Goal: Task Accomplishment & Management: Manage account settings

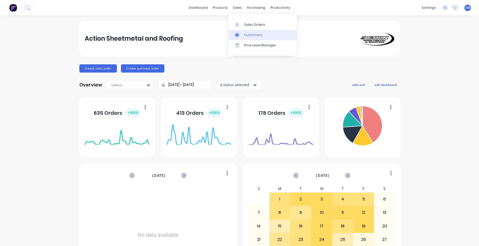
drag, startPoint x: 250, startPoint y: 34, endPoint x: 239, endPoint y: 36, distance: 10.9
click at [250, 34] on div "Customers" at bounding box center [253, 35] width 19 height 5
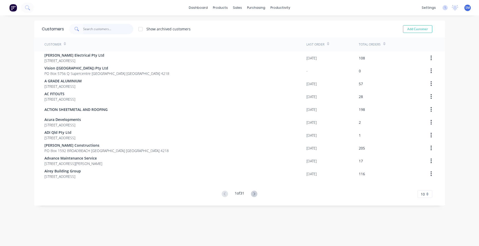
drag, startPoint x: 93, startPoint y: 30, endPoint x: 88, endPoint y: 31, distance: 4.7
click at [93, 30] on input "text" at bounding box center [108, 29] width 50 height 10
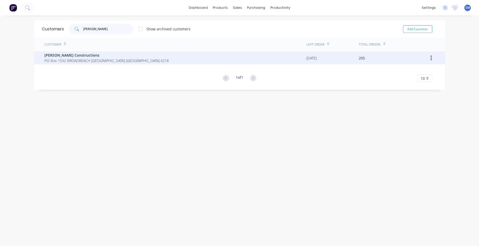
type input "[PERSON_NAME]"
click at [66, 59] on span "P.O Box 1592 BROADBEACH [GEOGRAPHIC_DATA] [GEOGRAPHIC_DATA] 4218" at bounding box center [106, 60] width 124 height 5
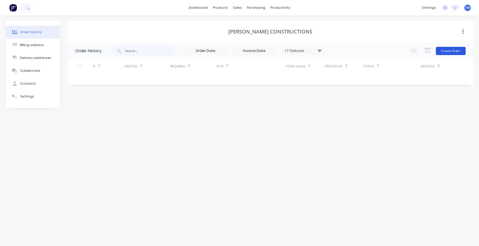
click at [446, 50] on button "Create Order" at bounding box center [451, 51] width 30 height 8
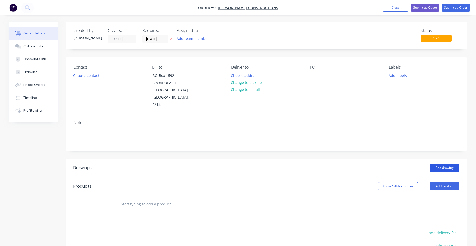
click at [447, 164] on button "Add drawing" at bounding box center [444, 168] width 30 height 8
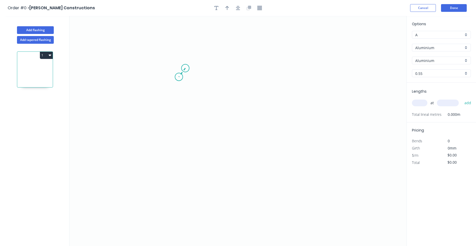
drag, startPoint x: 185, startPoint y: 68, endPoint x: 179, endPoint y: 77, distance: 10.8
click at [179, 77] on icon "0" at bounding box center [237, 131] width 337 height 230
click at [175, 158] on icon "0 ?" at bounding box center [237, 131] width 337 height 230
click at [280, 154] on icon "0 ? ? ? º" at bounding box center [237, 131] width 337 height 230
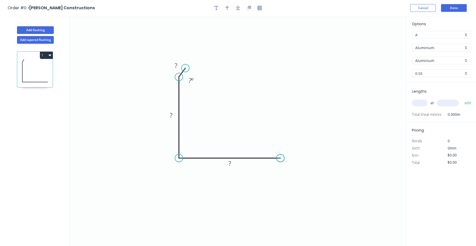
click at [280, 154] on circle at bounding box center [280, 158] width 8 height 8
click at [176, 65] on tspan "?" at bounding box center [176, 65] width 3 height 8
drag, startPoint x: 192, startPoint y: 79, endPoint x: 194, endPoint y: 77, distance: 3.1
click at [192, 79] on tspan "º" at bounding box center [192, 80] width 2 height 8
click at [173, 116] on rect at bounding box center [171, 115] width 10 height 7
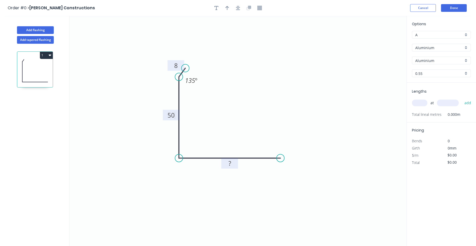
click at [230, 164] on tspan "?" at bounding box center [229, 163] width 3 height 8
drag, startPoint x: 230, startPoint y: 7, endPoint x: 278, endPoint y: 21, distance: 50.3
click at [231, 7] on div at bounding box center [238, 8] width 54 height 8
type input "$1.00"
click at [228, 7] on icon "button" at bounding box center [227, 8] width 4 height 4
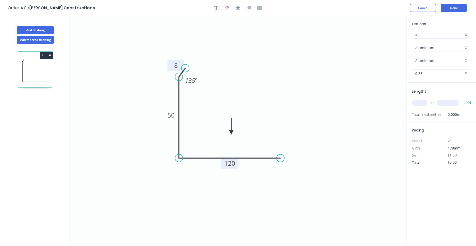
drag, startPoint x: 380, startPoint y: 40, endPoint x: 230, endPoint y: 132, distance: 175.3
click at [231, 132] on icon at bounding box center [231, 126] width 5 height 16
click at [231, 131] on icon at bounding box center [230, 126] width 5 height 16
click at [464, 44] on div "Aluminium" at bounding box center [441, 48] width 59 height 8
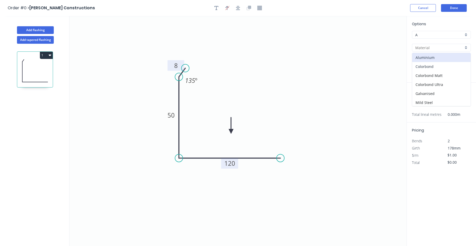
click at [442, 66] on div "Colorbond" at bounding box center [441, 66] width 58 height 9
type input "Colorbond"
type input "Basalt"
type input "$9.35"
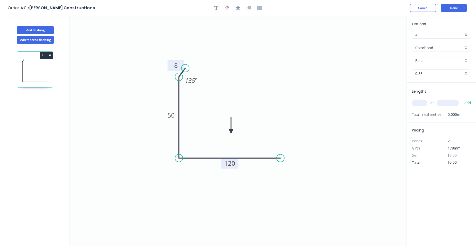
click at [465, 60] on div "Basalt" at bounding box center [441, 61] width 59 height 8
click at [433, 96] on div "Surfmist" at bounding box center [441, 96] width 58 height 9
type input "Surfmist"
click at [416, 104] on input "text" at bounding box center [419, 102] width 15 height 7
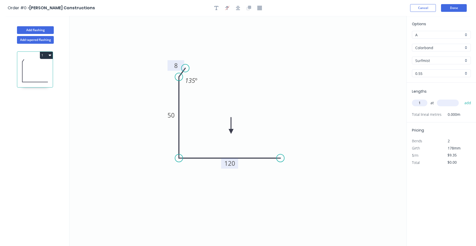
type input "1"
type input "5930"
click at [467, 104] on button "add" at bounding box center [467, 102] width 12 height 9
type input "$55.45"
click at [461, 8] on button "Done" at bounding box center [454, 8] width 26 height 8
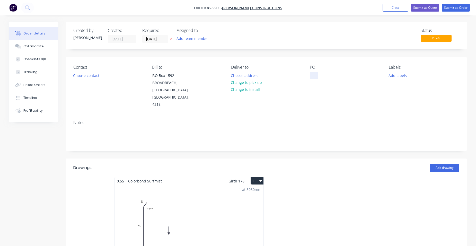
click at [315, 75] on div at bounding box center [314, 75] width 8 height 7
click at [157, 38] on input "[DATE]" at bounding box center [154, 39] width 25 height 8
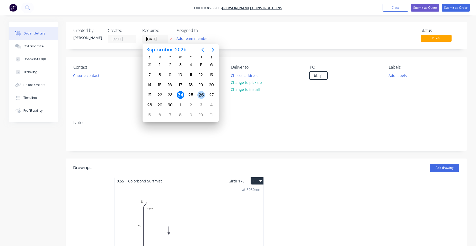
click at [198, 94] on div "26" at bounding box center [201, 95] width 8 height 8
type input "[DATE]"
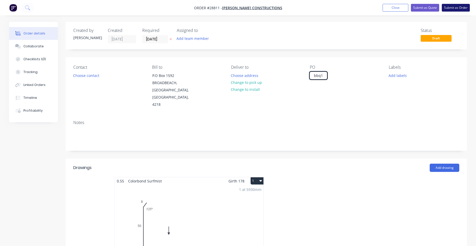
click at [450, 10] on button "Submit as Order" at bounding box center [455, 8] width 28 height 8
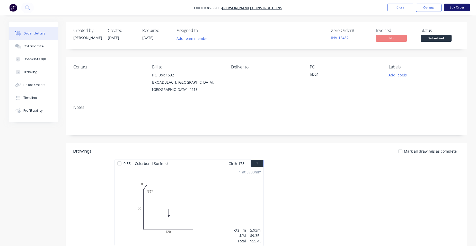
click at [447, 8] on button "Edit Order" at bounding box center [457, 8] width 26 height 8
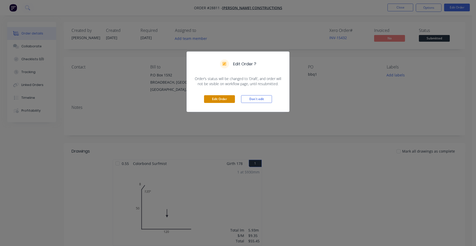
click at [223, 98] on button "Edit Order" at bounding box center [219, 99] width 31 height 8
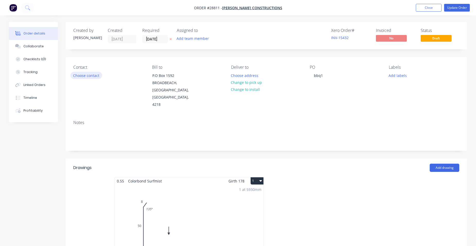
click at [90, 74] on button "Choose contact" at bounding box center [86, 75] width 32 height 7
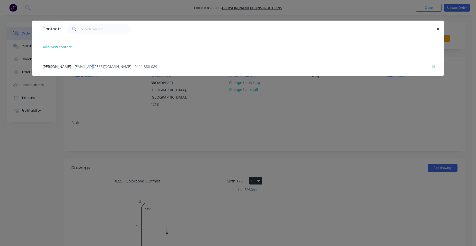
click at [93, 66] on span "- [EMAIL_ADDRESS][DOMAIN_NAME] - 0411 380 089" at bounding box center [114, 66] width 85 height 5
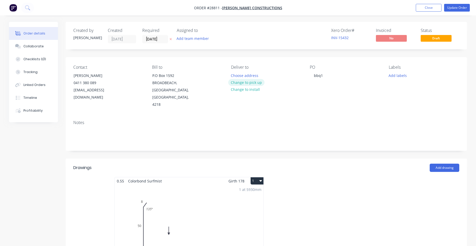
click at [256, 82] on button "Change to pick up" at bounding box center [246, 82] width 37 height 7
click at [450, 6] on button "Update Order" at bounding box center [457, 8] width 26 height 8
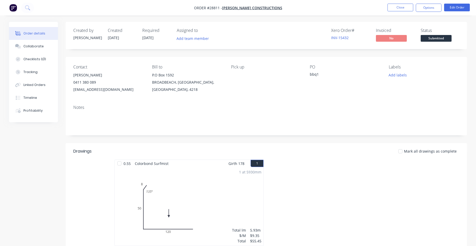
click at [424, 12] on nav "Order #28811 - [PERSON_NAME] Constructions Close Options Edit Order" at bounding box center [238, 7] width 476 height 15
click at [425, 10] on button "Options" at bounding box center [428, 8] width 26 height 8
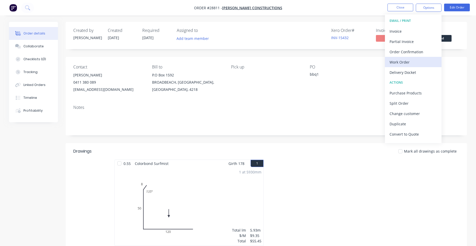
click at [413, 62] on div "Work Order" at bounding box center [412, 61] width 47 height 7
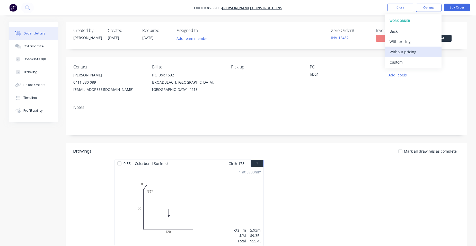
click at [414, 53] on div "Without pricing" at bounding box center [412, 51] width 47 height 7
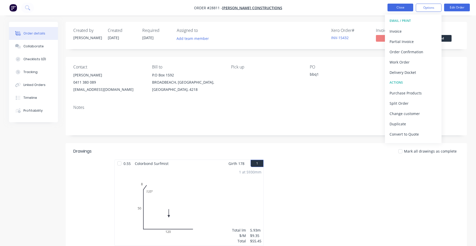
click at [397, 6] on button "Close" at bounding box center [400, 8] width 26 height 8
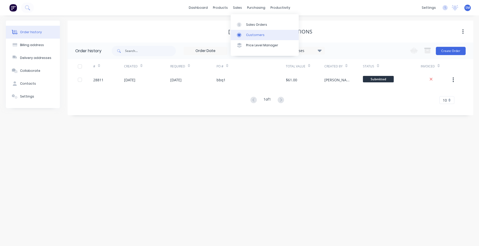
drag, startPoint x: 251, startPoint y: 24, endPoint x: 240, endPoint y: 32, distance: 14.1
click at [251, 24] on div "Sales Orders" at bounding box center [256, 24] width 21 height 5
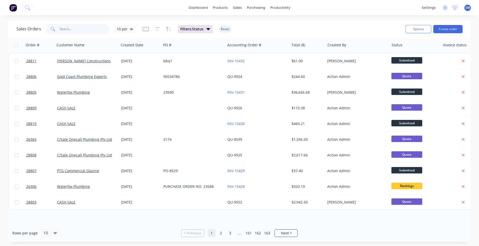
click at [80, 29] on input "text" at bounding box center [85, 29] width 50 height 10
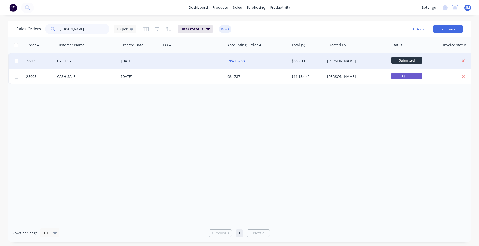
type input "[PERSON_NAME]"
click at [191, 59] on div at bounding box center [193, 60] width 64 height 15
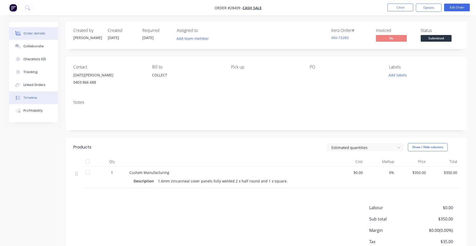
click at [39, 96] on button "Timeline" at bounding box center [33, 97] width 49 height 13
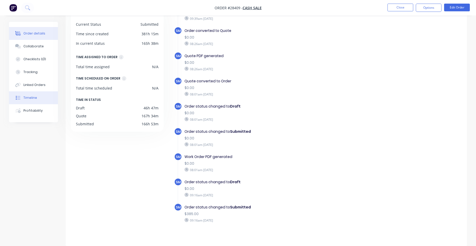
click at [30, 29] on button "Order details" at bounding box center [33, 33] width 49 height 13
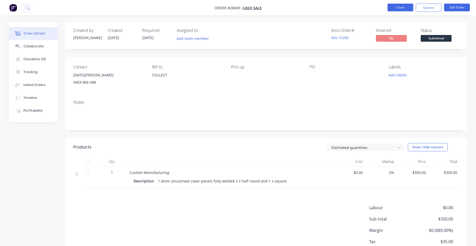
click at [394, 10] on button "Close" at bounding box center [400, 8] width 26 height 8
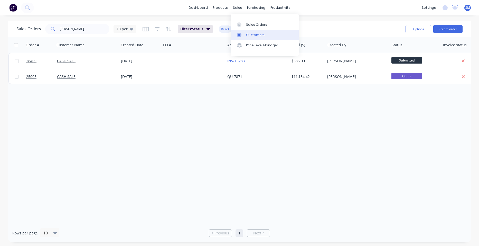
click at [261, 35] on div "Customers" at bounding box center [255, 35] width 19 height 5
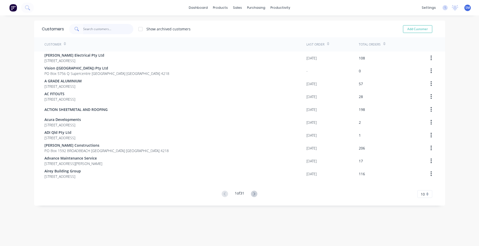
click at [100, 30] on input "text" at bounding box center [108, 29] width 50 height 10
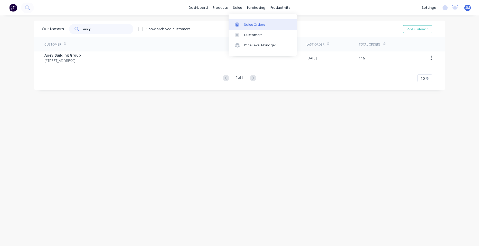
type input "airey"
click at [249, 23] on div "Sales Orders" at bounding box center [254, 24] width 21 height 5
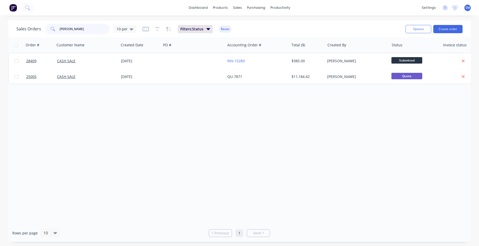
drag, startPoint x: 78, startPoint y: 31, endPoint x: 56, endPoint y: 14, distance: 27.7
click at [41, 30] on div "Sales Orders [DATE] 10 per" at bounding box center [76, 29] width 120 height 10
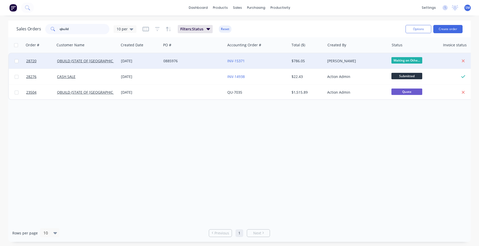
type input "qbuild"
click at [182, 60] on div "0885976" at bounding box center [192, 60] width 57 height 5
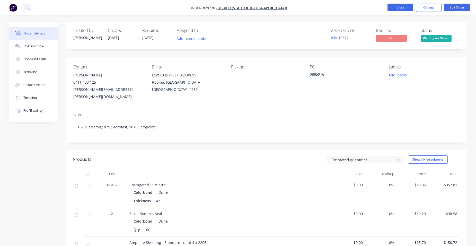
click at [405, 4] on button "Close" at bounding box center [400, 8] width 26 height 8
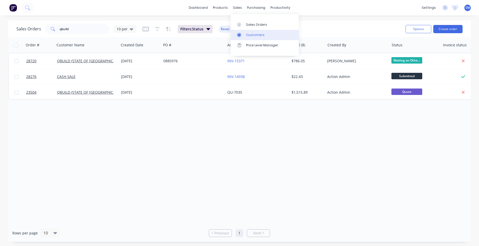
click at [251, 36] on div "Customers" at bounding box center [255, 35] width 19 height 5
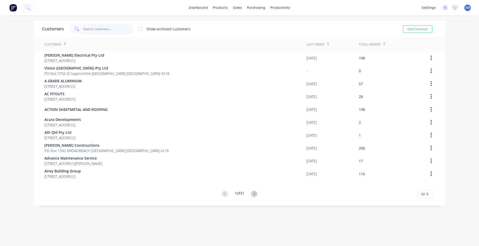
drag, startPoint x: 87, startPoint y: 31, endPoint x: 105, endPoint y: 33, distance: 17.4
click at [88, 31] on input "text" at bounding box center [108, 29] width 50 height 10
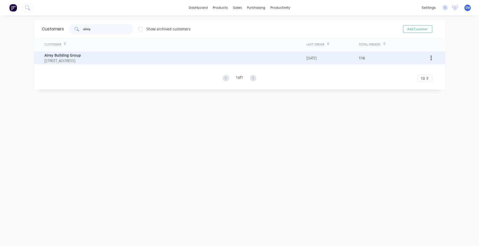
type input "airey"
click at [51, 59] on span "[STREET_ADDRESS]" at bounding box center [62, 60] width 37 height 5
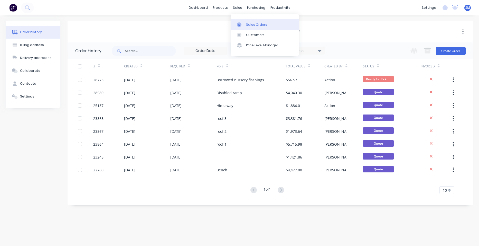
click at [249, 23] on div "Sales Orders" at bounding box center [256, 24] width 21 height 5
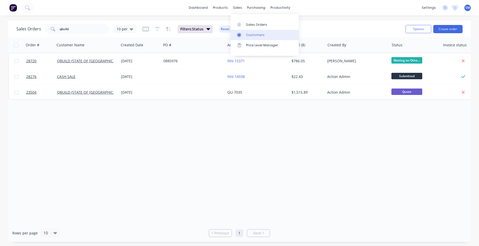
click at [252, 33] on div "Customers" at bounding box center [255, 35] width 19 height 5
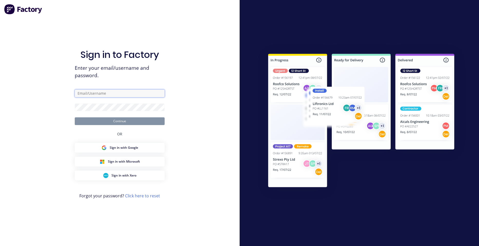
type input "[PERSON_NAME][EMAIL_ADDRESS][PERSON_NAME][DOMAIN_NAME]"
click at [126, 119] on button "Continue" at bounding box center [120, 121] width 90 height 8
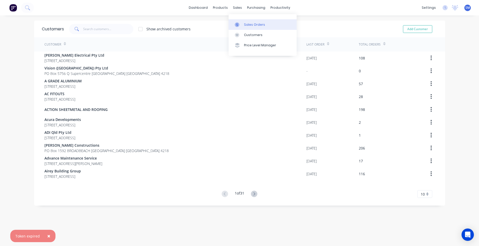
click at [249, 23] on div "Sales Orders" at bounding box center [254, 24] width 21 height 5
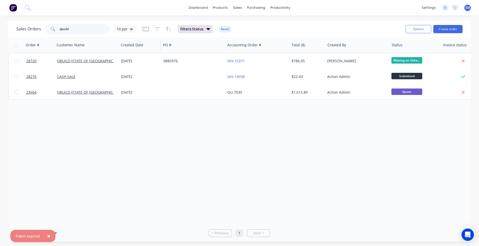
drag, startPoint x: 50, startPoint y: 28, endPoint x: 144, endPoint y: 38, distance: 94.7
click at [52, 28] on div "qbuild" at bounding box center [77, 29] width 64 height 10
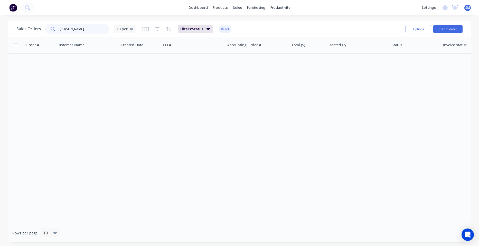
type input "[PERSON_NAME]"
click at [248, 30] on link "Customers" at bounding box center [265, 35] width 68 height 10
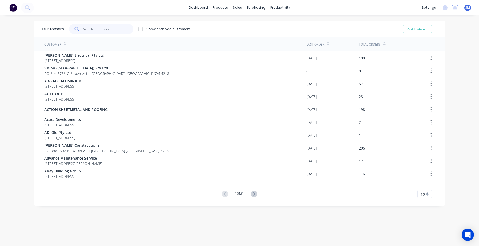
click at [93, 31] on input "text" at bounding box center [108, 29] width 50 height 10
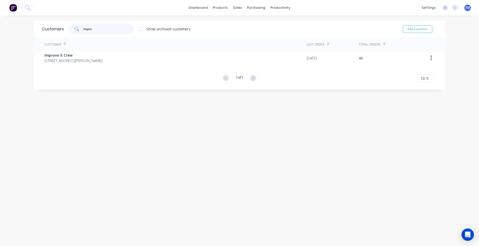
type input "impro"
click at [251, 22] on link "Sales Orders" at bounding box center [263, 24] width 68 height 10
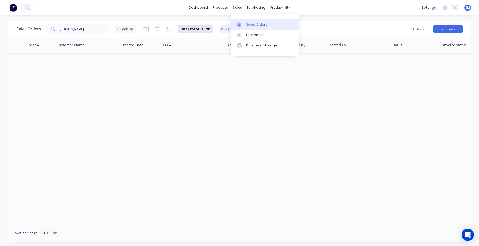
click at [247, 23] on div "Sales Orders" at bounding box center [256, 24] width 21 height 5
drag, startPoint x: 71, startPoint y: 30, endPoint x: 48, endPoint y: 23, distance: 24.4
click at [42, 30] on div "Sales Orders [PERSON_NAME] sar 10 per" at bounding box center [76, 29] width 120 height 10
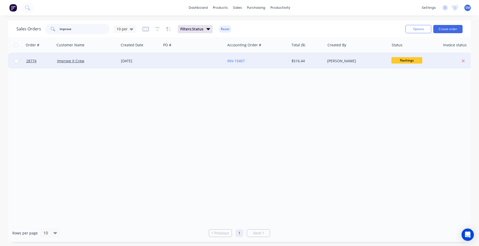
type input "improve"
click at [184, 59] on div at bounding box center [193, 60] width 64 height 15
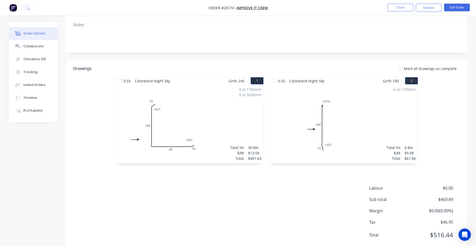
scroll to position [97, 0]
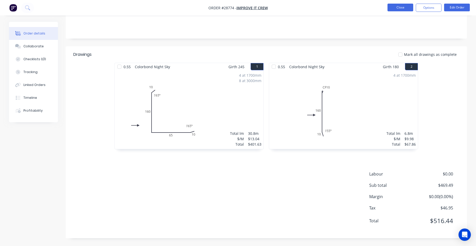
click at [399, 8] on button "Close" at bounding box center [400, 8] width 26 height 8
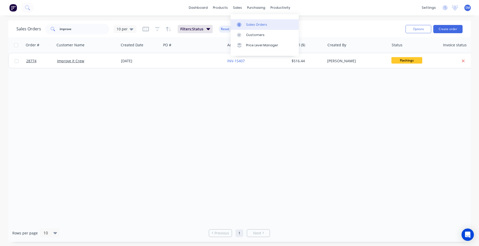
click at [250, 27] on link "Sales Orders" at bounding box center [265, 24] width 68 height 10
drag, startPoint x: 77, startPoint y: 30, endPoint x: 50, endPoint y: 30, distance: 26.5
click at [50, 30] on div "improve" at bounding box center [77, 29] width 64 height 10
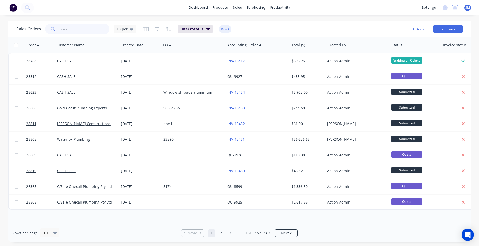
click at [93, 30] on input "text" at bounding box center [85, 29] width 50 height 10
click at [248, 34] on div "Customers" at bounding box center [255, 35] width 19 height 5
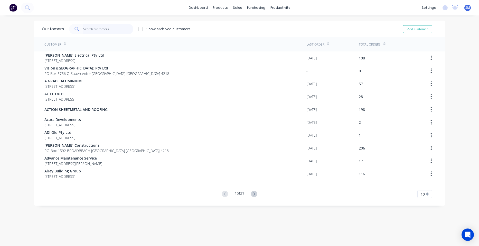
click at [107, 28] on input "text" at bounding box center [108, 29] width 50 height 10
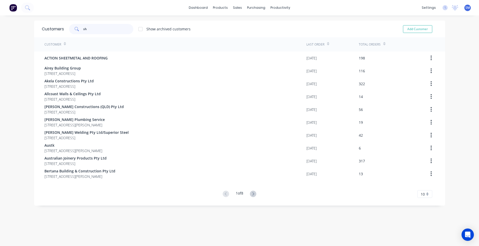
type input "s"
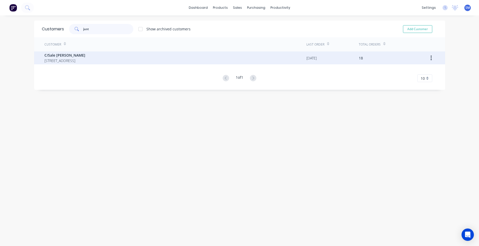
type input "just"
click at [78, 56] on span "C/Sale [PERSON_NAME]" at bounding box center [64, 54] width 41 height 5
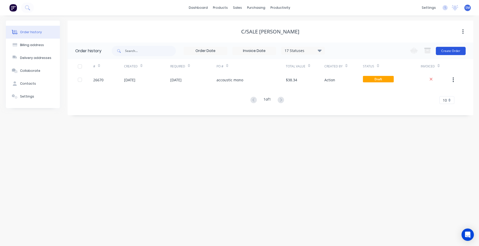
click at [446, 49] on button "Create Order" at bounding box center [451, 51] width 30 height 8
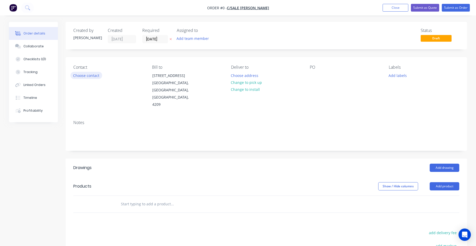
click at [88, 73] on button "Choose contact" at bounding box center [86, 75] width 32 height 7
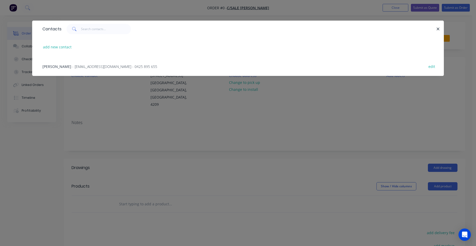
click at [85, 69] on div "[PERSON_NAME] - [EMAIL_ADDRESS][DOMAIN_NAME] - 0425 895 655 edit" at bounding box center [238, 66] width 396 height 19
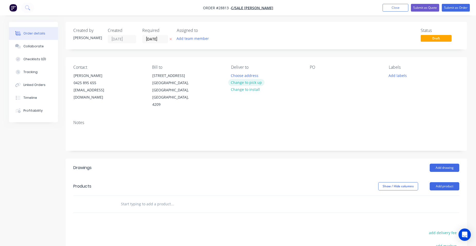
click at [257, 83] on button "Change to pick up" at bounding box center [246, 82] width 37 height 7
click at [446, 182] on button "Add product" at bounding box center [444, 186] width 30 height 8
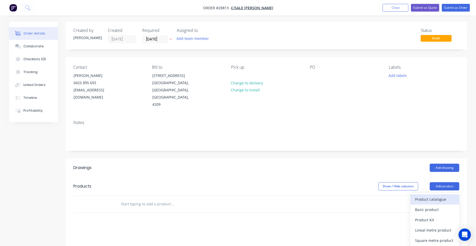
click at [428, 195] on div "Product catalogue" at bounding box center [435, 198] width 40 height 7
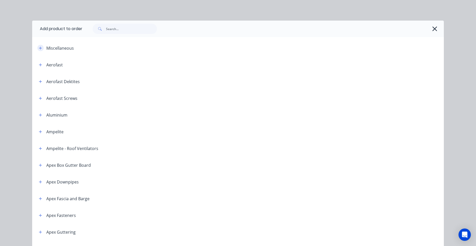
click at [40, 47] on icon "button" at bounding box center [40, 48] width 3 height 4
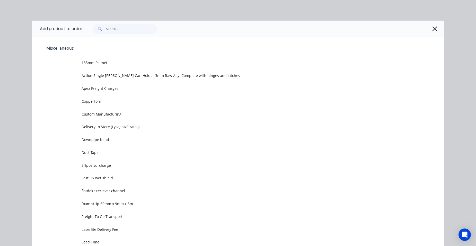
drag, startPoint x: 107, startPoint y: 114, endPoint x: 104, endPoint y: 116, distance: 3.9
click at [107, 115] on span "Custom Manufacturing" at bounding box center [225, 113] width 289 height 5
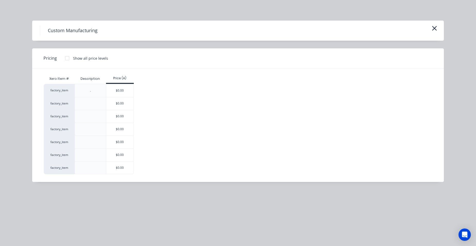
drag, startPoint x: 118, startPoint y: 155, endPoint x: 124, endPoint y: 166, distance: 12.1
click at [118, 156] on div "$0.00" at bounding box center [120, 155] width 28 height 13
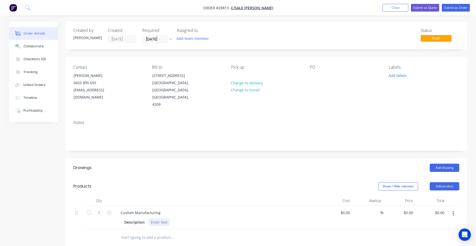
click at [162, 218] on div at bounding box center [159, 221] width 21 height 7
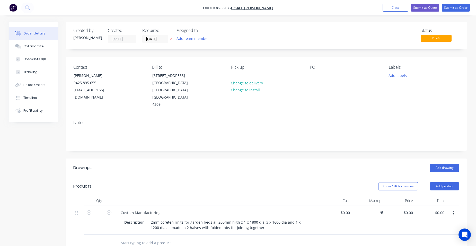
click at [348, 58] on div "Contact [PERSON_NAME] [PHONE_NUMBER] [EMAIL_ADDRESS][DOMAIN_NAME] Bill to [STRE…" at bounding box center [266, 86] width 401 height 59
click at [160, 39] on input "[DATE]" at bounding box center [154, 39] width 25 height 8
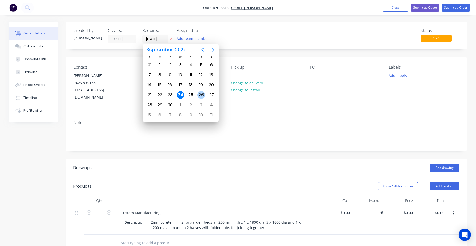
click at [200, 93] on div "26" at bounding box center [201, 95] width 8 height 8
type input "[DATE]"
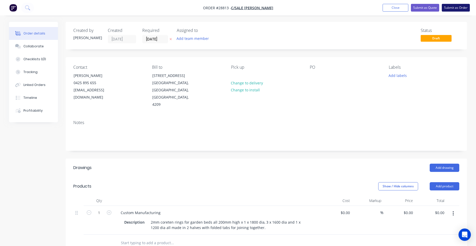
click at [462, 9] on button "Submit as Order" at bounding box center [455, 8] width 28 height 8
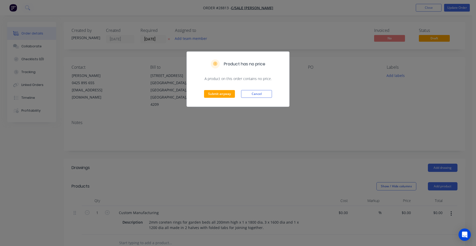
click at [308, 118] on div "Product has no price A product on this order contains no price. Submit anyway C…" at bounding box center [238, 123] width 476 height 246
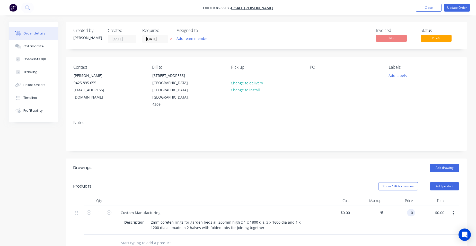
click at [413, 209] on input "0" at bounding box center [412, 212] width 6 height 7
type input "$500.00"
click at [420, 207] on div "$500.00 $500.00" at bounding box center [431, 220] width 32 height 29
click at [412, 209] on input "500" at bounding box center [410, 212] width 9 height 7
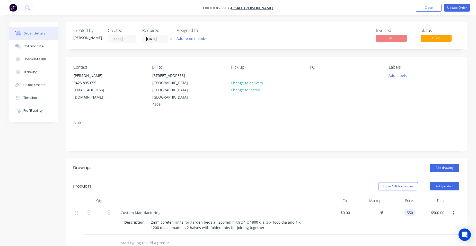
type input "$550.00"
click at [421, 206] on div "$550.00 $500.00" at bounding box center [431, 220] width 32 height 29
click at [453, 8] on button "Update Order" at bounding box center [457, 8] width 26 height 8
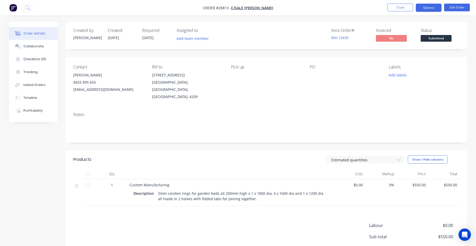
click at [427, 9] on button "Options" at bounding box center [428, 8] width 26 height 8
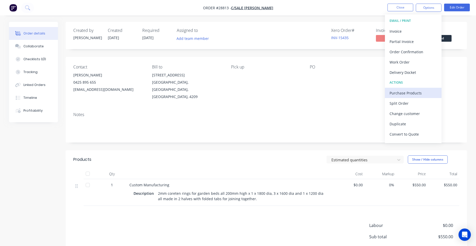
click at [417, 94] on div "Purchase Products" at bounding box center [412, 92] width 47 height 7
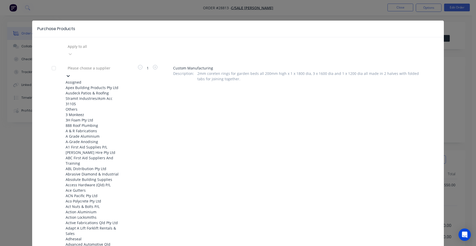
click at [94, 65] on div at bounding box center [104, 68] width 74 height 6
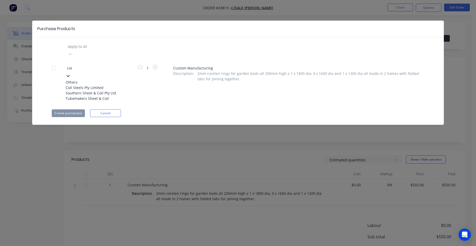
type input "coil"
click at [80, 85] on div "Coil Steels Pty Limited" at bounding box center [94, 87] width 57 height 5
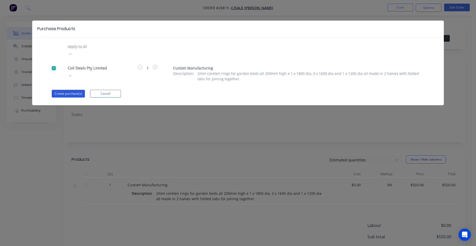
click at [80, 90] on button "Create purchase(s)" at bounding box center [68, 94] width 33 height 8
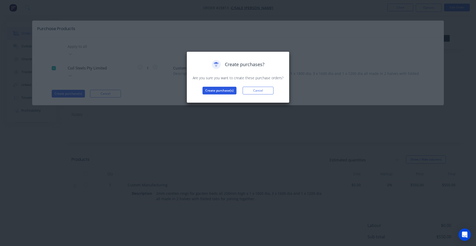
click at [214, 91] on button "Create purchase(s)" at bounding box center [219, 91] width 34 height 8
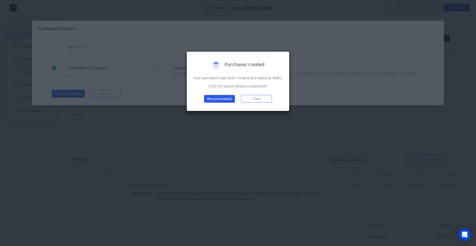
click at [213, 97] on button "View purchase(s)" at bounding box center [219, 99] width 31 height 8
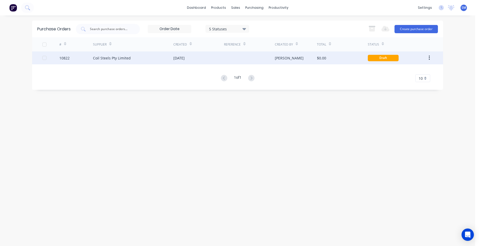
click at [208, 59] on div "[DATE]" at bounding box center [199, 57] width 51 height 13
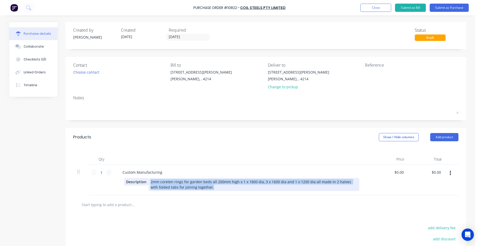
drag, startPoint x: 210, startPoint y: 189, endPoint x: 134, endPoint y: 181, distance: 76.5
click at [134, 181] on div "Description 2mm coreten rings for garden beds all 200mm high x 1 x 1800 dia, 3 …" at bounding box center [241, 184] width 235 height 13
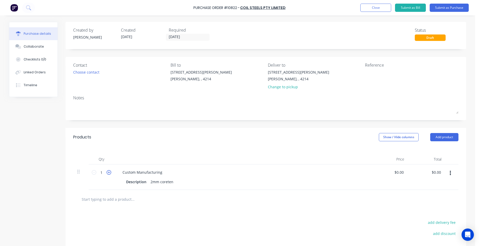
click at [107, 171] on icon at bounding box center [109, 172] width 5 height 5
type input "2"
click at [175, 183] on div "Description 2mm coreten" at bounding box center [241, 181] width 235 height 7
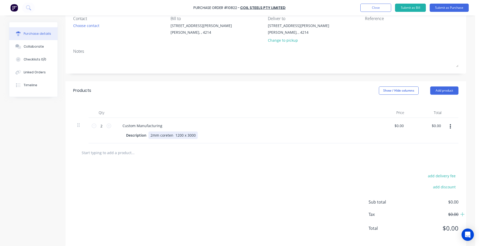
scroll to position [51, 0]
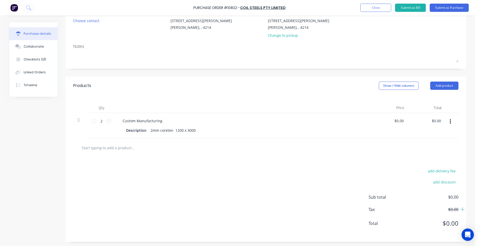
drag, startPoint x: 449, startPoint y: 119, endPoint x: 448, endPoint y: 125, distance: 6.0
click at [450, 120] on icon "button" at bounding box center [450, 121] width 1 height 5
click at [439, 144] on button "Duplicate" at bounding box center [435, 145] width 44 height 10
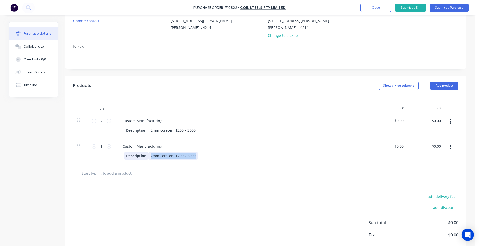
drag, startPoint x: 194, startPoint y: 155, endPoint x: 136, endPoint y: 157, distance: 57.6
click at [136, 157] on div "Description 2mm coreten 1200 x 3000" at bounding box center [241, 155] width 235 height 7
drag, startPoint x: 159, startPoint y: 120, endPoint x: 107, endPoint y: 120, distance: 51.4
click at [116, 118] on div "Custom Manufacturing Description 2mm coreten 1200 x 3000" at bounding box center [242, 125] width 257 height 25
drag, startPoint x: 162, startPoint y: 147, endPoint x: 105, endPoint y: 142, distance: 58.0
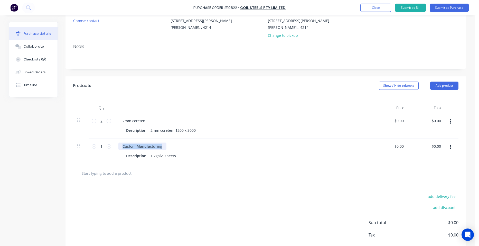
click at [105, 142] on div "1 1 Custom Manufacturing Description 1.2galv sheets $0.00 $0.00 $0.00 $0.00" at bounding box center [266, 150] width 386 height 25
drag, startPoint x: 172, startPoint y: 156, endPoint x: 146, endPoint y: 156, distance: 26.7
click at [146, 156] on div "Description 1.2galv sheets" at bounding box center [241, 155] width 235 height 7
click at [107, 147] on icon at bounding box center [109, 146] width 5 height 5
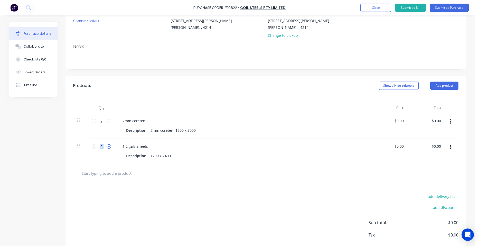
type input "3"
drag, startPoint x: 106, startPoint y: 147, endPoint x: 109, endPoint y: 165, distance: 18.4
click at [109, 165] on div at bounding box center [266, 173] width 386 height 19
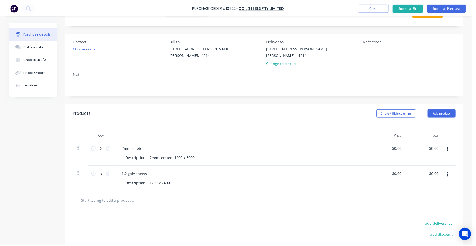
scroll to position [0, 0]
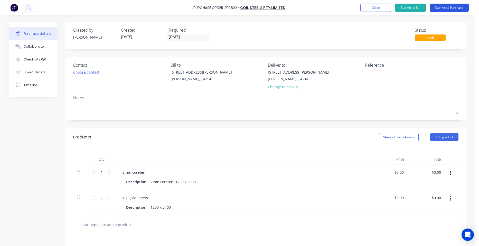
click at [456, 7] on button "Submit as Purchase" at bounding box center [449, 8] width 39 height 8
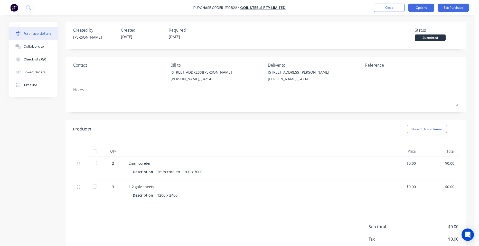
click at [421, 10] on button "Options" at bounding box center [422, 8] width 26 height 8
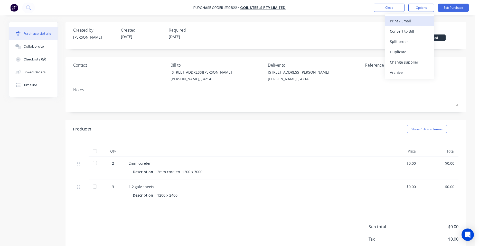
click at [421, 21] on div "Print / Email" at bounding box center [410, 20] width 40 height 7
click at [415, 42] on div "Without pricing" at bounding box center [410, 41] width 40 height 7
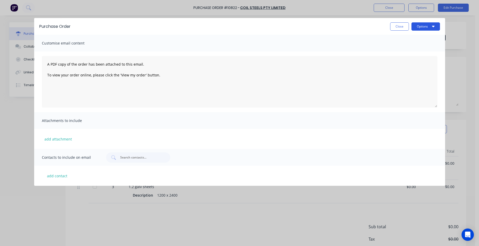
click at [423, 27] on button "Options" at bounding box center [426, 26] width 29 height 8
click at [411, 45] on button "Print" at bounding box center [416, 50] width 49 height 10
click at [398, 27] on button "Close" at bounding box center [399, 26] width 19 height 8
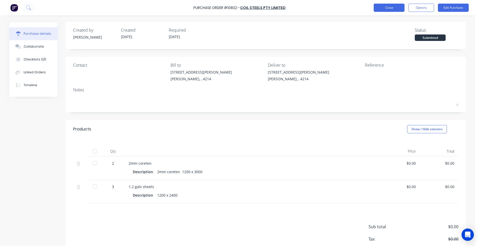
click at [382, 10] on button "Close" at bounding box center [389, 8] width 31 height 8
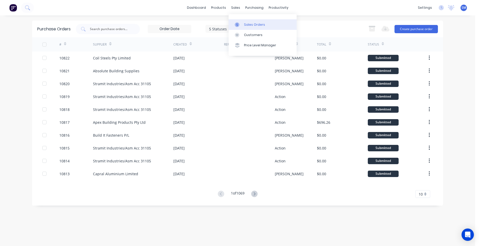
click at [250, 23] on div "Sales Orders" at bounding box center [254, 24] width 21 height 5
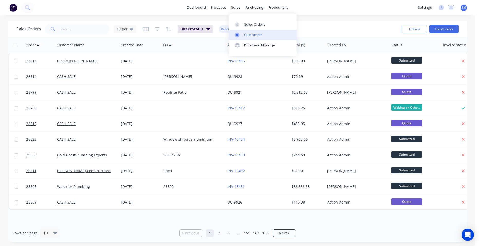
click at [245, 32] on link "Customers" at bounding box center [263, 35] width 68 height 10
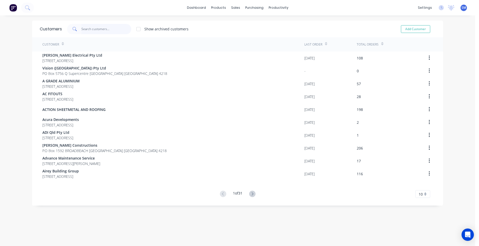
click at [89, 32] on input "text" at bounding box center [106, 29] width 50 height 10
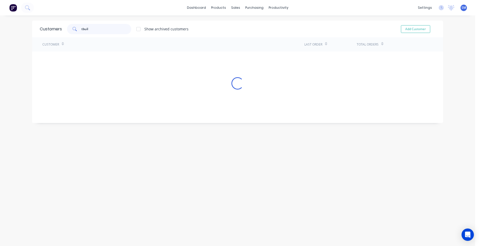
type input "tbuild"
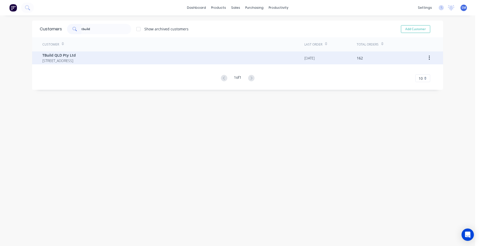
drag, startPoint x: 53, startPoint y: 55, endPoint x: 66, endPoint y: 60, distance: 13.8
click at [66, 60] on div "TBuild QLD Pty Ltd [STREET_ADDRESS]" at bounding box center [58, 57] width 33 height 11
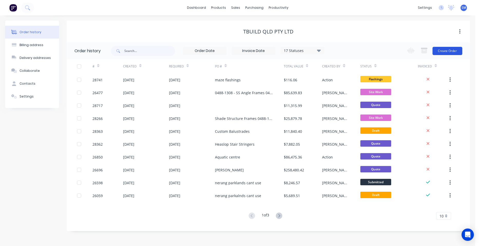
click at [450, 49] on button "Create Order" at bounding box center [448, 51] width 30 height 8
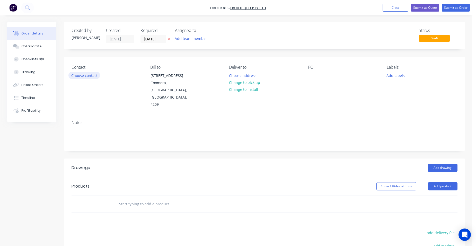
click at [89, 72] on button "Choose contact" at bounding box center [84, 75] width 32 height 7
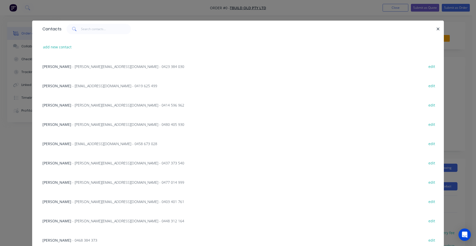
click at [86, 123] on span "- [PERSON_NAME][EMAIL_ADDRESS][DOMAIN_NAME] - 0480 405 930" at bounding box center [128, 124] width 112 height 5
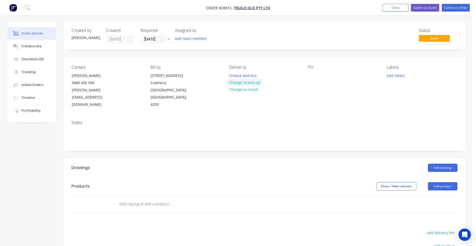
click at [246, 82] on button "Change to pick up" at bounding box center [244, 82] width 37 height 7
click at [450, 182] on button "Add product" at bounding box center [443, 186] width 30 height 8
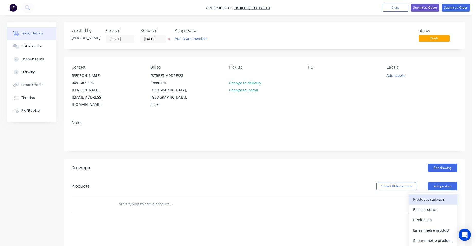
click at [436, 195] on div "Product catalogue" at bounding box center [433, 198] width 40 height 7
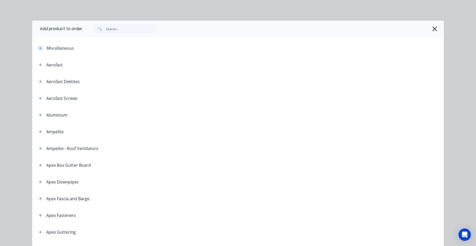
click at [41, 49] on button "button" at bounding box center [40, 48] width 6 height 6
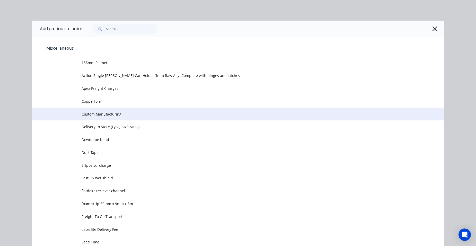
click at [120, 111] on td "Custom Manufacturing" at bounding box center [262, 113] width 362 height 13
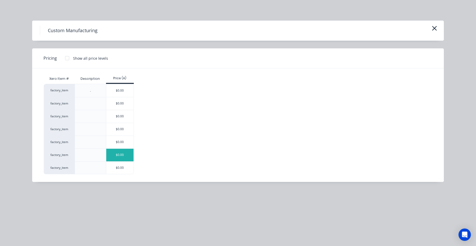
click at [125, 150] on div "$0.00" at bounding box center [120, 155] width 28 height 13
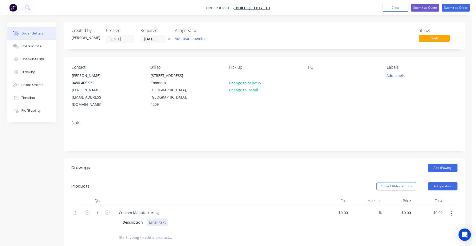
click at [150, 218] on div at bounding box center [157, 221] width 21 height 7
click at [410, 209] on input "0" at bounding box center [407, 212] width 12 height 7
type input "$110.00"
click at [420, 206] on div "$110.00 $0.00" at bounding box center [429, 217] width 32 height 23
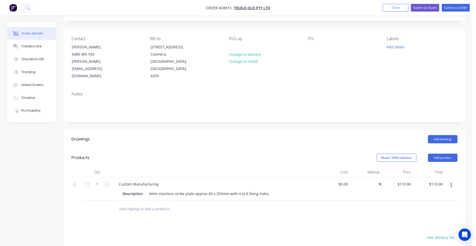
scroll to position [77, 0]
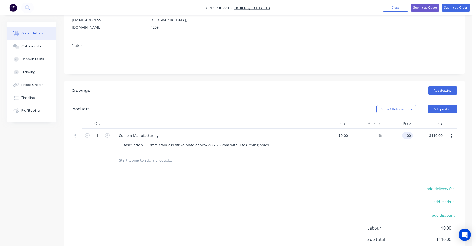
type input "$100.00"
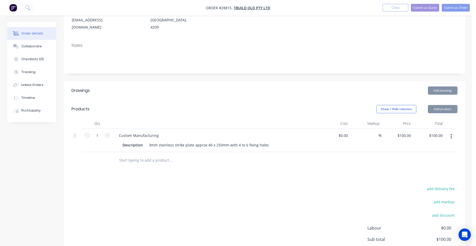
click at [402, 129] on div "$100.00 $100.00" at bounding box center [397, 140] width 32 height 23
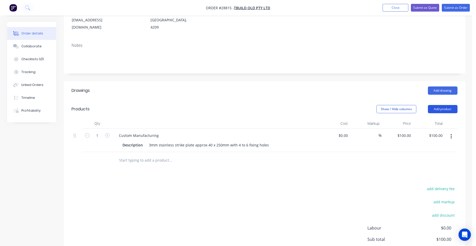
click at [452, 105] on button "Add product" at bounding box center [443, 109] width 30 height 8
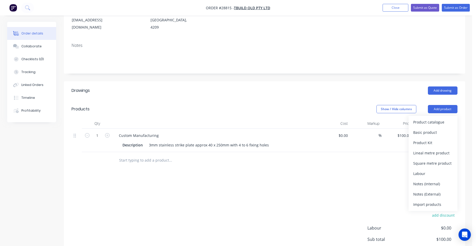
drag, startPoint x: 443, startPoint y: 181, endPoint x: 385, endPoint y: 180, distance: 57.3
click at [443, 190] on div "Notes (External)" at bounding box center [433, 193] width 40 height 7
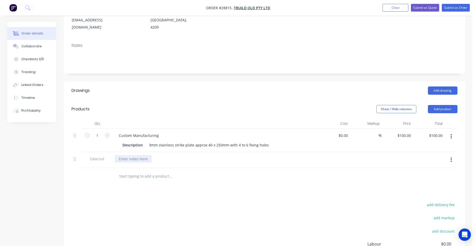
click at [121, 155] on div at bounding box center [133, 158] width 37 height 7
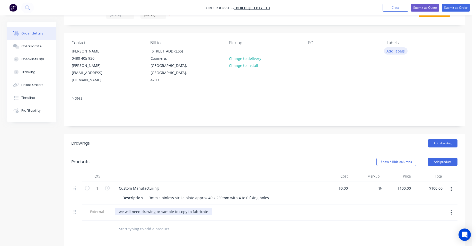
scroll to position [0, 0]
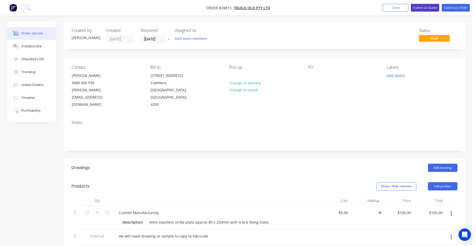
click at [425, 6] on button "Submit as Quote" at bounding box center [425, 8] width 28 height 8
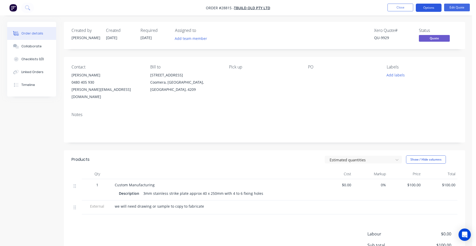
click at [430, 6] on button "Options" at bounding box center [428, 8] width 26 height 8
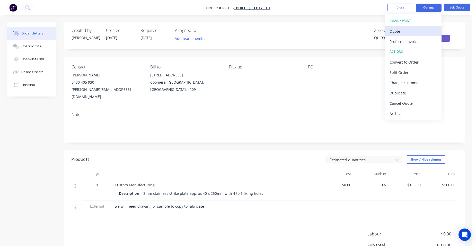
click at [410, 29] on div "Quote" at bounding box center [412, 31] width 47 height 7
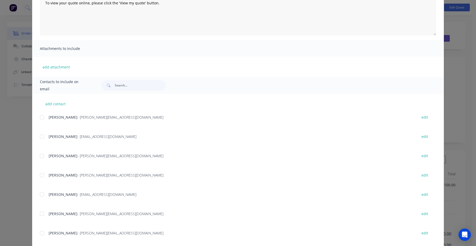
scroll to position [77, 0]
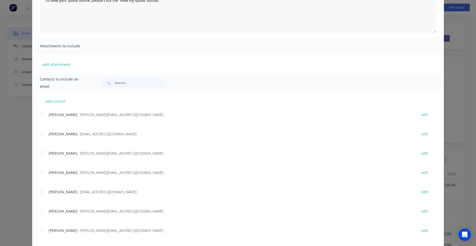
click at [43, 172] on div at bounding box center [42, 172] width 10 height 10
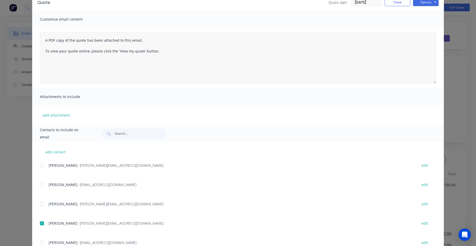
scroll to position [0, 0]
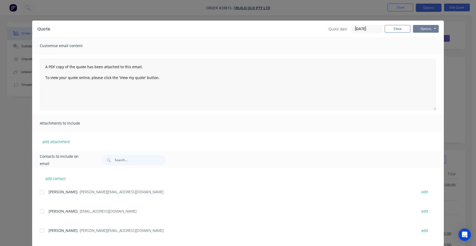
click at [423, 26] on button "Options" at bounding box center [426, 29] width 26 height 8
click at [417, 53] on button "Email" at bounding box center [429, 55] width 33 height 8
click at [395, 29] on button "Close" at bounding box center [397, 29] width 26 height 8
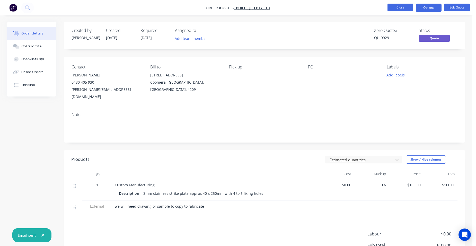
click at [395, 9] on button "Close" at bounding box center [400, 8] width 26 height 8
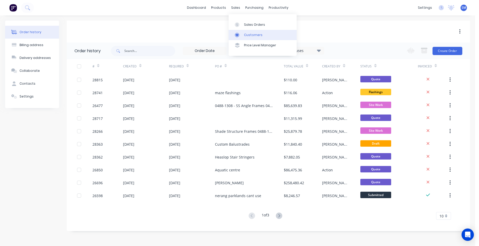
click at [254, 32] on link "Customers" at bounding box center [263, 35] width 68 height 10
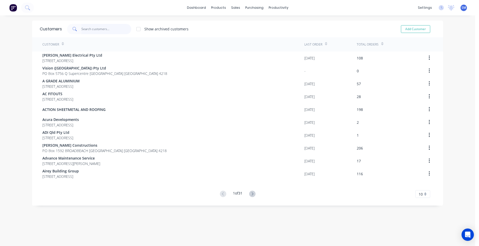
click at [93, 27] on input "text" at bounding box center [106, 29] width 50 height 10
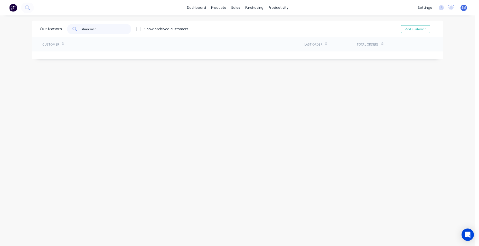
drag, startPoint x: 97, startPoint y: 30, endPoint x: 76, endPoint y: 21, distance: 22.9
click at [74, 30] on div "shoreman" at bounding box center [99, 29] width 64 height 10
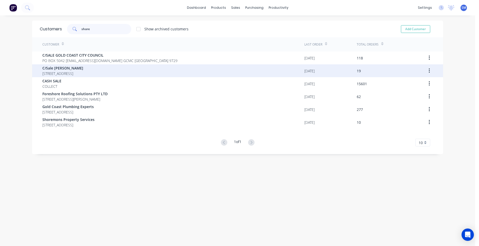
type input "shore"
click at [83, 69] on span "C/Sale [PERSON_NAME]" at bounding box center [62, 67] width 41 height 5
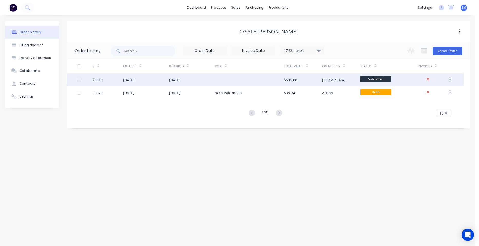
click at [241, 78] on div at bounding box center [249, 79] width 69 height 13
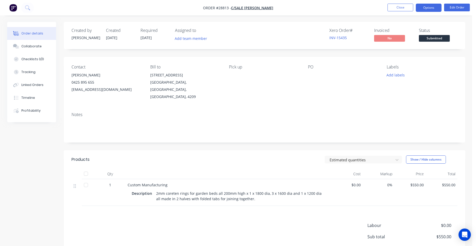
click at [428, 6] on button "Options" at bounding box center [428, 8] width 26 height 8
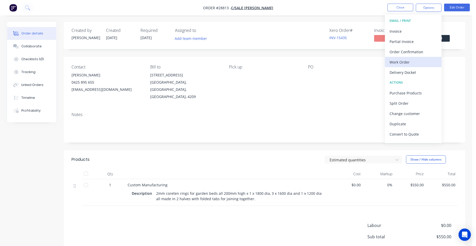
click at [421, 61] on div "Work Order" at bounding box center [412, 61] width 47 height 7
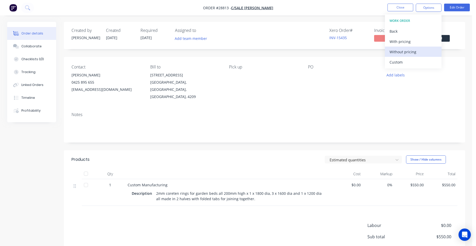
click at [420, 53] on div "Without pricing" at bounding box center [412, 51] width 47 height 7
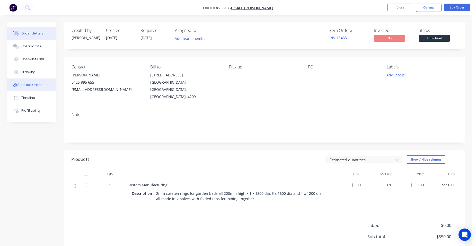
click at [37, 87] on button "Linked Orders" at bounding box center [31, 84] width 49 height 13
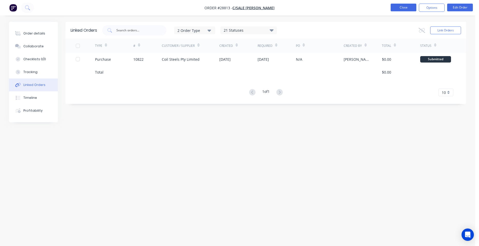
click at [395, 9] on button "Close" at bounding box center [404, 8] width 26 height 8
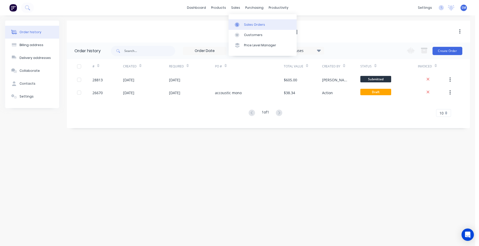
click at [249, 26] on div "Sales Orders" at bounding box center [254, 24] width 21 height 5
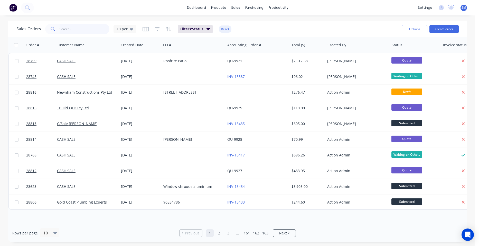
click at [68, 30] on input "text" at bounding box center [85, 29] width 50 height 10
type input "f"
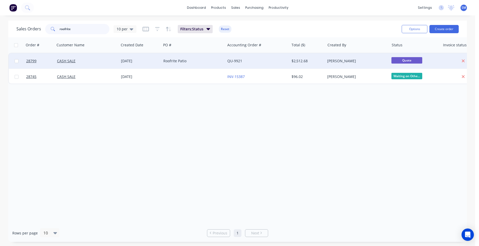
type input "roofrite"
click at [257, 58] on div "QU-9921" at bounding box center [257, 60] width 64 height 15
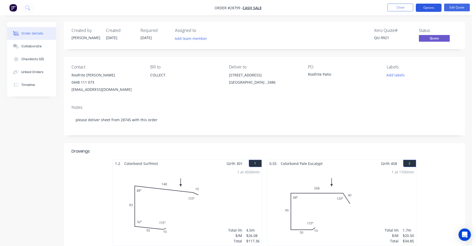
click at [431, 6] on button "Options" at bounding box center [428, 8] width 26 height 8
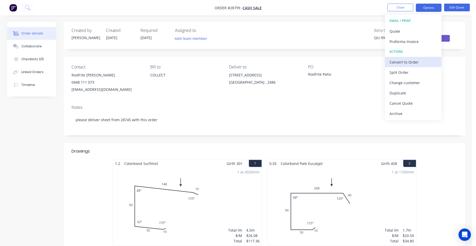
click at [427, 63] on div "Convert to Order" at bounding box center [412, 61] width 47 height 7
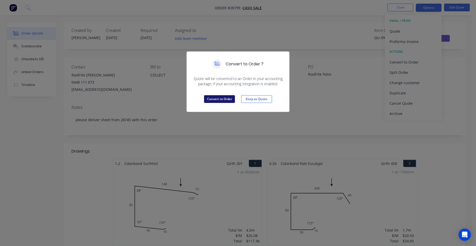
click at [209, 100] on button "Convert to Order" at bounding box center [219, 99] width 31 height 8
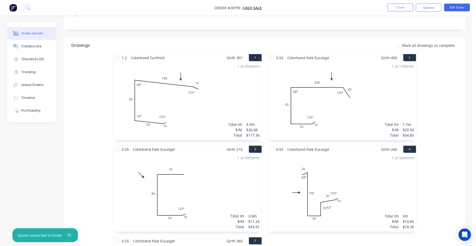
scroll to position [154, 0]
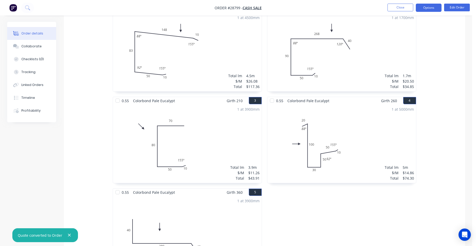
click at [428, 6] on button "Options" at bounding box center [428, 8] width 26 height 8
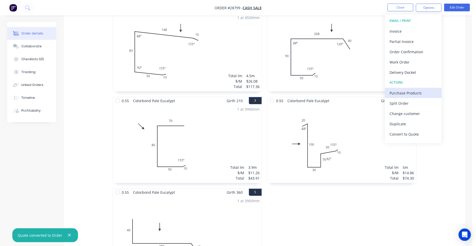
click at [410, 91] on div "Purchase Products" at bounding box center [412, 92] width 47 height 7
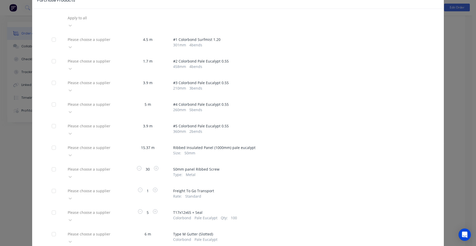
scroll to position [77, 0]
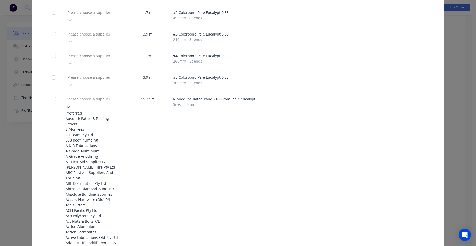
click at [98, 96] on div at bounding box center [104, 99] width 74 height 6
click at [87, 116] on div "Ausdeck Patios & Roofing" at bounding box center [94, 118] width 57 height 5
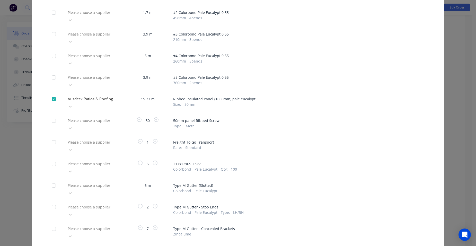
click at [87, 117] on div at bounding box center [104, 120] width 74 height 6
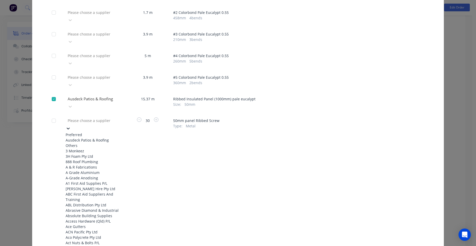
click at [92, 137] on div "Ausdeck Patios & Roofing" at bounding box center [94, 139] width 57 height 5
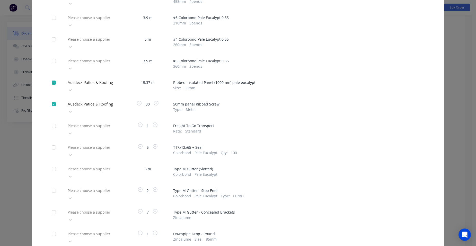
scroll to position [110, 0]
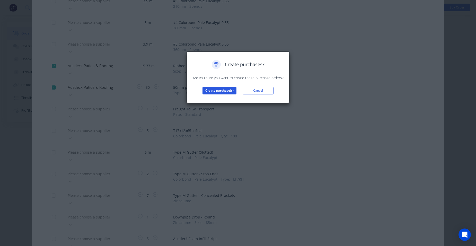
click at [213, 90] on button "Create purchase(s)" at bounding box center [219, 91] width 34 height 8
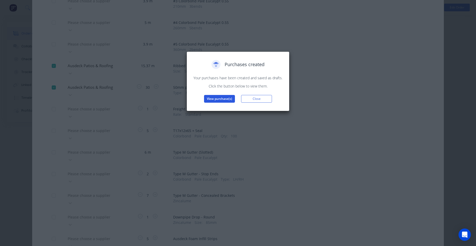
click at [215, 102] on button "View purchase(s)" at bounding box center [219, 99] width 31 height 8
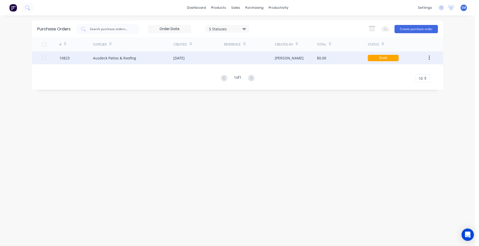
click at [209, 56] on div "[DATE]" at bounding box center [199, 57] width 51 height 13
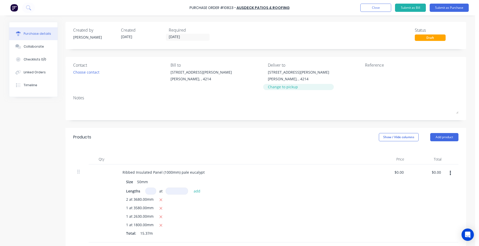
click at [284, 86] on div "Change to pickup" at bounding box center [298, 86] width 61 height 5
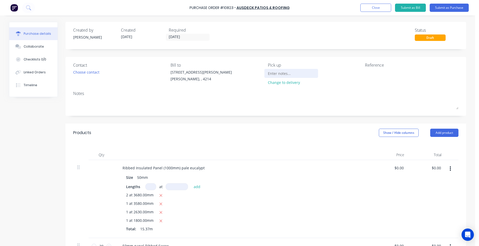
click at [275, 72] on input at bounding box center [291, 73] width 47 height 8
type input "ftg to deliver"
click at [179, 38] on input "[DATE]" at bounding box center [187, 37] width 43 height 6
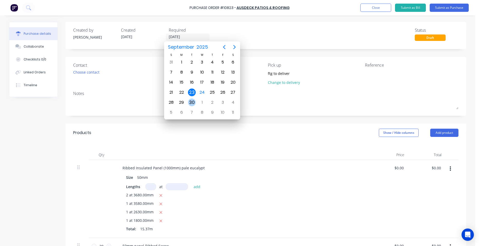
click at [188, 102] on div "30" at bounding box center [192, 102] width 8 height 8
type input "[DATE]"
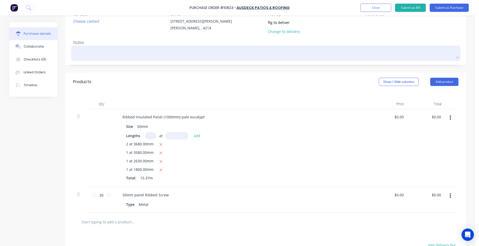
scroll to position [51, 0]
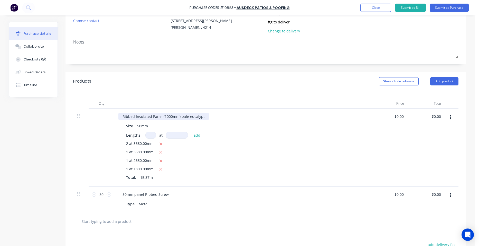
click at [202, 116] on div "Ribbed Insulated Panel (1000mm) pale eucalypt" at bounding box center [164, 116] width 90 height 7
click at [450, 7] on button "Submit as Purchase" at bounding box center [449, 8] width 39 height 8
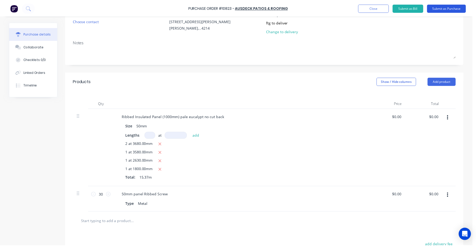
scroll to position [0, 0]
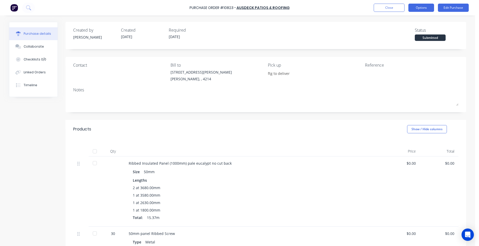
click at [427, 8] on button "Options" at bounding box center [422, 8] width 26 height 8
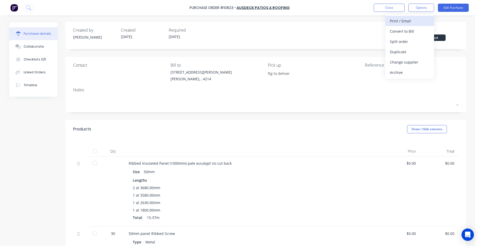
click at [417, 19] on div "Print / Email" at bounding box center [410, 20] width 40 height 7
click at [410, 39] on div "Without pricing" at bounding box center [410, 41] width 40 height 7
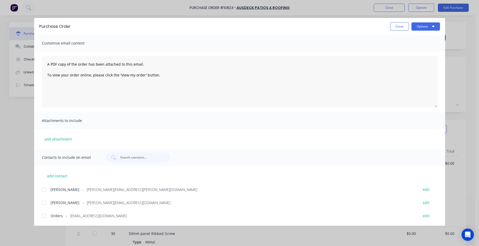
click at [44, 214] on div at bounding box center [44, 216] width 10 height 10
click at [427, 27] on button "Options" at bounding box center [426, 26] width 29 height 8
click at [417, 61] on div "Email" at bounding box center [416, 59] width 40 height 7
drag, startPoint x: 402, startPoint y: 26, endPoint x: 389, endPoint y: 31, distance: 13.3
click at [401, 26] on button "Close" at bounding box center [399, 26] width 19 height 8
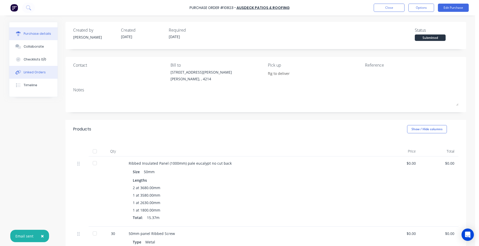
click at [43, 71] on button "Linked Orders" at bounding box center [33, 72] width 48 height 13
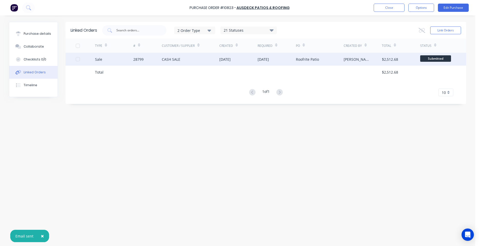
click at [192, 57] on div "CASH SALE" at bounding box center [191, 59] width 58 height 13
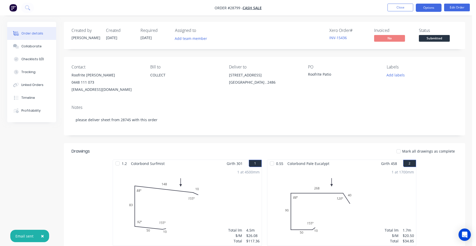
click at [429, 9] on button "Options" at bounding box center [428, 8] width 26 height 8
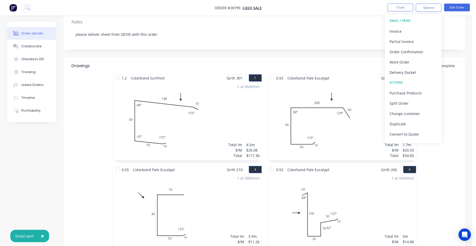
scroll to position [103, 0]
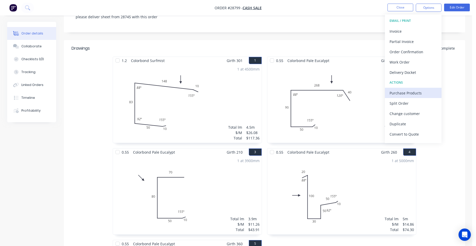
click at [415, 93] on div "Purchase Products" at bounding box center [412, 92] width 47 height 7
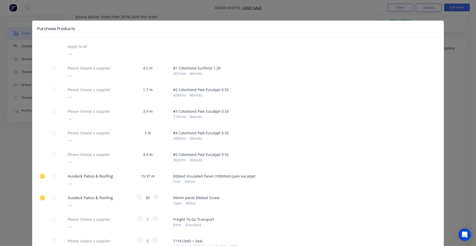
click at [115, 64] on div "Please choose a supplier" at bounding box center [104, 68] width 77 height 8
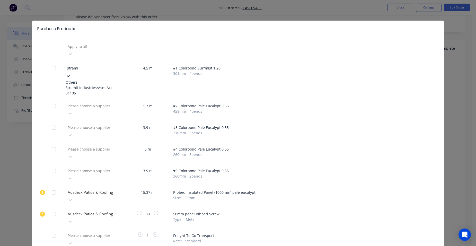
type input "stramit"
click at [91, 85] on div "Stramit Industries/Asm Acc 31105" at bounding box center [94, 90] width 57 height 11
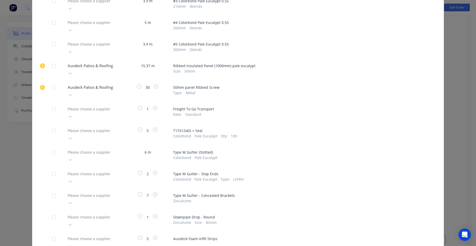
scroll to position [206, 0]
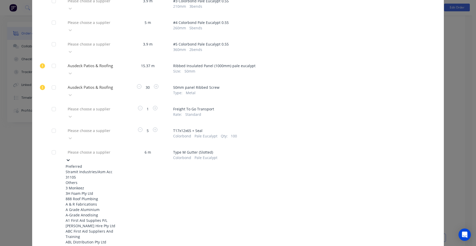
click at [110, 149] on div at bounding box center [104, 152] width 74 height 6
click at [97, 169] on div "Stramit Industries/Asm Acc 31105" at bounding box center [94, 174] width 57 height 11
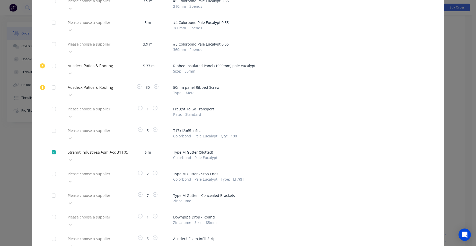
click at [97, 170] on div at bounding box center [104, 173] width 74 height 6
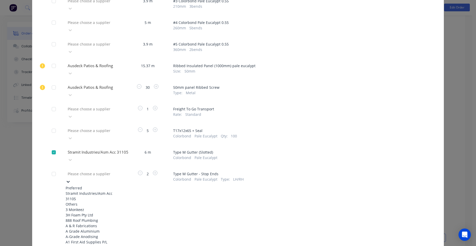
click at [97, 190] on div "Stramit Industries/Asm Acc 31105" at bounding box center [94, 195] width 57 height 11
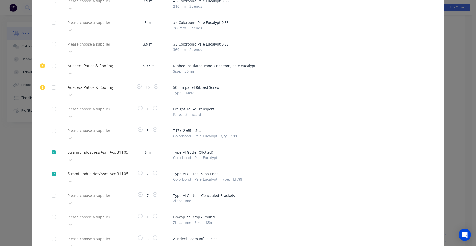
click at [96, 192] on div at bounding box center [104, 195] width 74 height 6
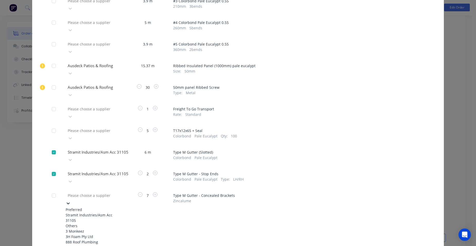
click at [90, 212] on div "Stramit Industries/Asm Acc 31105" at bounding box center [94, 217] width 57 height 11
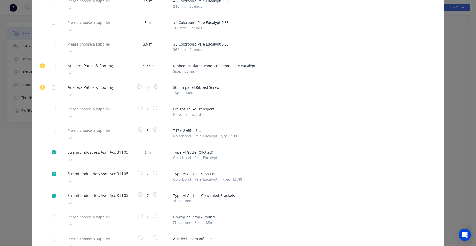
click at [90, 213] on div "Please choose a supplier" at bounding box center [94, 220] width 57 height 15
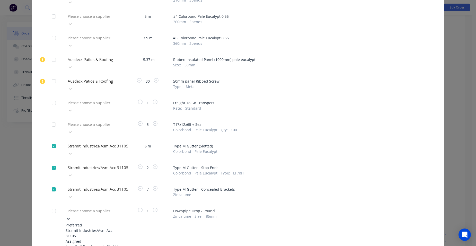
click at [91, 228] on div "Stramit Industries/Asm Acc 31105" at bounding box center [94, 233] width 57 height 11
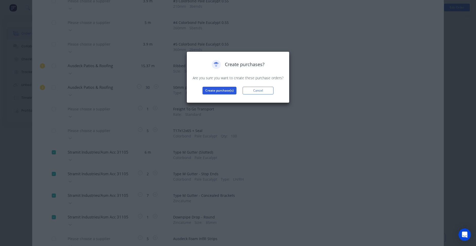
click at [229, 90] on button "Create purchase(s)" at bounding box center [219, 91] width 34 height 8
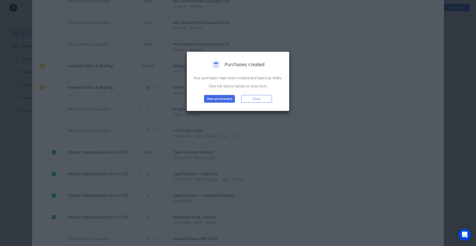
click at [227, 100] on button "View purchase(s)" at bounding box center [219, 99] width 31 height 8
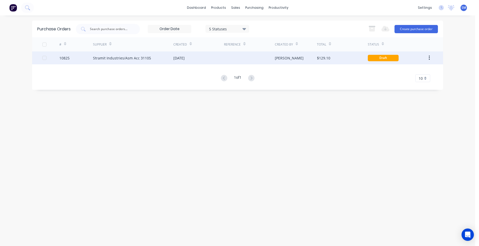
click at [213, 56] on div "[DATE]" at bounding box center [199, 57] width 51 height 13
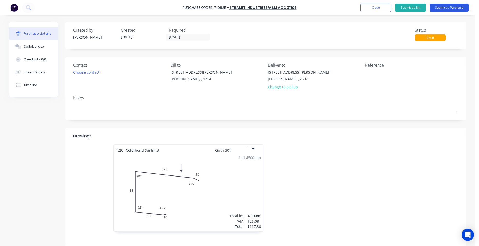
click at [447, 7] on button "Submit as Purchase" at bounding box center [449, 8] width 39 height 8
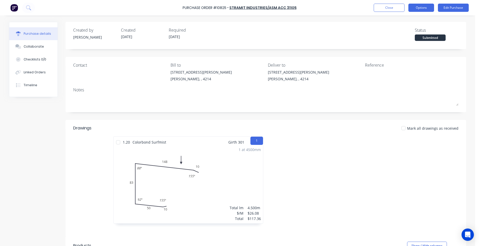
click at [429, 5] on button "Options" at bounding box center [422, 8] width 26 height 8
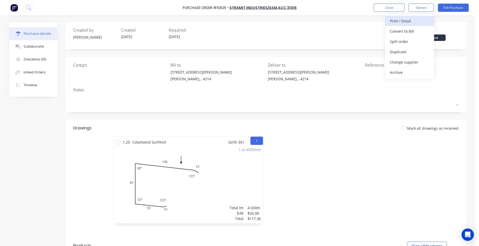
click at [415, 21] on div "Print / Email" at bounding box center [410, 20] width 40 height 7
click at [416, 39] on div "Without pricing" at bounding box center [410, 41] width 40 height 7
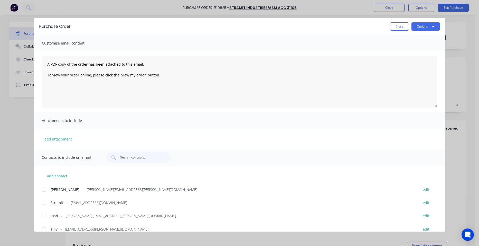
click at [46, 202] on div at bounding box center [44, 202] width 10 height 10
click at [427, 26] on button "Options" at bounding box center [426, 26] width 29 height 8
click at [410, 58] on div "Email" at bounding box center [416, 59] width 40 height 7
click at [398, 28] on button "Close" at bounding box center [399, 26] width 19 height 8
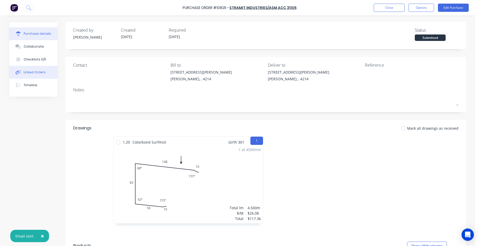
click at [41, 74] on div "Linked Orders" at bounding box center [35, 72] width 22 height 5
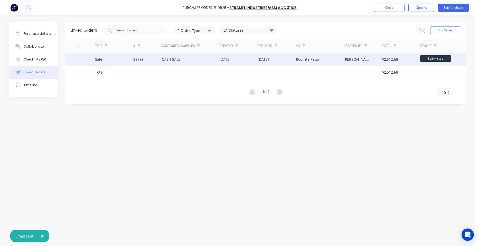
click at [208, 53] on div "CASH SALE" at bounding box center [191, 59] width 58 height 13
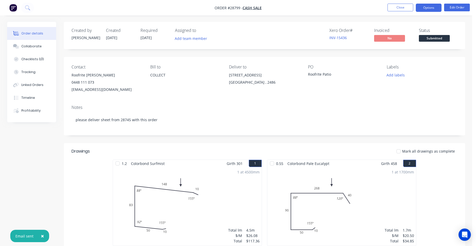
click at [430, 10] on button "Options" at bounding box center [428, 8] width 26 height 8
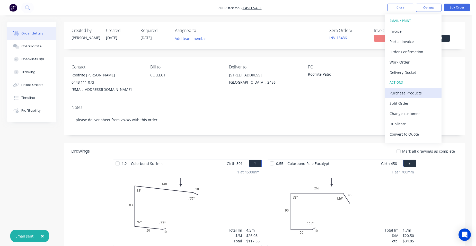
click at [421, 93] on div "Purchase Products" at bounding box center [412, 92] width 47 height 7
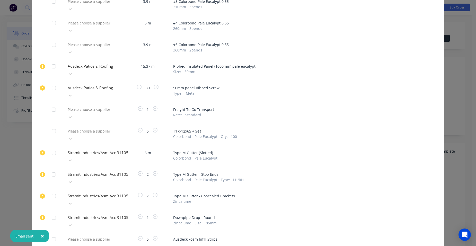
scroll to position [110, 0]
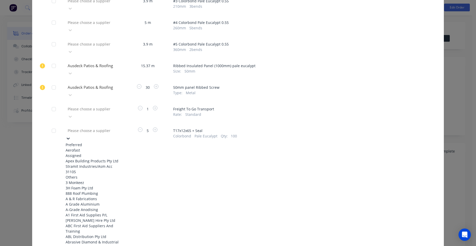
click at [75, 127] on div at bounding box center [104, 130] width 74 height 6
click at [76, 147] on div "Aerofast" at bounding box center [94, 149] width 57 height 5
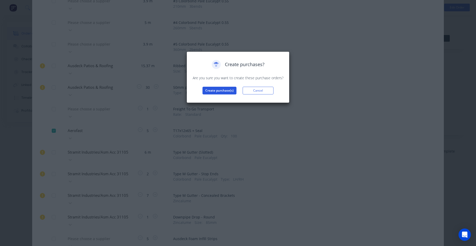
click at [207, 92] on button "Create purchase(s)" at bounding box center [219, 91] width 34 height 8
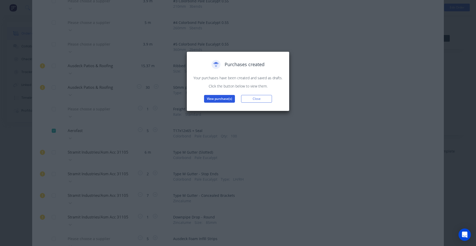
click at [208, 101] on button "View purchase(s)" at bounding box center [219, 99] width 31 height 8
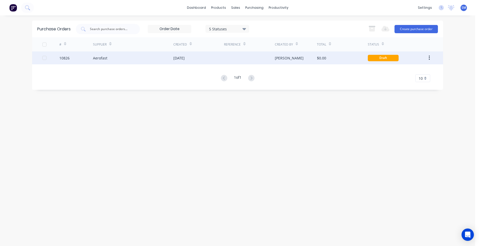
click at [221, 56] on div "[DATE]" at bounding box center [199, 57] width 51 height 13
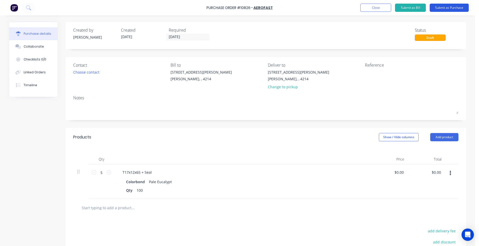
click at [440, 9] on button "Submit as Purchase" at bounding box center [449, 8] width 39 height 8
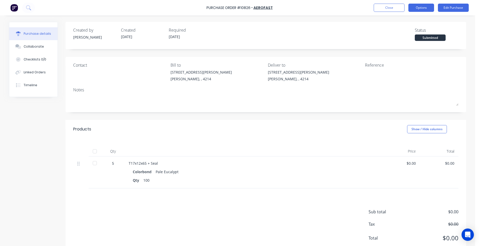
click at [418, 7] on button "Options" at bounding box center [422, 8] width 26 height 8
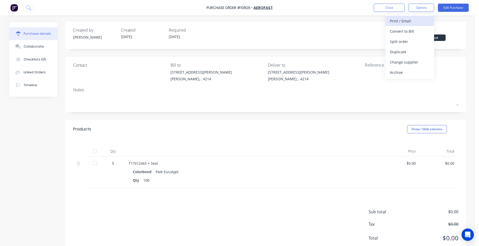
click at [413, 18] on div "Print / Email" at bounding box center [410, 20] width 40 height 7
click at [409, 41] on div "Without pricing" at bounding box center [410, 41] width 40 height 7
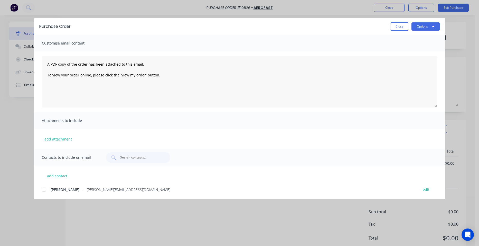
click at [46, 187] on div at bounding box center [44, 189] width 10 height 10
click at [423, 24] on button "Options" at bounding box center [426, 26] width 29 height 8
click at [411, 57] on div "Email" at bounding box center [416, 59] width 40 height 7
drag, startPoint x: 396, startPoint y: 31, endPoint x: 388, endPoint y: 30, distance: 8.3
click at [396, 30] on div "Purchase Order Close Options" at bounding box center [239, 26] width 411 height 17
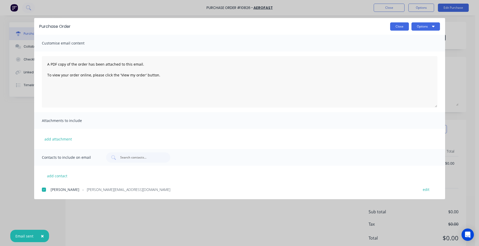
click at [392, 26] on button "Close" at bounding box center [399, 26] width 19 height 8
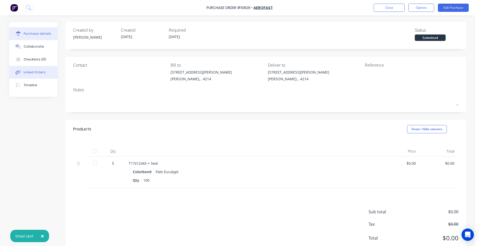
click at [35, 72] on div "Linked Orders" at bounding box center [35, 72] width 22 height 5
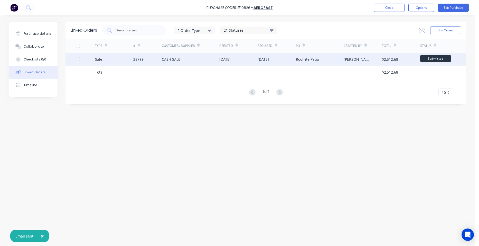
click at [184, 56] on div "CASH SALE" at bounding box center [191, 59] width 58 height 13
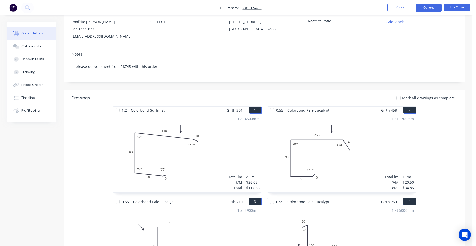
scroll to position [26, 0]
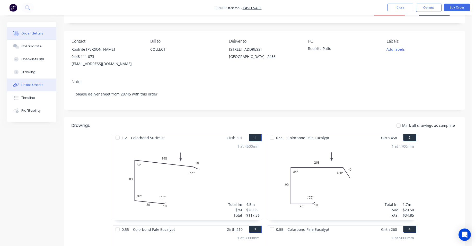
click at [23, 82] on button "Linked Orders" at bounding box center [31, 84] width 49 height 13
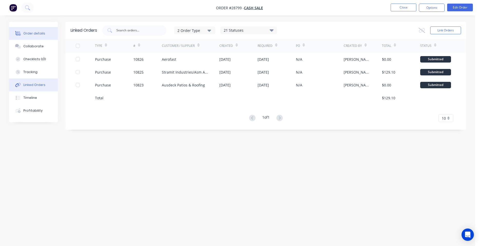
click at [26, 35] on div "Order details" at bounding box center [34, 33] width 22 height 5
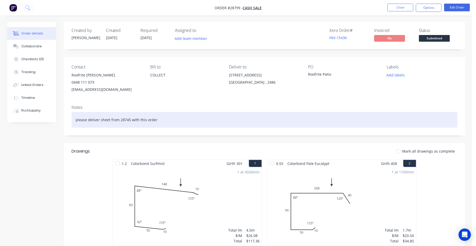
drag, startPoint x: 161, startPoint y: 119, endPoint x: 165, endPoint y: 119, distance: 3.9
click at [161, 119] on div "please deliver sheet from 28745 with this order" at bounding box center [264, 120] width 386 height 16
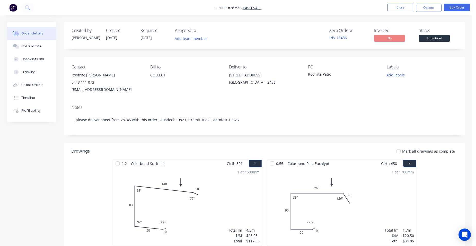
click at [280, 96] on div "Contact Roofrite [PERSON_NAME] [PHONE_NUMBER] [EMAIL_ADDRESS][DOMAIN_NAME] [PER…" at bounding box center [264, 79] width 401 height 44
click at [450, 8] on button "Edit Order" at bounding box center [457, 8] width 26 height 8
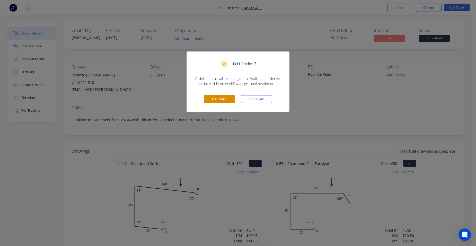
click at [224, 101] on button "Edit Order" at bounding box center [219, 99] width 31 height 8
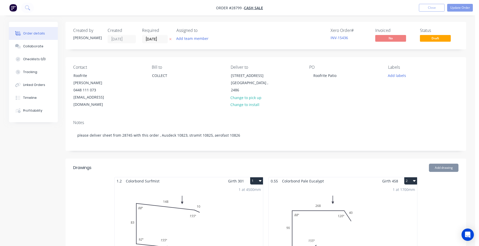
type input "$85.40"
type input "$1,312.60"
type input "$1.79"
type input "$53.70"
type input "$250.00"
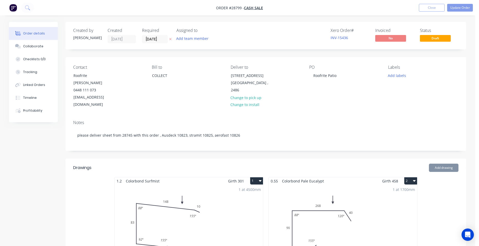
type input "$250.00"
type input "$25.54"
type input "$127.70"
type input "$9.52"
type input "$57.12"
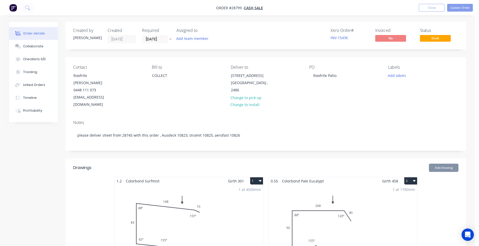
type input "$3.16"
type input "$6.32"
type input "$1.50"
type input "$10.50"
type input "$3.38"
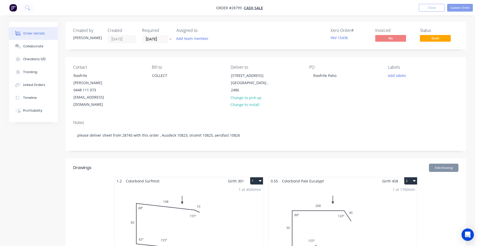
type input "$3.38"
type input "$6.70"
type input "$33.50"
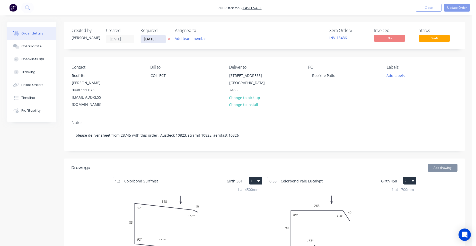
click at [154, 41] on input "[DATE]" at bounding box center [153, 39] width 25 height 8
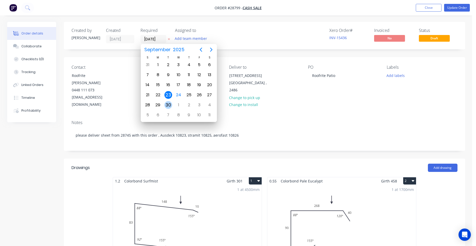
click at [167, 102] on div "30" at bounding box center [168, 105] width 8 height 8
type input "[DATE]"
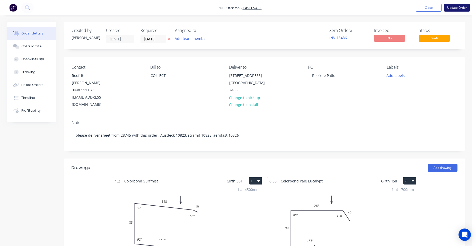
click at [458, 9] on button "Update Order" at bounding box center [457, 8] width 26 height 8
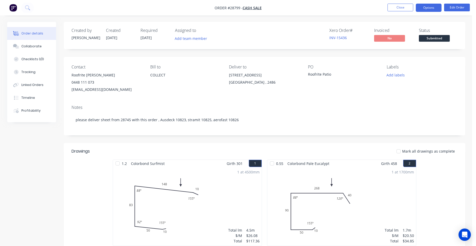
click at [431, 7] on button "Options" at bounding box center [428, 8] width 26 height 8
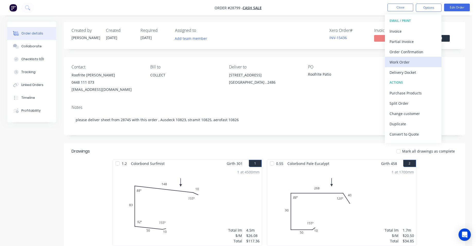
click at [419, 61] on div "Work Order" at bounding box center [412, 61] width 47 height 7
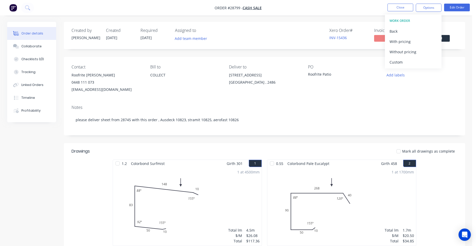
click at [421, 53] on div "Without pricing" at bounding box center [412, 51] width 47 height 7
click at [392, 8] on button "Close" at bounding box center [400, 8] width 26 height 8
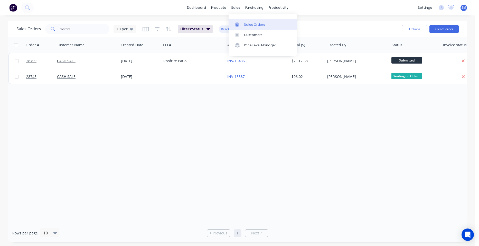
click at [252, 22] on div "Sales Orders" at bounding box center [254, 24] width 21 height 5
drag, startPoint x: 77, startPoint y: 32, endPoint x: 37, endPoint y: 31, distance: 40.4
click at [37, 31] on div "Sales Orders roofrite 10 per" at bounding box center [76, 29] width 120 height 10
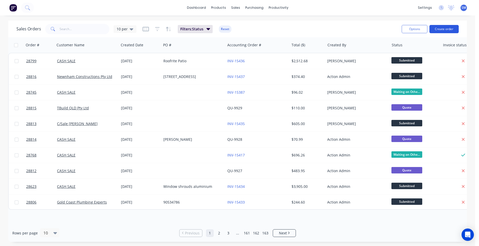
click at [438, 30] on button "Create order" at bounding box center [444, 29] width 29 height 8
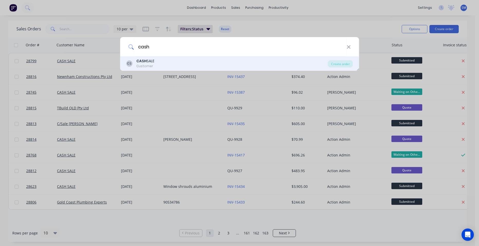
type input "cash"
click at [157, 61] on div "CS CASH SALE Customer" at bounding box center [227, 63] width 202 height 10
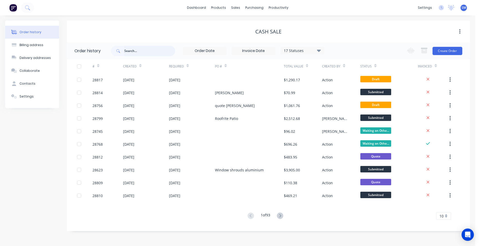
click at [126, 50] on input "text" at bounding box center [149, 51] width 51 height 10
type input "harmony"
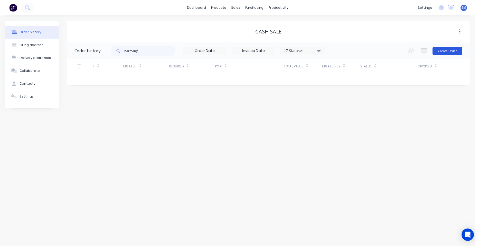
click at [451, 50] on button "Create Order" at bounding box center [448, 51] width 30 height 8
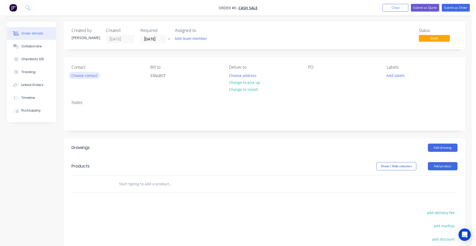
click at [88, 74] on button "Choose contact" at bounding box center [84, 75] width 32 height 7
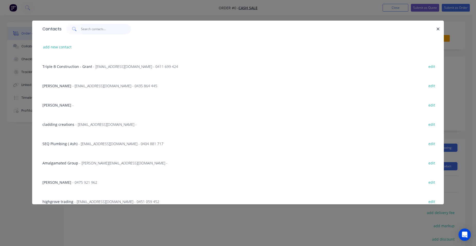
click at [94, 30] on input "text" at bounding box center [106, 29] width 50 height 10
click at [58, 46] on button "add new contact" at bounding box center [57, 46] width 34 height 7
select select "AU"
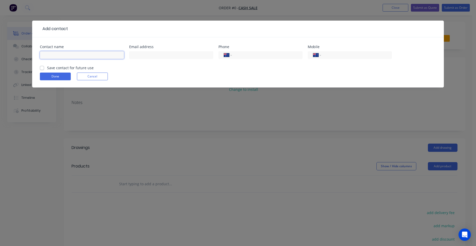
click at [57, 53] on input "text" at bounding box center [82, 55] width 84 height 8
click at [104, 58] on input "Harmony [PERSON_NAME]" at bounding box center [82, 55] width 84 height 8
type input "Harmony [PERSON_NAME] (mark)"
click at [147, 56] on input "text" at bounding box center [171, 55] width 84 height 8
type input "[EMAIL_ADDRESS][DOMAIN_NAME]"
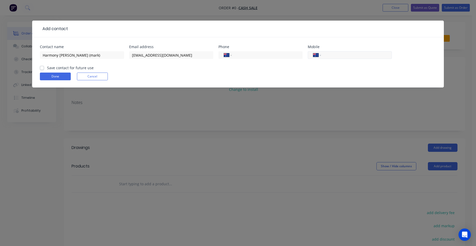
click at [327, 54] on input "tel" at bounding box center [355, 55] width 62 height 6
type input "0411 511 511"
click at [47, 68] on label "Save contact for future use" at bounding box center [70, 67] width 47 height 5
click at [40, 68] on input "Save contact for future use" at bounding box center [42, 67] width 4 height 5
checkbox input "true"
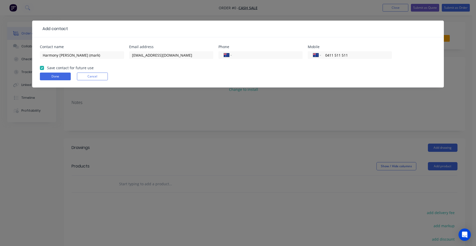
click at [43, 72] on form "Contact name Harmony [PERSON_NAME] (mark) Email address [EMAIL_ADDRESS][DOMAIN_…" at bounding box center [238, 66] width 396 height 42
click at [46, 75] on button "Done" at bounding box center [55, 76] width 31 height 8
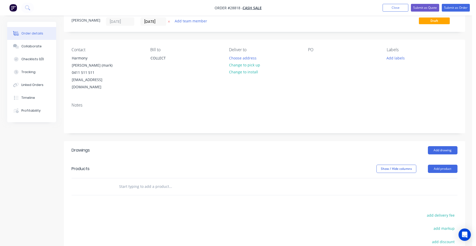
scroll to position [26, 0]
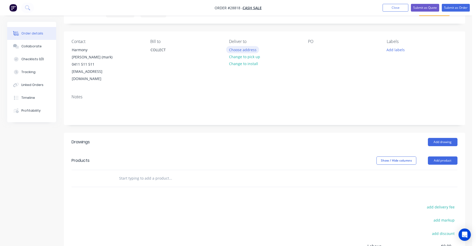
click at [235, 50] on button "Choose address" at bounding box center [242, 49] width 33 height 7
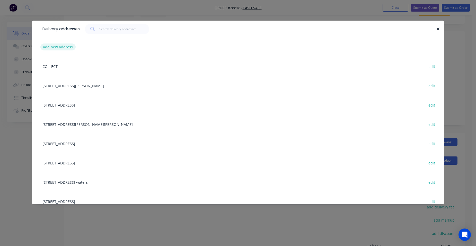
click at [72, 48] on button "add new address" at bounding box center [57, 46] width 35 height 7
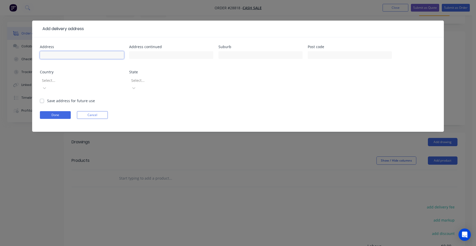
click at [66, 57] on input "text" at bounding box center [82, 55] width 84 height 8
type input "[STREET_ADDRESS]"
type input "Runaway bay"
click at [46, 81] on div at bounding box center [78, 80] width 74 height 6
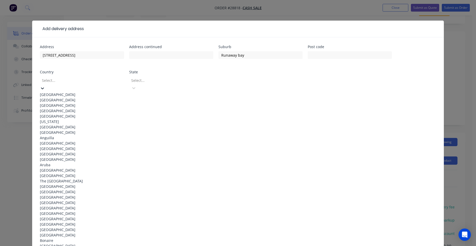
click at [49, 92] on div "[GEOGRAPHIC_DATA]" at bounding box center [82, 94] width 84 height 5
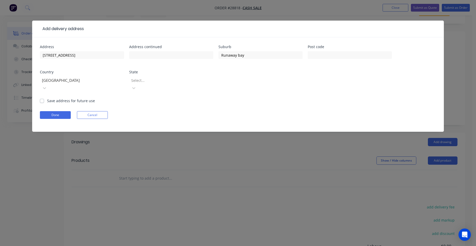
click at [162, 81] on div at bounding box center [168, 80] width 74 height 6
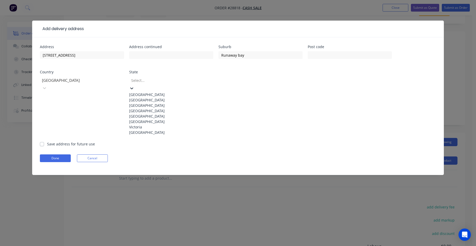
click at [138, 113] on div "[GEOGRAPHIC_DATA]" at bounding box center [171, 110] width 84 height 5
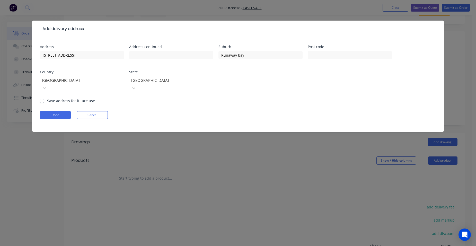
click at [47, 98] on label "Save address for future use" at bounding box center [71, 100] width 48 height 5
click at [42, 98] on input "Save address for future use" at bounding box center [42, 100] width 4 height 5
checkbox input "true"
click at [48, 111] on button "Done" at bounding box center [55, 115] width 31 height 8
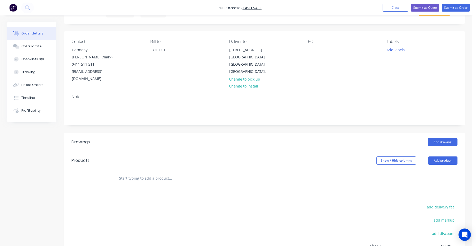
drag, startPoint x: 438, startPoint y: 151, endPoint x: 435, endPoint y: 158, distance: 8.0
click at [438, 156] on button "Add product" at bounding box center [443, 160] width 30 height 8
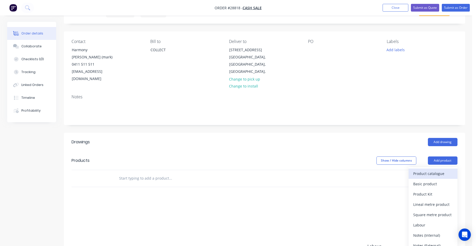
click at [432, 170] on div "Product catalogue" at bounding box center [433, 173] width 40 height 7
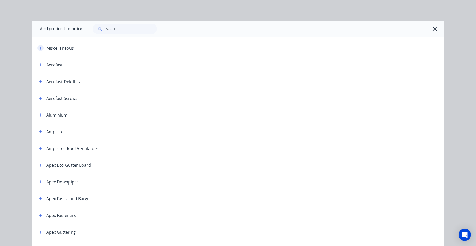
click at [39, 50] on button "button" at bounding box center [40, 48] width 6 height 6
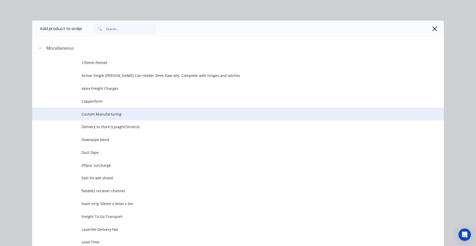
click at [107, 110] on td "Custom Manufacturing" at bounding box center [262, 113] width 362 height 13
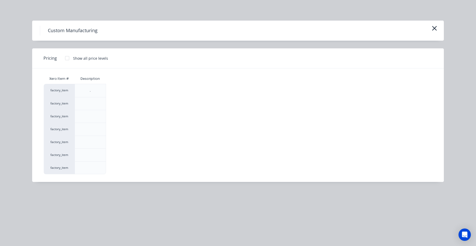
click at [66, 58] on div at bounding box center [67, 58] width 10 height 10
click at [122, 157] on div "$0.00" at bounding box center [120, 155] width 28 height 13
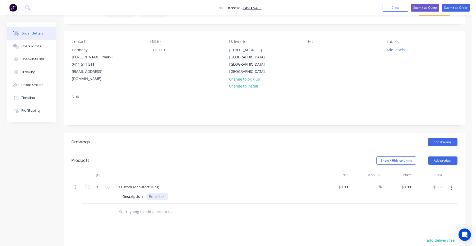
click at [154, 193] on div at bounding box center [157, 196] width 21 height 7
drag, startPoint x: 161, startPoint y: 182, endPoint x: 113, endPoint y: 176, distance: 48.2
click at [113, 180] on div "Custom Manufacturing Description" at bounding box center [216, 191] width 206 height 23
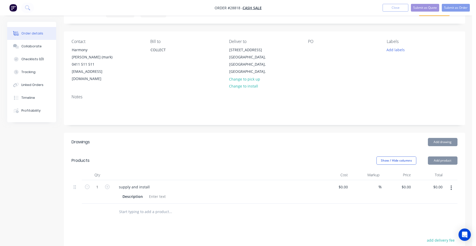
click at [156, 193] on div at bounding box center [157, 196] width 21 height 7
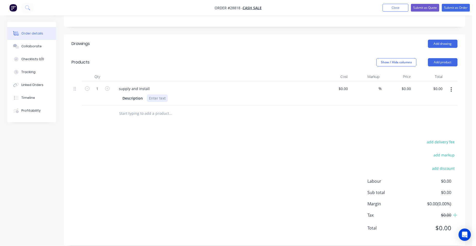
click at [155, 94] on div at bounding box center [157, 97] width 21 height 7
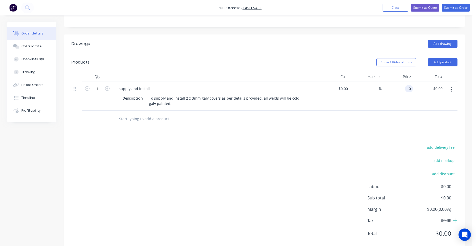
click at [409, 85] on input "0" at bounding box center [410, 88] width 6 height 7
type input "$1,395.00"
click at [392, 82] on div "$1,395.00 $1,395.00" at bounding box center [397, 96] width 32 height 29
drag, startPoint x: 446, startPoint y: 51, endPoint x: 442, endPoint y: 61, distance: 10.7
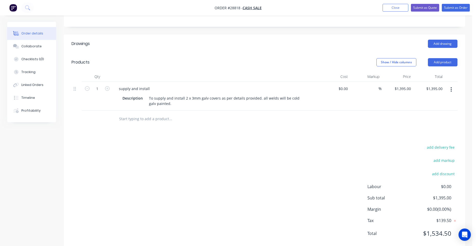
click at [447, 58] on button "Add product" at bounding box center [443, 62] width 30 height 8
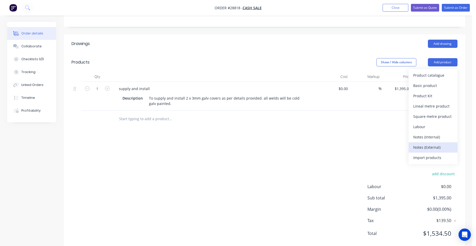
drag, startPoint x: 444, startPoint y: 137, endPoint x: 288, endPoint y: 144, distance: 156.0
click at [443, 143] on div "Notes (External)" at bounding box center [433, 146] width 40 height 7
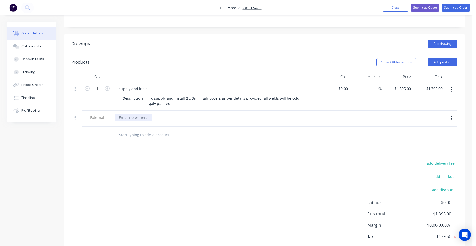
click at [134, 114] on div at bounding box center [133, 117] width 37 height 7
click at [157, 114] on div "quote is Subject to site measure so price may vary ." at bounding box center [163, 117] width 97 height 7
click at [233, 111] on div "quote is Subject to site visit and measure so price may vary ." at bounding box center [216, 119] width 206 height 16
click at [425, 7] on button "Submit as Quote" at bounding box center [425, 8] width 28 height 8
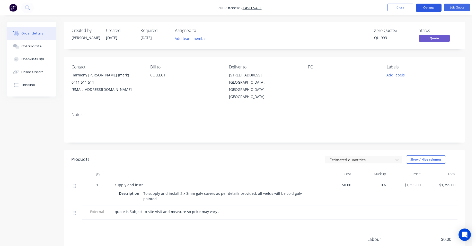
click at [426, 8] on button "Options" at bounding box center [428, 8] width 26 height 8
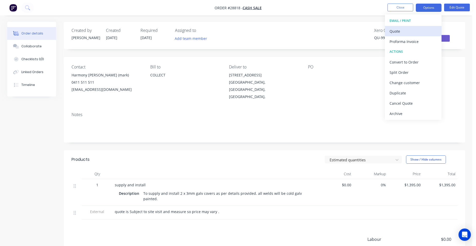
click at [425, 30] on div "Quote" at bounding box center [412, 31] width 47 height 7
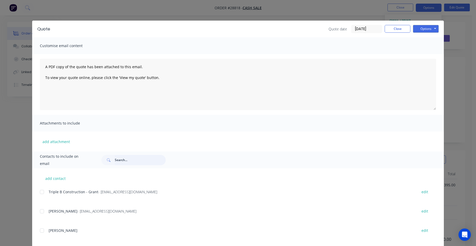
click at [117, 158] on input "text" at bounding box center [140, 160] width 51 height 10
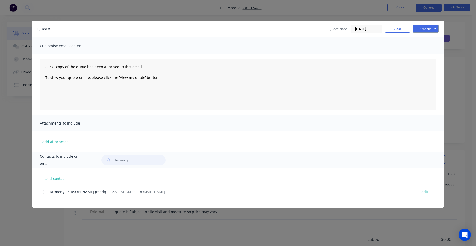
click at [47, 188] on div at bounding box center [42, 192] width 10 height 10
type input "harmony"
click at [421, 30] on button "Options" at bounding box center [426, 29] width 26 height 8
click at [420, 52] on button "Email" at bounding box center [429, 55] width 33 height 8
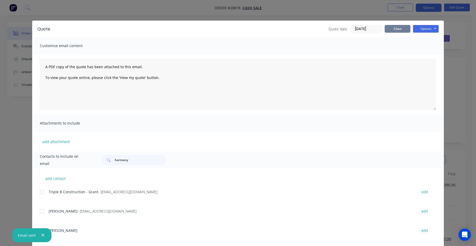
click at [391, 31] on button "Close" at bounding box center [397, 29] width 26 height 8
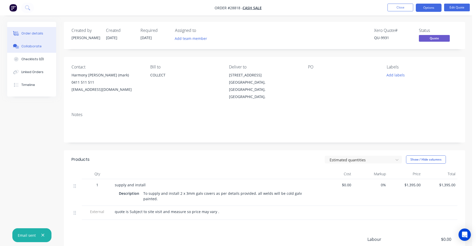
click at [38, 49] on button "Collaborate" at bounding box center [31, 46] width 49 height 13
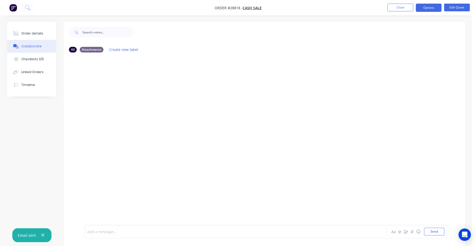
click at [134, 233] on div at bounding box center [220, 231] width 267 height 5
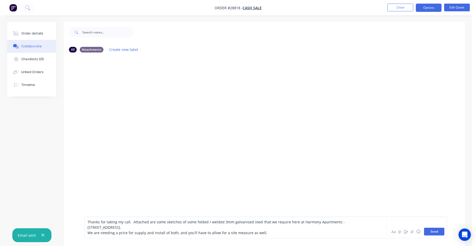
drag, startPoint x: 436, startPoint y: 229, endPoint x: 432, endPoint y: 230, distance: 3.9
click at [436, 230] on button "Send" at bounding box center [434, 232] width 20 height 8
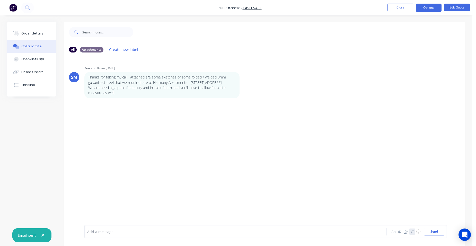
click at [413, 228] on button "button" at bounding box center [412, 231] width 6 height 6
click at [441, 232] on button "Send" at bounding box center [434, 232] width 20 height 8
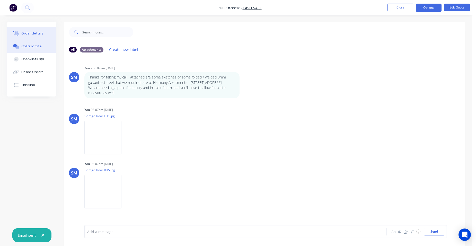
click at [40, 33] on div "Order details" at bounding box center [32, 33] width 22 height 5
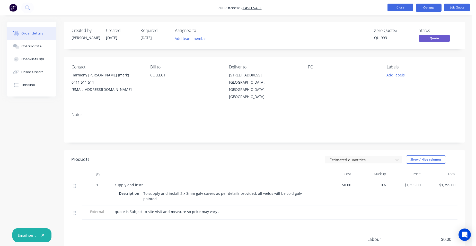
click at [393, 6] on button "Close" at bounding box center [400, 8] width 26 height 8
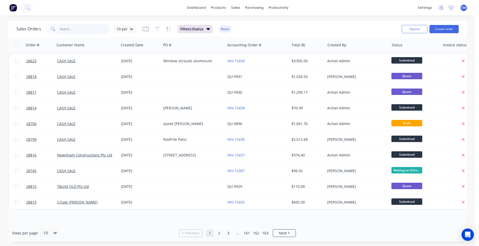
click at [62, 29] on input "text" at bounding box center [85, 29] width 50 height 10
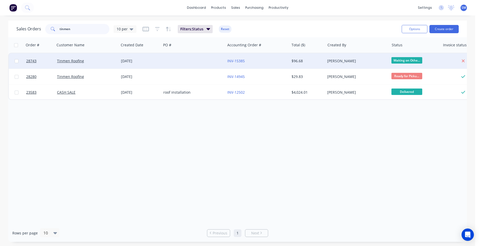
type input "tinmen"
click at [212, 57] on div at bounding box center [193, 60] width 64 height 15
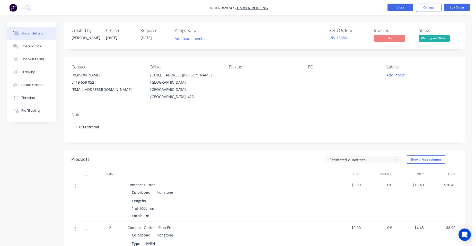
click at [405, 8] on button "Close" at bounding box center [400, 8] width 26 height 8
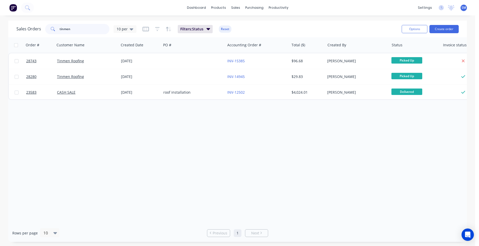
drag, startPoint x: 76, startPoint y: 28, endPoint x: 53, endPoint y: 36, distance: 23.9
click at [46, 28] on div "tinmen" at bounding box center [77, 29] width 64 height 10
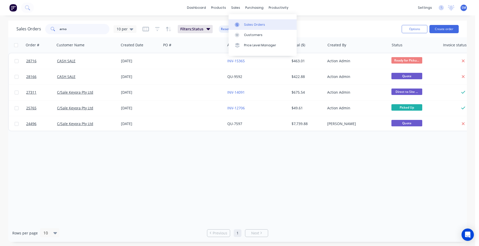
type input "arno"
click at [253, 26] on div "Sales Orders" at bounding box center [254, 24] width 21 height 5
drag, startPoint x: 67, startPoint y: 29, endPoint x: 44, endPoint y: 30, distance: 23.2
click at [44, 30] on div "Sales Orders arno 10 per" at bounding box center [76, 29] width 120 height 10
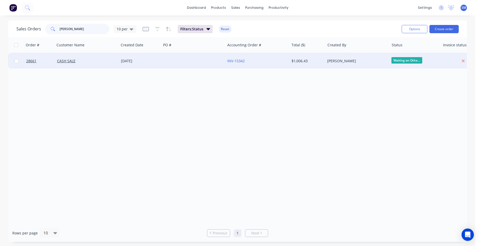
type input "[PERSON_NAME]"
click at [198, 57] on div at bounding box center [193, 60] width 64 height 15
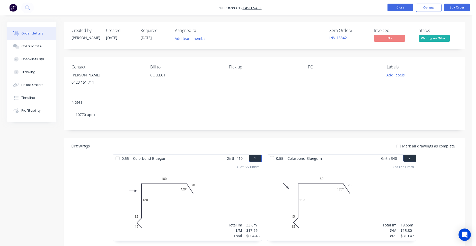
click at [391, 9] on button "Close" at bounding box center [400, 8] width 26 height 8
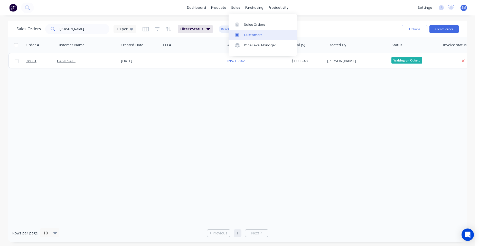
click at [246, 33] on div "Customers" at bounding box center [253, 35] width 19 height 5
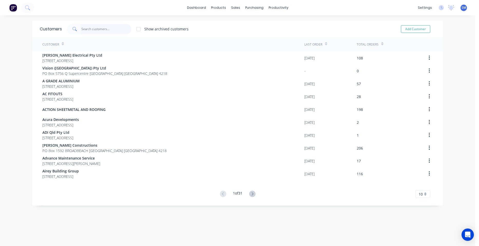
click at [89, 30] on input "text" at bounding box center [106, 29] width 50 height 10
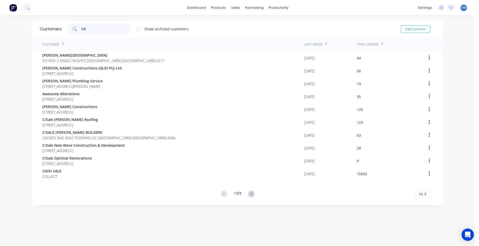
drag, startPoint x: 88, startPoint y: 27, endPoint x: 85, endPoint y: 32, distance: 6.0
click at [70, 31] on div "hill" at bounding box center [99, 29] width 64 height 10
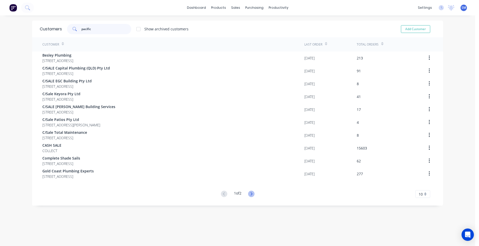
type input "pacific"
click at [252, 194] on icon at bounding box center [251, 193] width 6 height 6
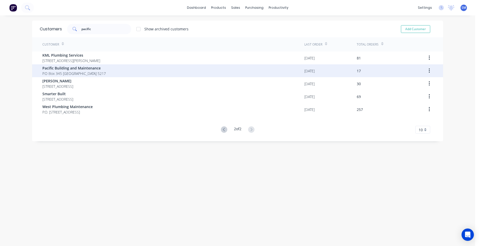
click at [84, 66] on span "Pacific Building and Maintenance" at bounding box center [73, 67] width 63 height 5
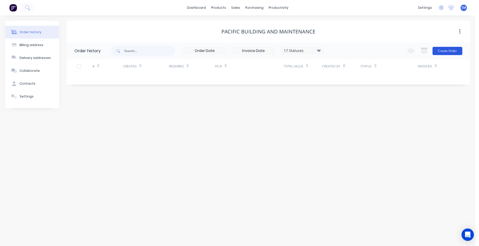
click at [461, 50] on button "Create Order" at bounding box center [448, 51] width 30 height 8
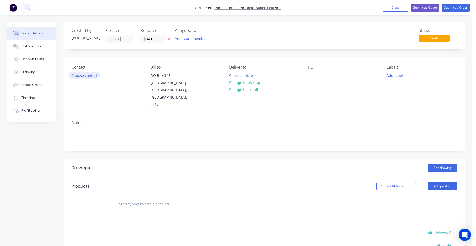
click at [99, 74] on button "Choose contact" at bounding box center [84, 75] width 32 height 7
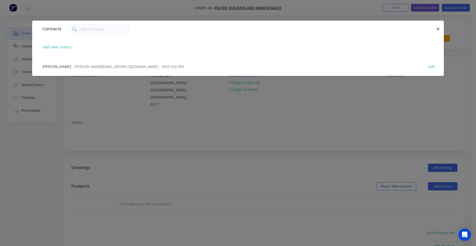
click at [105, 67] on span "- [PERSON_NAME][EMAIL_ADDRESS][DOMAIN_NAME] - 0450 326 889" at bounding box center [128, 66] width 112 height 5
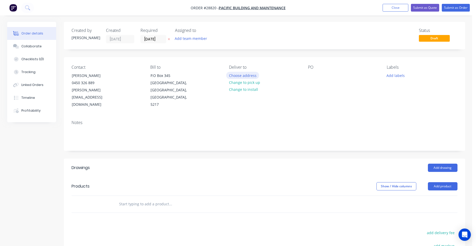
click at [248, 75] on button "Choose address" at bounding box center [242, 75] width 33 height 7
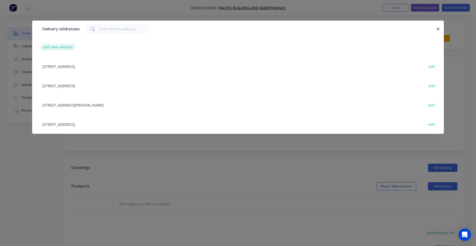
click at [58, 46] on button "add new address" at bounding box center [57, 46] width 35 height 7
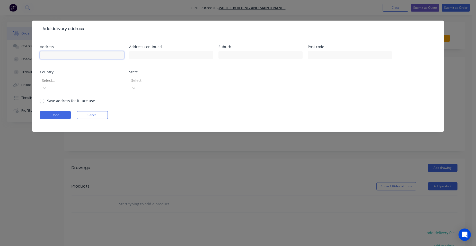
click at [57, 53] on input "text" at bounding box center [82, 55] width 84 height 8
type input "3 Costa COurt"
click at [230, 56] on input "text" at bounding box center [260, 55] width 84 height 8
type input "Broadbeach waters"
click at [47, 80] on div at bounding box center [78, 80] width 74 height 6
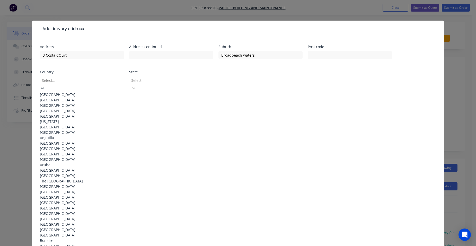
click at [61, 94] on div "[GEOGRAPHIC_DATA]" at bounding box center [82, 94] width 84 height 5
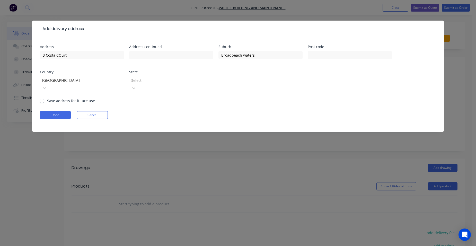
click at [140, 77] on div "Select..." at bounding box center [167, 80] width 77 height 8
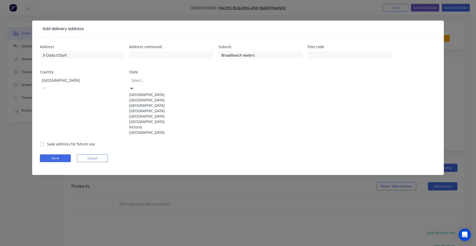
click at [141, 113] on div "[GEOGRAPHIC_DATA]" at bounding box center [171, 110] width 84 height 5
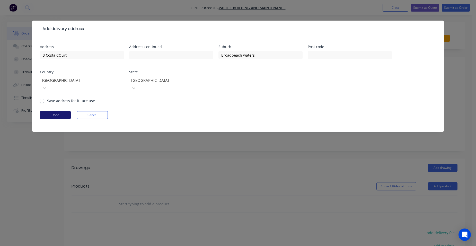
drag, startPoint x: 41, startPoint y: 93, endPoint x: 42, endPoint y: 108, distance: 15.9
click at [47, 98] on label "Save address for future use" at bounding box center [71, 100] width 48 height 5
click at [41, 98] on input "Save address for future use" at bounding box center [42, 100] width 4 height 5
checkbox input "true"
click at [44, 111] on button "Done" at bounding box center [55, 115] width 31 height 8
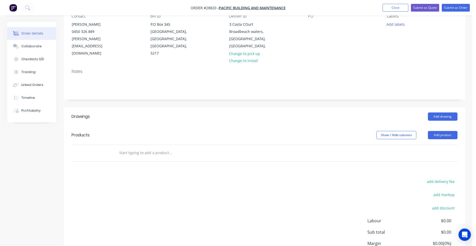
scroll to position [51, 0]
click at [441, 131] on button "Add product" at bounding box center [443, 135] width 30 height 8
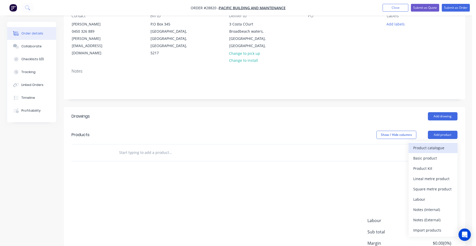
click at [425, 143] on button "Product catalogue" at bounding box center [432, 148] width 49 height 10
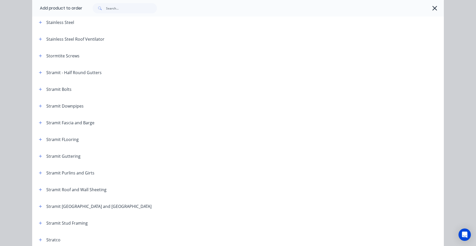
scroll to position [823, 0]
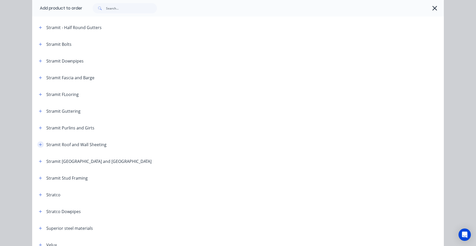
click at [37, 147] on button "button" at bounding box center [40, 144] width 6 height 6
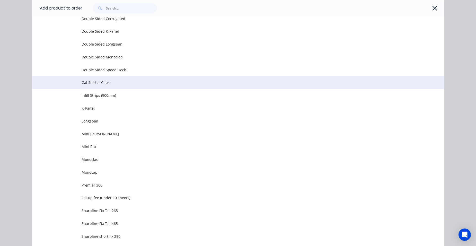
scroll to position [1183, 0]
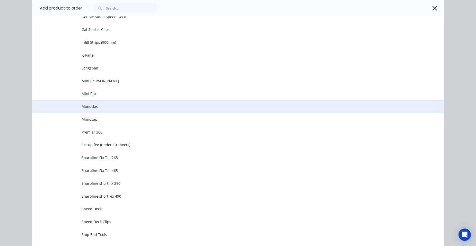
click at [104, 109] on span "Monoclad" at bounding box center [225, 106] width 289 height 5
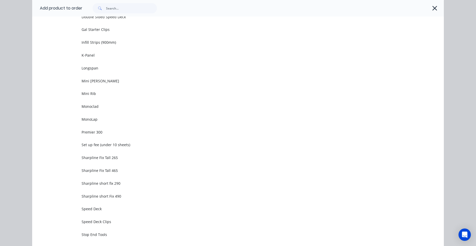
scroll to position [0, 0]
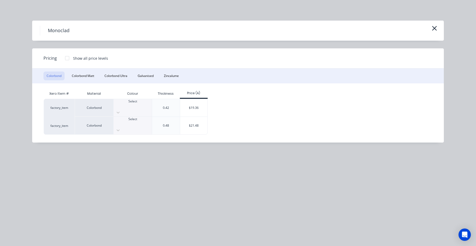
click at [116, 110] on div "Select" at bounding box center [132, 107] width 38 height 17
drag, startPoint x: 135, startPoint y: 167, endPoint x: 142, endPoint y: 160, distance: 9.3
click at [193, 105] on div "$19.36" at bounding box center [194, 107] width 28 height 17
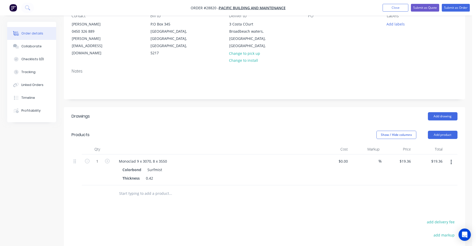
click at [185, 157] on div "Monoclad 9 x 3070, 8 x 3550" at bounding box center [216, 160] width 202 height 7
click at [97, 157] on input "1" at bounding box center [96, 161] width 13 height 8
type input "42.695"
type input "$826.58"
drag, startPoint x: 187, startPoint y: 161, endPoint x: 187, endPoint y: 157, distance: 3.9
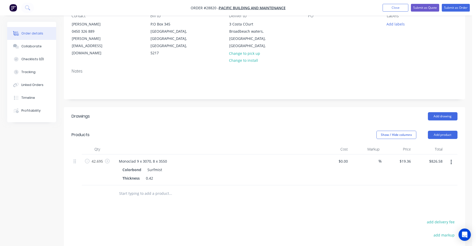
click at [187, 166] on div "Colorbond Surfmist" at bounding box center [215, 169] width 186 height 7
click at [439, 131] on button "Add product" at bounding box center [443, 135] width 30 height 8
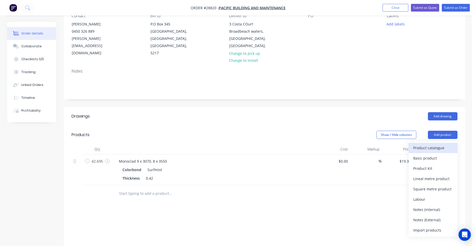
click at [434, 143] on button "Product catalogue" at bounding box center [432, 148] width 49 height 10
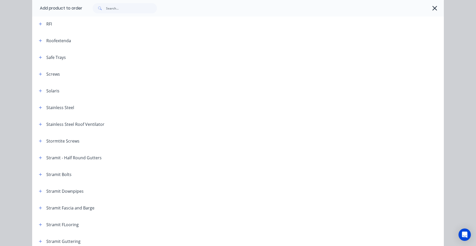
scroll to position [694, 0]
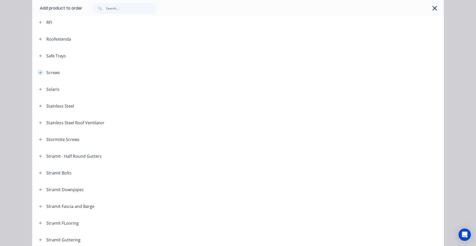
click at [39, 75] on button "button" at bounding box center [40, 72] width 6 height 6
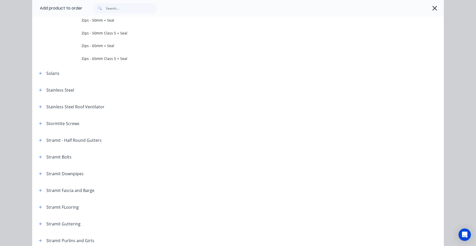
scroll to position [1131, 0]
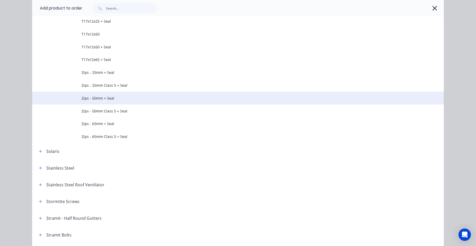
click at [115, 98] on span "Zips - 50mm + Seal" at bounding box center [225, 97] width 289 height 5
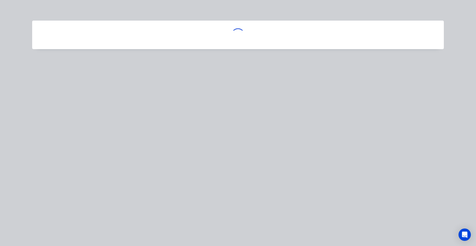
scroll to position [0, 0]
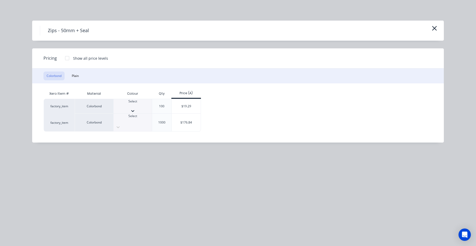
click at [129, 106] on div at bounding box center [132, 106] width 38 height 5
click at [175, 110] on div "$19.29" at bounding box center [185, 107] width 29 height 17
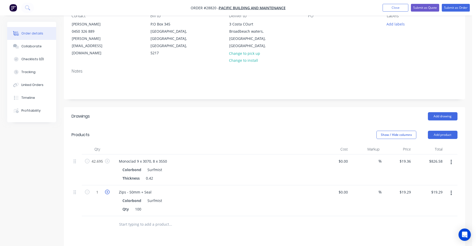
click at [105, 189] on icon "button" at bounding box center [107, 191] width 5 height 5
type input "2"
type input "$38.58"
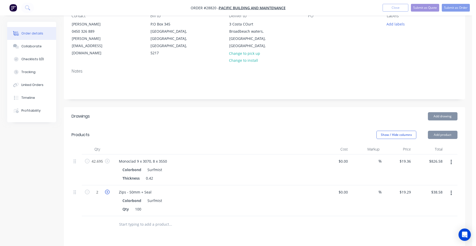
click at [105, 189] on icon "button" at bounding box center [107, 191] width 5 height 5
type input "3"
type input "$57.87"
click at [105, 189] on icon "button" at bounding box center [107, 191] width 5 height 5
type input "4"
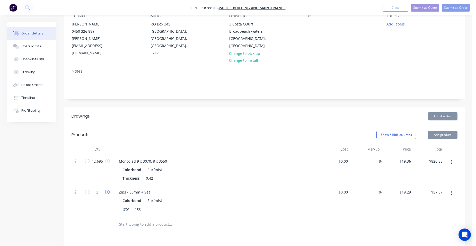
type input "$77.16"
click at [105, 189] on icon "button" at bounding box center [107, 191] width 5 height 5
type input "5"
type input "$96.45"
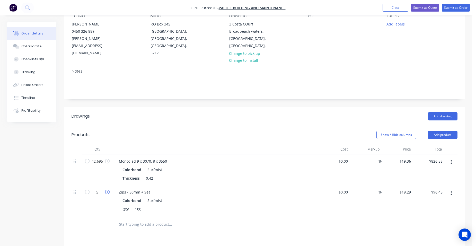
click at [105, 189] on icon "button" at bounding box center [107, 191] width 5 height 5
type input "6"
type input "$115.74"
click at [449, 131] on button "Add product" at bounding box center [443, 135] width 30 height 8
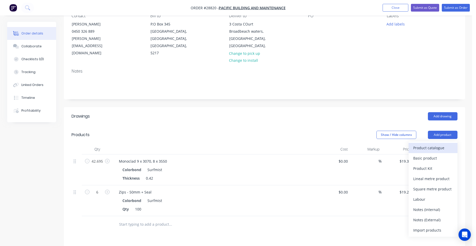
click at [440, 144] on div "Product catalogue" at bounding box center [433, 147] width 40 height 7
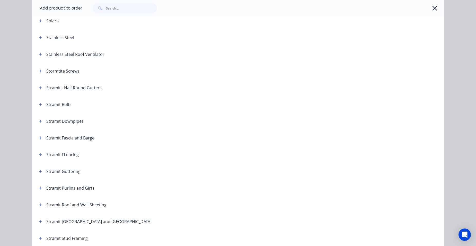
scroll to position [771, 0]
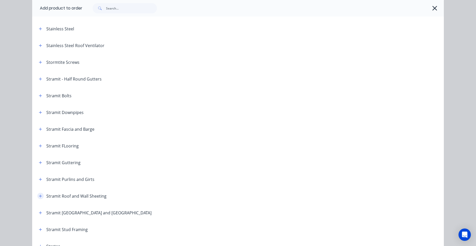
click at [38, 194] on button "button" at bounding box center [40, 196] width 6 height 6
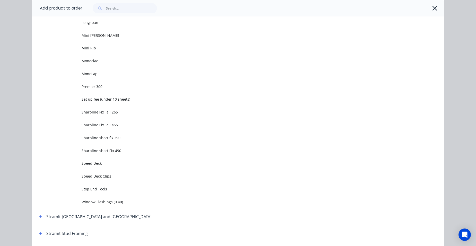
scroll to position [1285, 0]
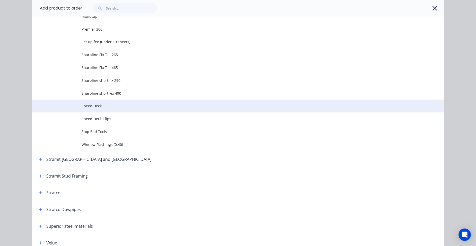
click at [105, 111] on td "Speed Deck" at bounding box center [262, 105] width 362 height 13
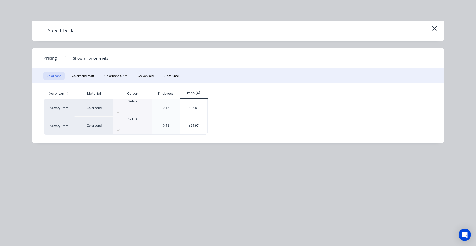
click at [120, 109] on div "Select" at bounding box center [132, 107] width 38 height 17
click at [204, 103] on div "$22.61" at bounding box center [194, 107] width 28 height 17
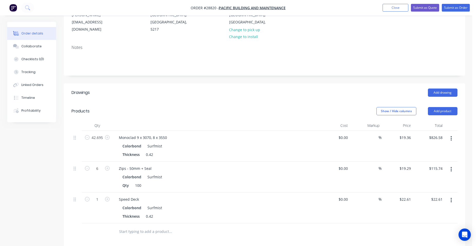
scroll to position [103, 0]
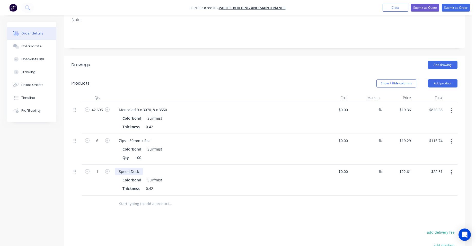
drag, startPoint x: 140, startPoint y: 165, endPoint x: 147, endPoint y: 166, distance: 6.7
click at [140, 168] on div "Speed Deck" at bounding box center [129, 171] width 28 height 7
click at [441, 79] on button "Add product" at bounding box center [443, 83] width 30 height 8
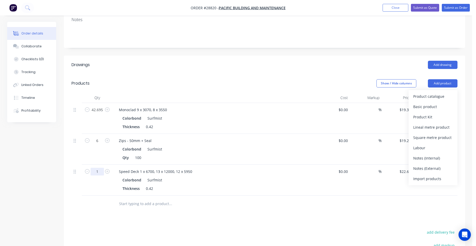
click at [98, 168] on input "1" at bounding box center [96, 172] width 13 height 8
type input "163.87"
type input "$3,705.10"
click at [202, 168] on div "Speed Deck 1 x 6700, 13 x 12000, 12 x 5950" at bounding box center [216, 171] width 202 height 7
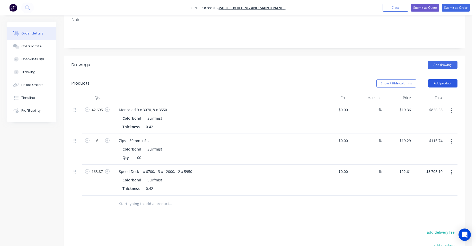
click at [454, 79] on button "Add product" at bounding box center [443, 83] width 30 height 8
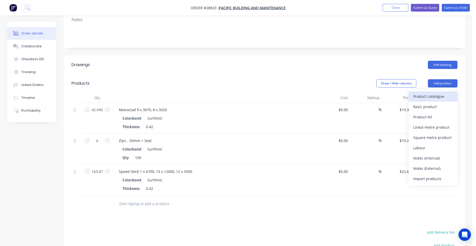
click at [441, 93] on div "Product catalogue" at bounding box center [433, 96] width 40 height 7
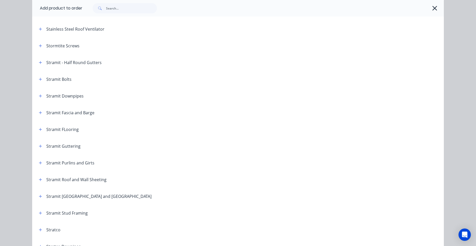
scroll to position [797, 0]
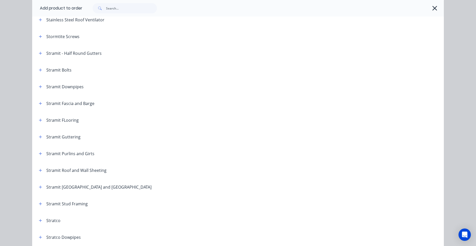
drag, startPoint x: 41, startPoint y: 169, endPoint x: 47, endPoint y: 164, distance: 8.2
click at [40, 169] on button "button" at bounding box center [40, 170] width 6 height 6
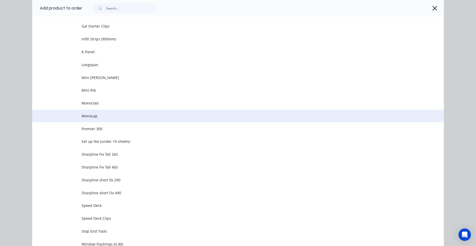
scroll to position [1234, 0]
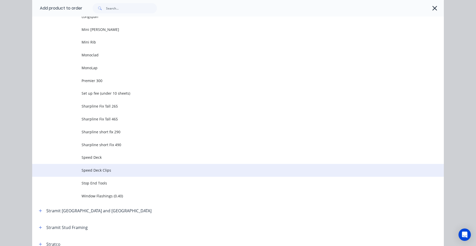
click at [118, 174] on td "Speed Deck Clips" at bounding box center [262, 170] width 362 height 13
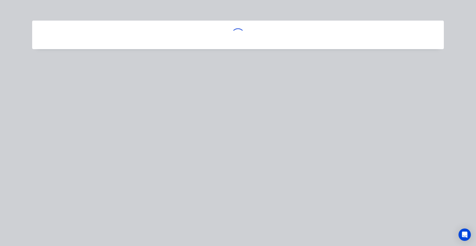
scroll to position [0, 0]
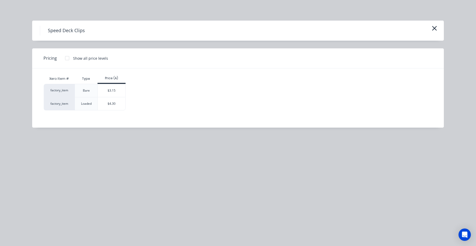
click at [117, 91] on div "$3.15" at bounding box center [112, 90] width 28 height 13
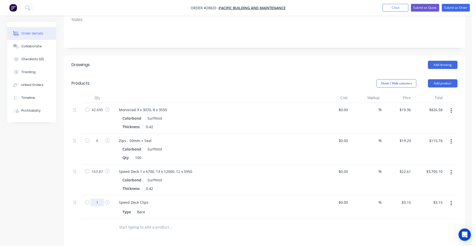
click at [98, 198] on input "1" at bounding box center [96, 202] width 13 height 8
type input "260"
type input "$819.00"
click at [178, 195] on div "Speed Deck Clips Type Bare" at bounding box center [216, 206] width 206 height 23
click at [435, 79] on button "Add product" at bounding box center [443, 83] width 30 height 8
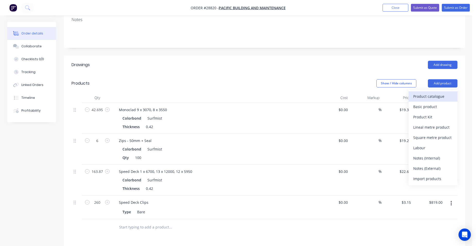
click at [430, 93] on div "Product catalogue" at bounding box center [433, 96] width 40 height 7
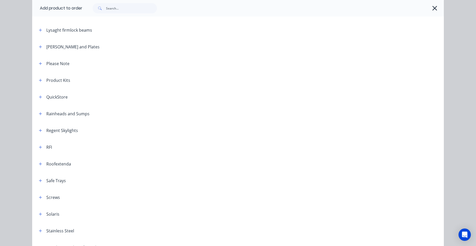
scroll to position [617, 0]
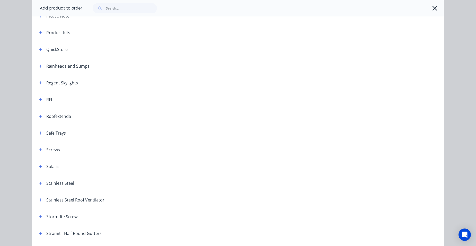
click at [35, 148] on div "Screws" at bounding box center [47, 149] width 25 height 6
click at [39, 151] on icon "button" at bounding box center [40, 150] width 3 height 4
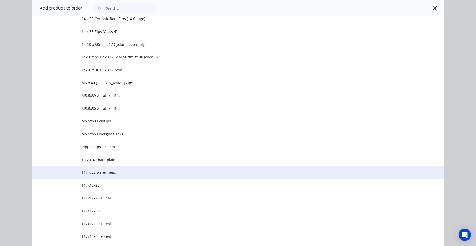
scroll to position [951, 0]
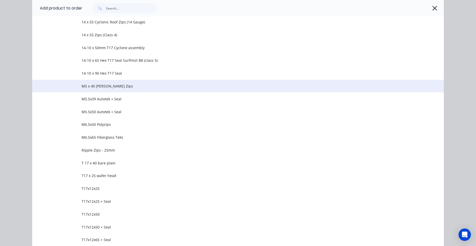
click at [124, 90] on td "M5 x 40 [PERSON_NAME] Zips" at bounding box center [262, 86] width 362 height 13
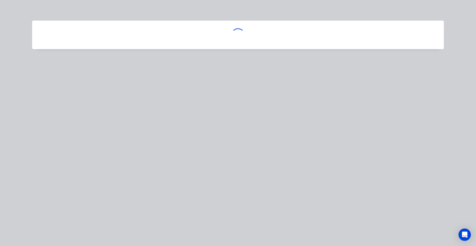
scroll to position [0, 0]
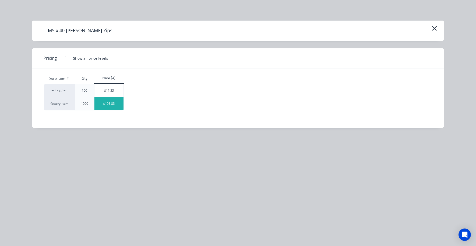
click at [122, 103] on div "$108.83" at bounding box center [108, 103] width 29 height 13
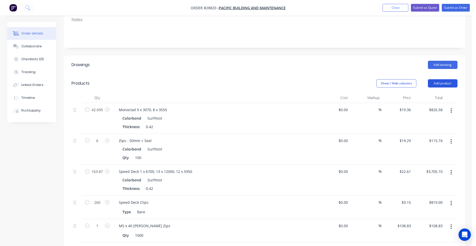
click at [437, 79] on button "Add product" at bounding box center [443, 83] width 30 height 8
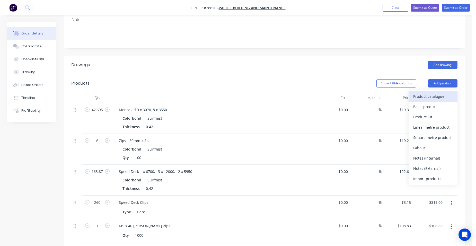
click at [430, 93] on div "Product catalogue" at bounding box center [433, 96] width 40 height 7
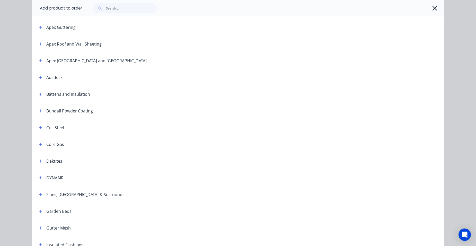
scroll to position [206, 0]
click at [39, 94] on icon "button" at bounding box center [40, 93] width 3 height 4
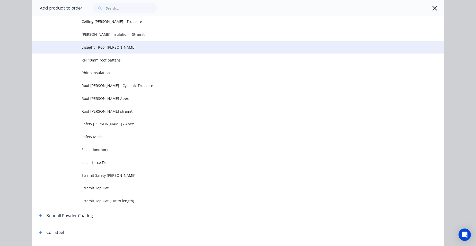
scroll to position [308, 0]
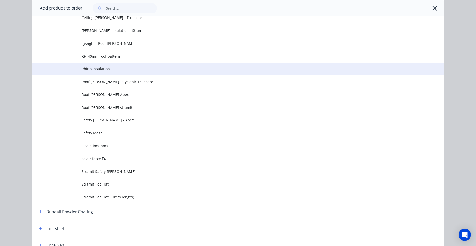
click at [114, 67] on span "Rhino Insulation" at bounding box center [225, 68] width 289 height 5
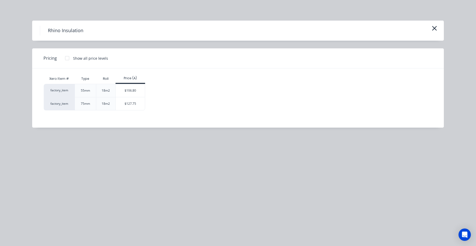
click at [135, 92] on div "$106.80" at bounding box center [130, 90] width 29 height 13
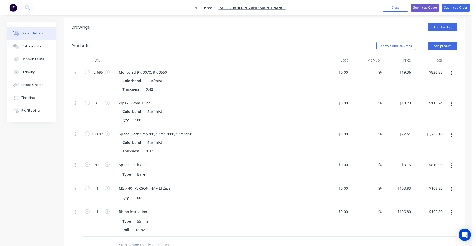
scroll to position [180, 0]
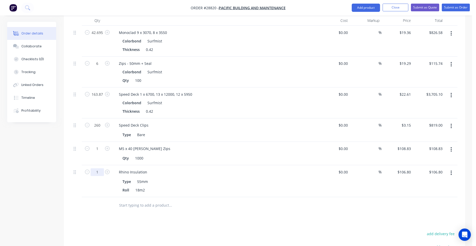
click at [102, 168] on input "1" at bounding box center [96, 172] width 13 height 8
type input "12"
type input "$1,281.60"
click at [167, 168] on div "Rhino Insulation" at bounding box center [216, 171] width 202 height 7
click at [365, 6] on button "Add product" at bounding box center [365, 8] width 28 height 8
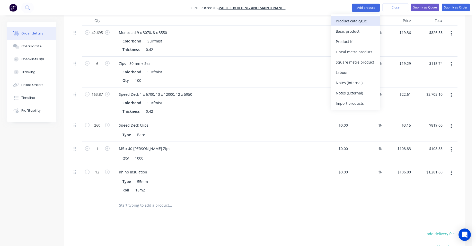
click at [364, 19] on div "Product catalogue" at bounding box center [355, 20] width 40 height 7
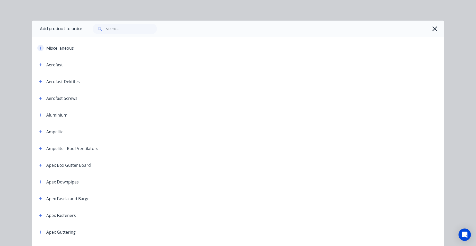
click at [39, 47] on icon "button" at bounding box center [40, 48] width 3 height 4
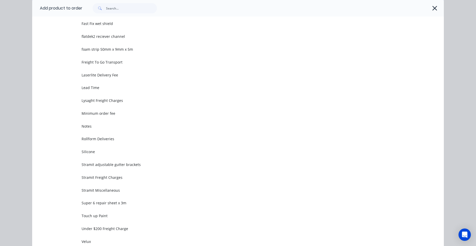
scroll to position [206, 0]
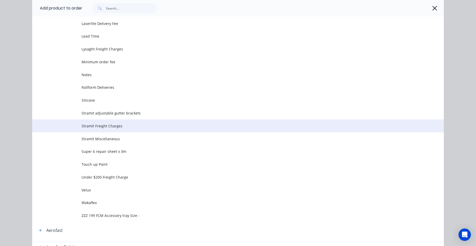
click at [103, 124] on span "Stramit Freight Charges" at bounding box center [225, 125] width 289 height 5
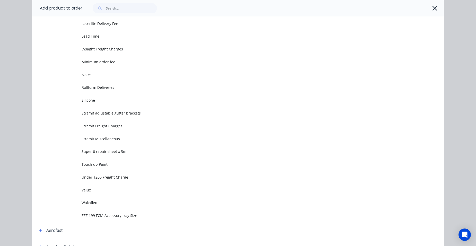
scroll to position [0, 0]
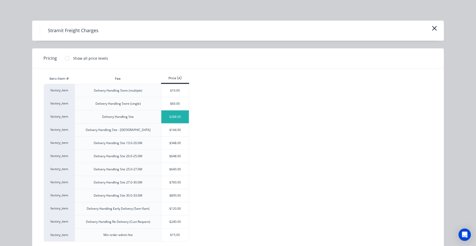
click at [167, 118] on div "$288.00" at bounding box center [175, 116] width 28 height 13
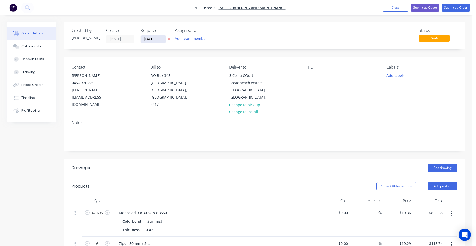
click at [150, 39] on input "[DATE]" at bounding box center [153, 39] width 25 height 8
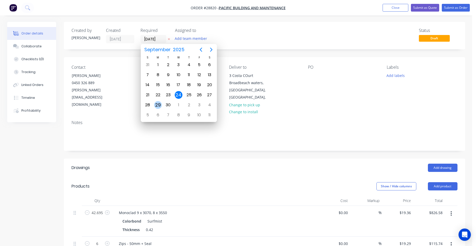
click at [158, 104] on div "29" at bounding box center [158, 105] width 8 height 8
type input "[DATE]"
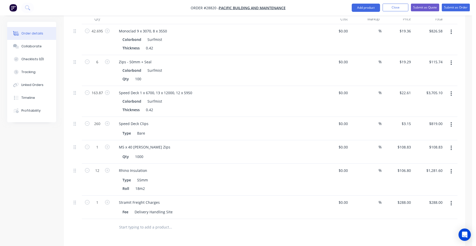
scroll to position [231, 0]
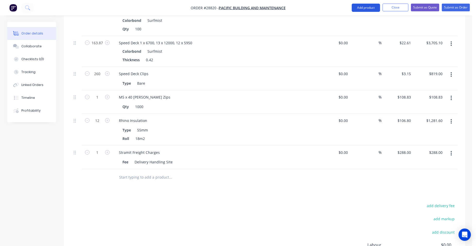
click at [357, 10] on button "Add product" at bounding box center [365, 8] width 28 height 8
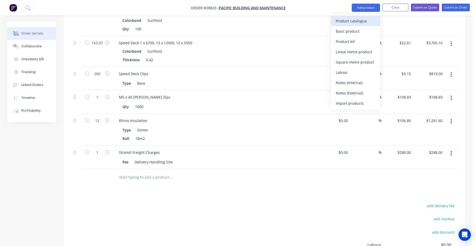
click at [352, 21] on div "Product catalogue" at bounding box center [355, 20] width 40 height 7
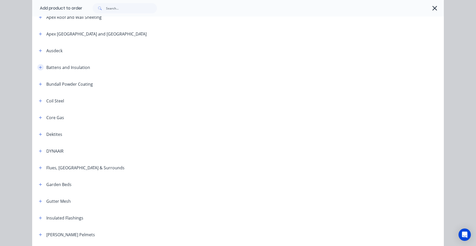
click at [39, 67] on icon "button" at bounding box center [40, 67] width 3 height 3
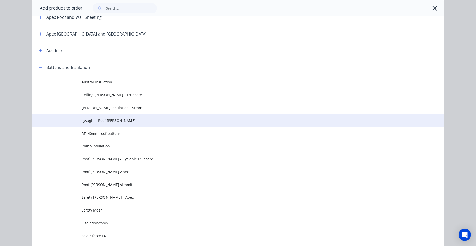
scroll to position [308, 0]
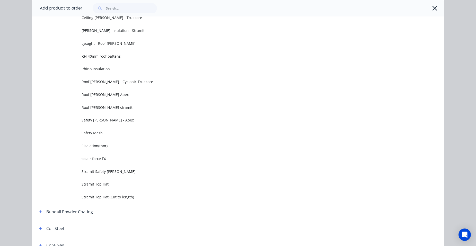
click at [131, 196] on span "Stramit Top Hat (Cut to length)" at bounding box center [225, 196] width 289 height 5
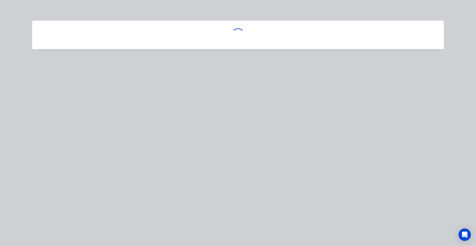
scroll to position [0, 0]
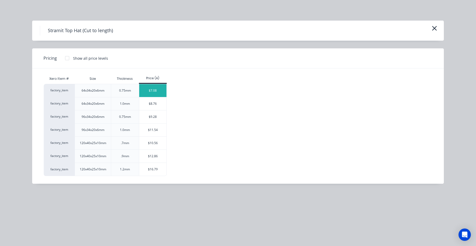
click at [162, 93] on div "$7.08" at bounding box center [153, 90] width 28 height 13
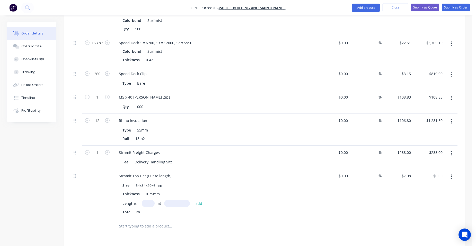
click at [145, 199] on input "text" at bounding box center [148, 202] width 13 height 7
type input "1"
type input "7000"
click at [193, 199] on button "add" at bounding box center [199, 202] width 12 height 7
type input "$49.56"
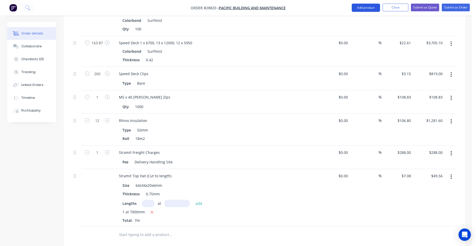
click at [371, 8] on button "Add product" at bounding box center [365, 8] width 28 height 8
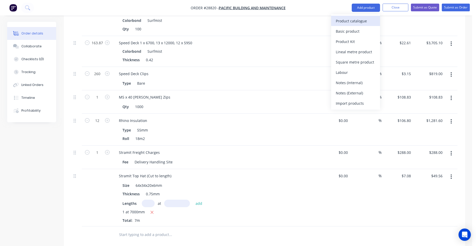
click at [357, 20] on div "Product catalogue" at bounding box center [355, 20] width 40 height 7
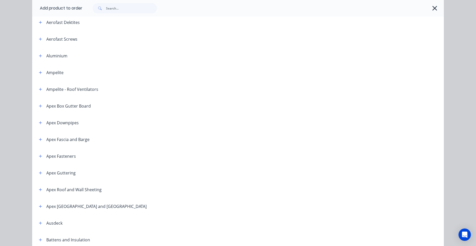
scroll to position [129, 0]
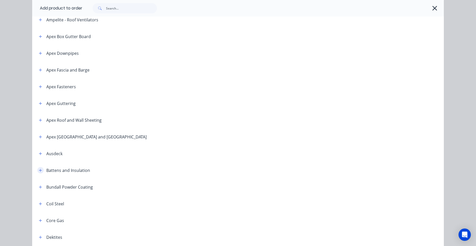
click at [39, 172] on icon "button" at bounding box center [40, 170] width 3 height 4
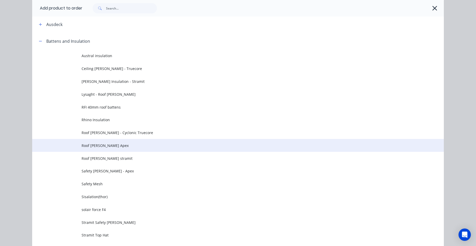
scroll to position [308, 0]
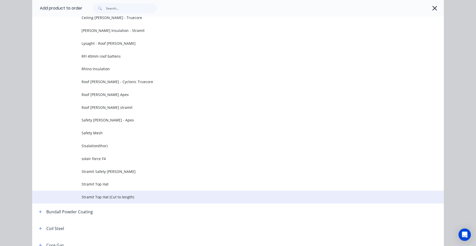
click at [110, 192] on td "Stramit Top Hat (Cut to length)" at bounding box center [262, 196] width 362 height 13
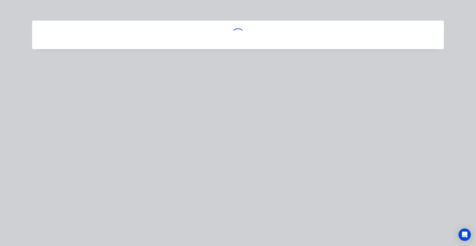
scroll to position [0, 0]
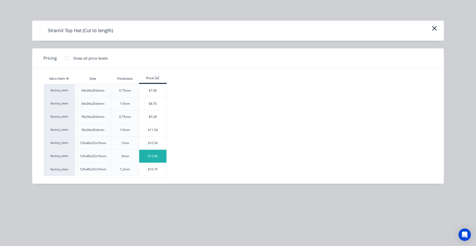
click at [150, 155] on div "$12.86" at bounding box center [153, 156] width 28 height 13
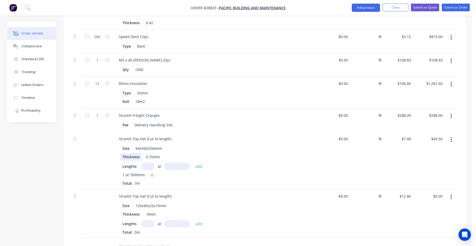
scroll to position [334, 0]
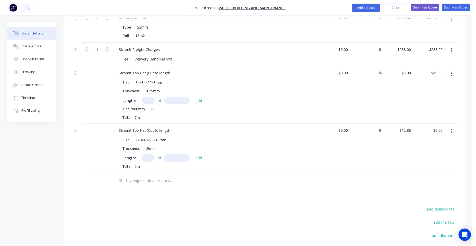
click at [150, 154] on input "text" at bounding box center [148, 157] width 13 height 7
type input "1"
type input "7500"
click at [193, 154] on button "add" at bounding box center [199, 157] width 12 height 7
type input "$96.45"
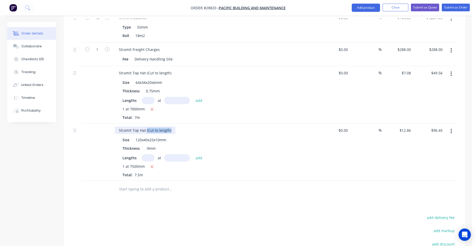
drag, startPoint x: 172, startPoint y: 124, endPoint x: 146, endPoint y: 126, distance: 25.8
click at [145, 126] on div "Stramit Top Hat (Cut to length)" at bounding box center [145, 129] width 61 height 7
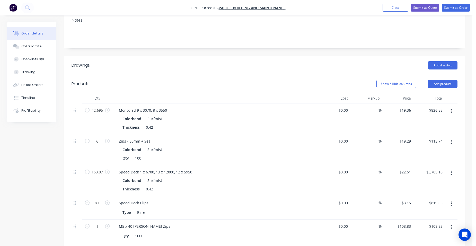
scroll to position [51, 0]
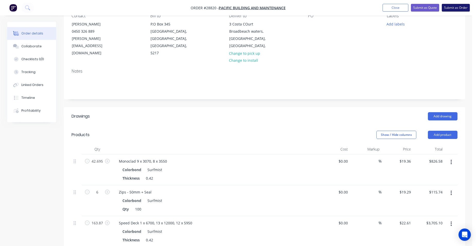
click at [463, 5] on button "Submit as Order" at bounding box center [455, 8] width 28 height 8
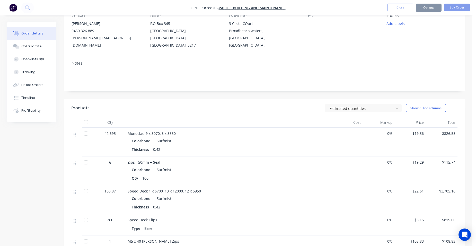
scroll to position [0, 0]
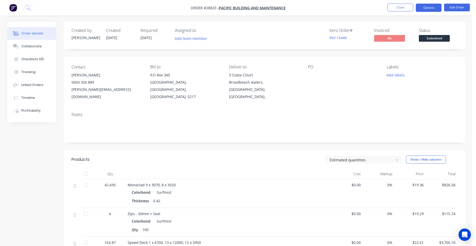
click at [434, 8] on button "Options" at bounding box center [428, 8] width 26 height 8
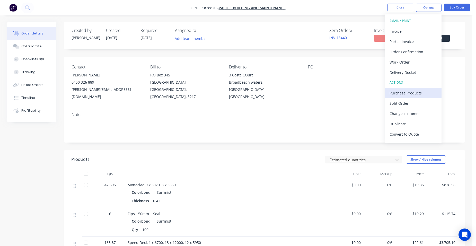
click at [407, 93] on div "Purchase Products" at bounding box center [412, 92] width 47 height 7
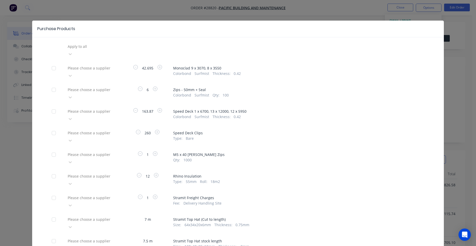
click at [88, 65] on div at bounding box center [104, 68] width 74 height 6
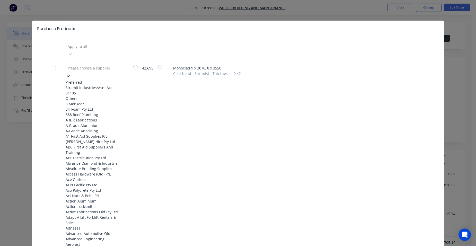
click at [77, 85] on div "Stramit Industries/Asm Acc 31105" at bounding box center [94, 90] width 57 height 11
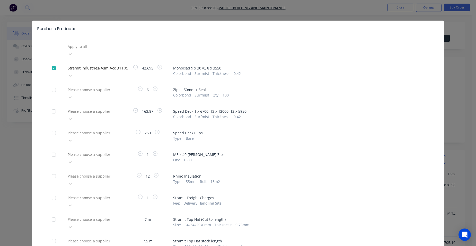
click at [83, 108] on div at bounding box center [104, 111] width 74 height 6
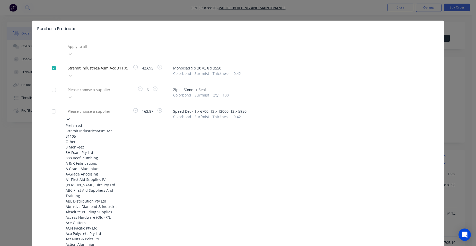
click at [83, 128] on div "Stramit Industries/Asm Acc 31105" at bounding box center [94, 133] width 57 height 11
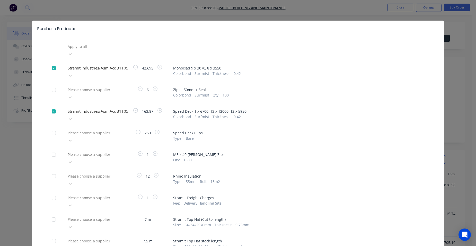
drag, startPoint x: 85, startPoint y: 117, endPoint x: 85, endPoint y: 120, distance: 2.9
click at [85, 130] on div at bounding box center [104, 133] width 74 height 6
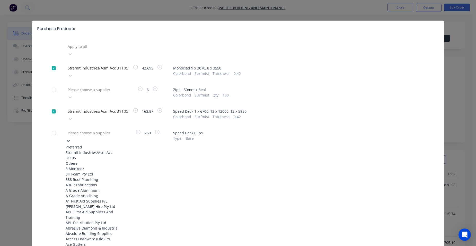
click at [88, 150] on div "Stramit Industries/Asm Acc 31105" at bounding box center [94, 155] width 57 height 11
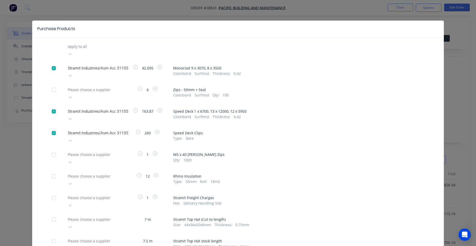
scroll to position [23, 0]
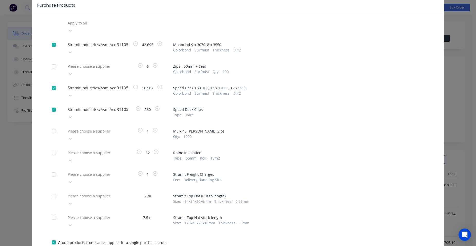
click at [95, 192] on div "Please choose a supplier" at bounding box center [104, 196] width 77 height 8
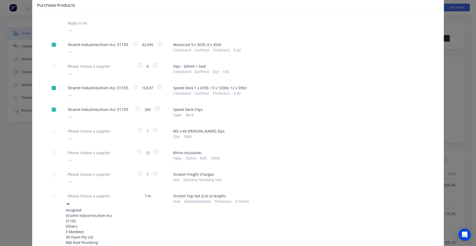
drag, startPoint x: 87, startPoint y: 182, endPoint x: 84, endPoint y: 187, distance: 5.4
click at [86, 213] on div "Stramit Industries/Asm Acc 31105" at bounding box center [94, 218] width 57 height 11
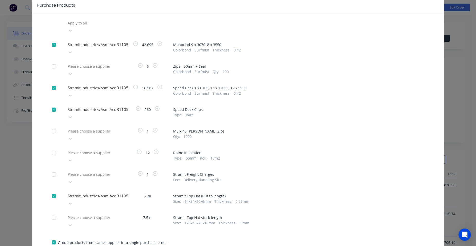
click at [85, 213] on div "Please choose a supplier" at bounding box center [94, 220] width 57 height 15
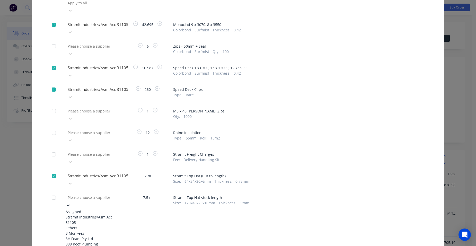
click at [83, 214] on div "Stramit Industries/Asm Acc 31105" at bounding box center [94, 219] width 57 height 11
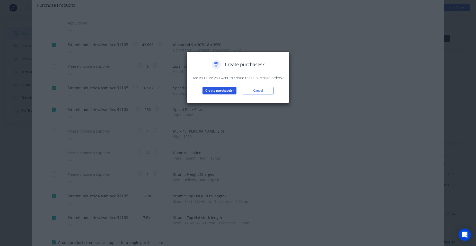
click at [211, 88] on button "Create purchase(s)" at bounding box center [219, 91] width 34 height 8
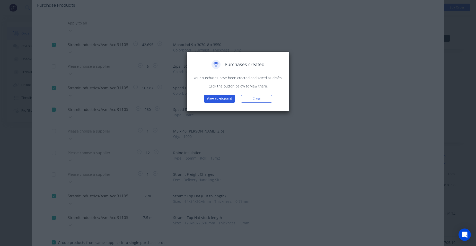
click at [210, 98] on button "View purchase(s)" at bounding box center [219, 99] width 31 height 8
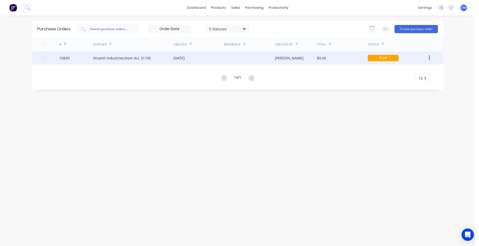
click at [206, 59] on div "[DATE]" at bounding box center [199, 57] width 51 height 13
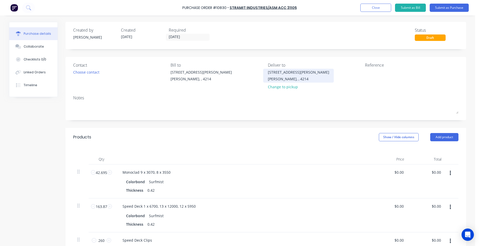
click at [270, 78] on div "[PERSON_NAME], , 4214" at bounding box center [298, 78] width 61 height 5
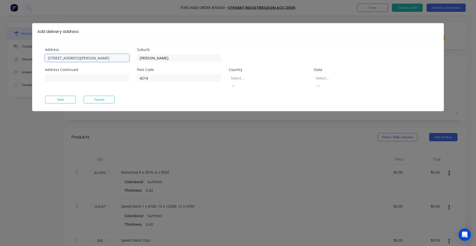
drag, startPoint x: 78, startPoint y: 57, endPoint x: 49, endPoint y: 59, distance: 28.9
click at [37, 57] on div "Address [STREET_ADDRESS][PERSON_NAME] Address Continued Suburb [PERSON_NAME] Po…" at bounding box center [237, 75] width 411 height 71
type input "[STREET_ADDRESS]"
drag, startPoint x: 160, startPoint y: 60, endPoint x: 130, endPoint y: 59, distance: 30.4
click at [130, 59] on div "Address 3 Costa Court Address Continued Suburb [PERSON_NAME] Post Code 4214 Cou…" at bounding box center [141, 72] width 193 height 48
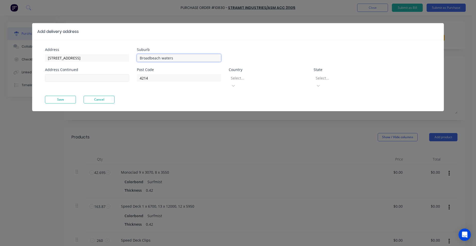
type input "Broadbeach waters"
drag, startPoint x: 69, startPoint y: 80, endPoint x: 72, endPoint y: 77, distance: 4.7
click at [69, 79] on input at bounding box center [87, 78] width 84 height 8
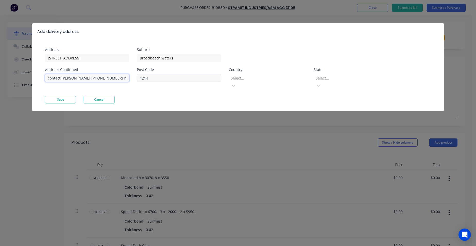
type input "contact [PERSON_NAME] [PHONE_NUMBER] half hour Before"
drag, startPoint x: 144, startPoint y: 80, endPoint x: 139, endPoint y: 83, distance: 6.2
click at [139, 83] on div "Post Code 4214 Country Select... State Select..." at bounding box center [264, 82] width 254 height 28
click at [259, 78] on div at bounding box center [267, 78] width 74 height 6
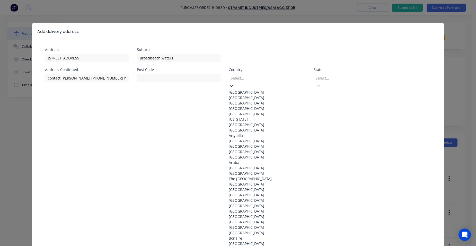
drag, startPoint x: 248, startPoint y: 88, endPoint x: 252, endPoint y: 88, distance: 4.6
click at [250, 89] on div "[GEOGRAPHIC_DATA]" at bounding box center [267, 91] width 77 height 5
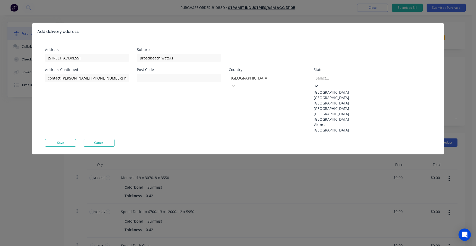
drag, startPoint x: 361, startPoint y: 76, endPoint x: 350, endPoint y: 83, distance: 13.1
click at [361, 77] on div at bounding box center [352, 78] width 74 height 6
click at [338, 111] on div "[GEOGRAPHIC_DATA]" at bounding box center [351, 108] width 77 height 5
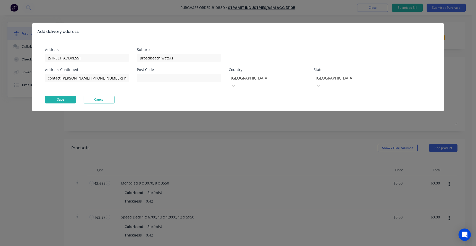
click at [61, 96] on button "Save" at bounding box center [60, 100] width 31 height 8
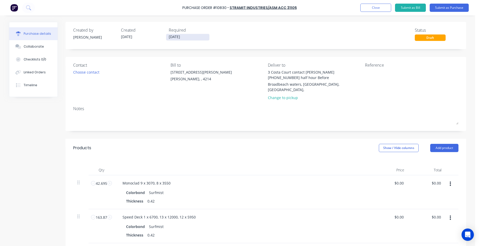
click at [176, 38] on input "[DATE]" at bounding box center [187, 37] width 43 height 6
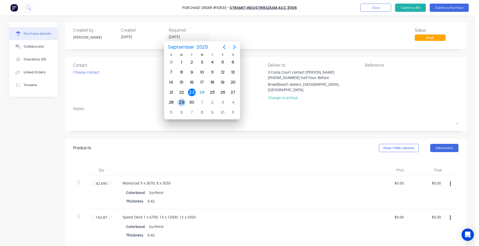
click at [178, 103] on div "29" at bounding box center [182, 102] width 8 height 8
type input "[DATE]"
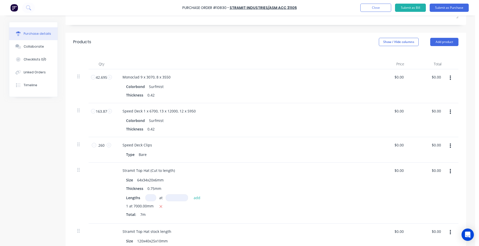
scroll to position [51, 0]
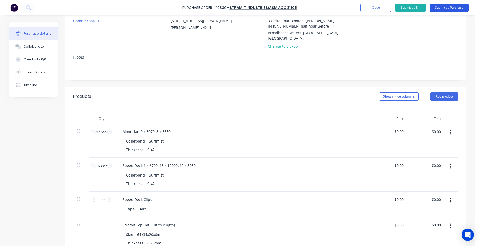
click at [444, 5] on button "Submit as Purchase" at bounding box center [449, 8] width 39 height 8
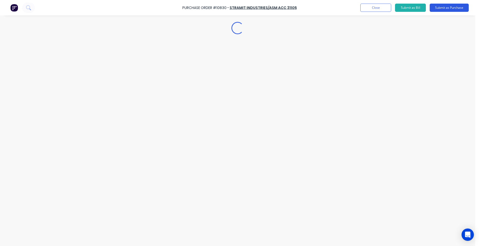
scroll to position [0, 0]
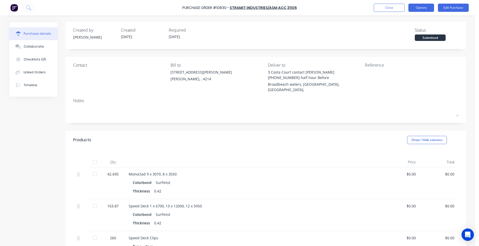
click at [431, 8] on button "Options" at bounding box center [422, 8] width 26 height 8
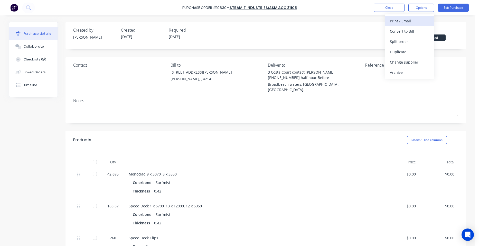
click at [417, 23] on div "Print / Email" at bounding box center [410, 20] width 40 height 7
click at [411, 42] on div "Without pricing" at bounding box center [410, 41] width 40 height 7
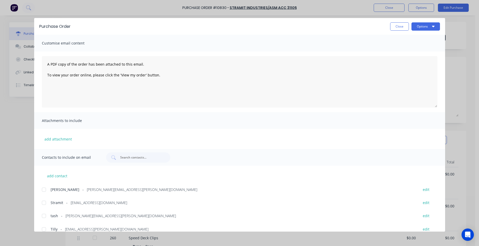
click at [43, 203] on div at bounding box center [44, 202] width 10 height 10
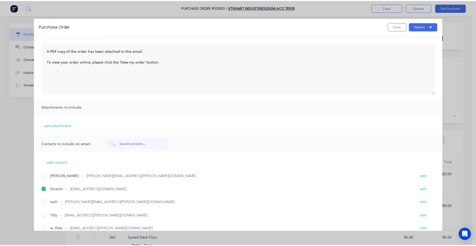
scroll to position [20, 0]
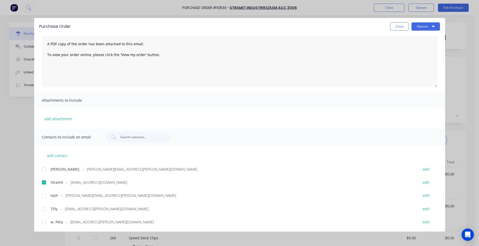
click at [41, 167] on div at bounding box center [44, 169] width 10 height 10
click at [424, 27] on button "Options" at bounding box center [426, 26] width 29 height 8
click at [416, 58] on div "Email" at bounding box center [416, 59] width 40 height 7
click at [399, 26] on button "Close" at bounding box center [399, 26] width 19 height 8
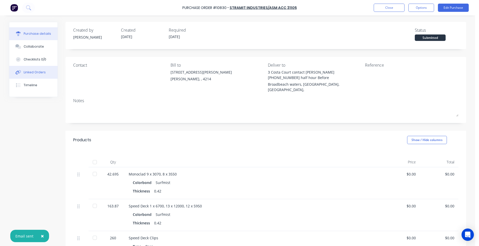
click at [31, 70] on button "Linked Orders" at bounding box center [33, 72] width 48 height 13
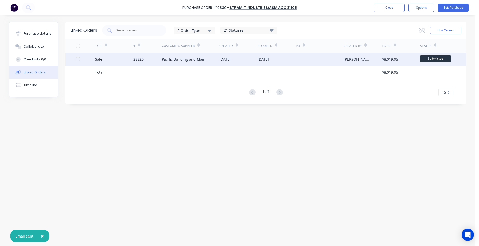
click at [150, 58] on div "28820" at bounding box center [147, 59] width 29 height 13
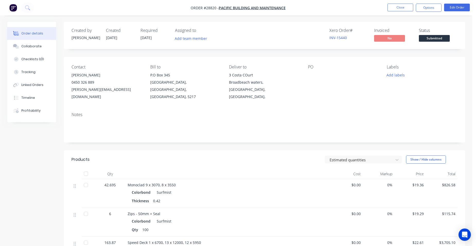
click at [95, 119] on div at bounding box center [264, 127] width 386 height 16
click at [430, 7] on button "Options" at bounding box center [428, 8] width 26 height 8
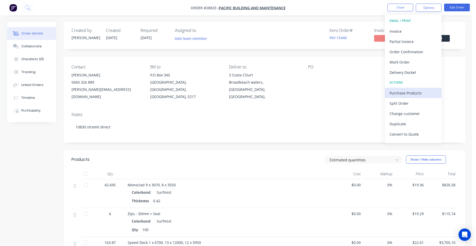
click at [414, 94] on div "Purchase Products" at bounding box center [412, 92] width 47 height 7
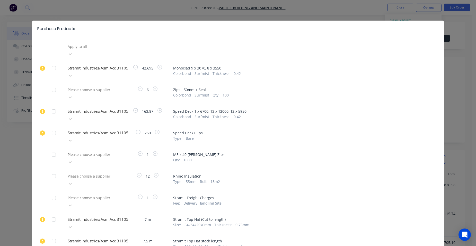
click at [80, 86] on div at bounding box center [104, 89] width 74 height 6
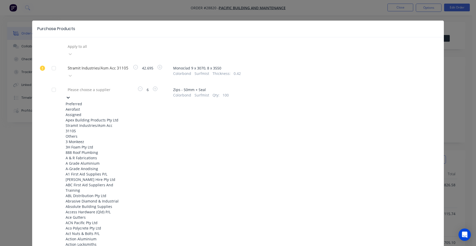
click at [71, 106] on div "Aerofast" at bounding box center [94, 108] width 57 height 5
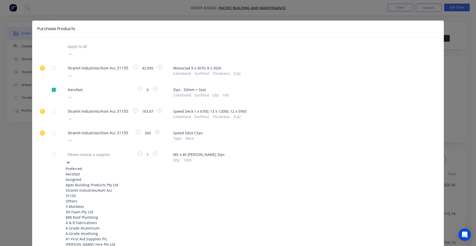
click at [99, 151] on div at bounding box center [104, 154] width 74 height 6
click at [94, 171] on div "Aerofast" at bounding box center [94, 173] width 57 height 5
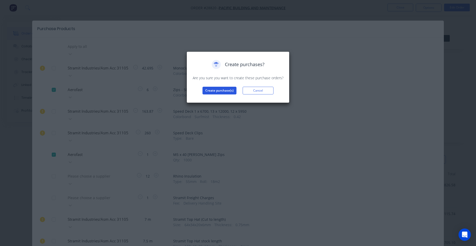
click at [228, 91] on button "Create purchase(s)" at bounding box center [219, 91] width 34 height 8
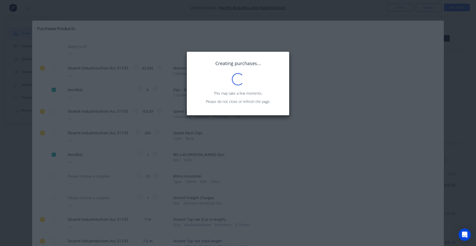
scroll to position [1, 0]
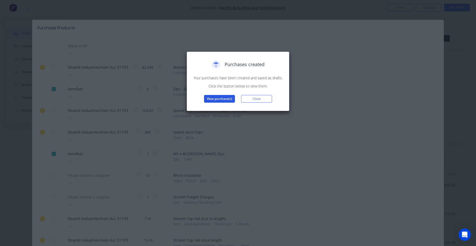
click at [227, 99] on button "View purchase(s)" at bounding box center [219, 99] width 31 height 8
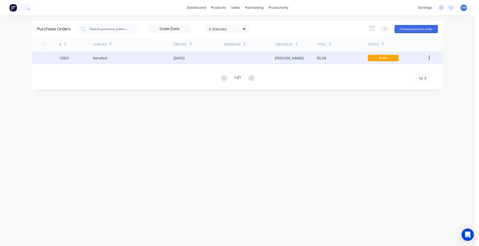
click at [249, 58] on div at bounding box center [249, 57] width 51 height 13
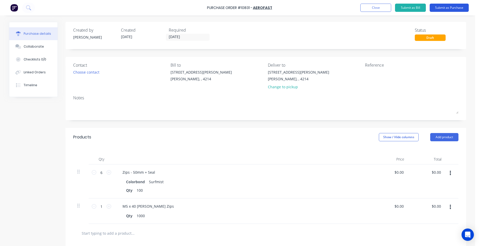
click at [446, 7] on button "Submit as Purchase" at bounding box center [449, 8] width 39 height 8
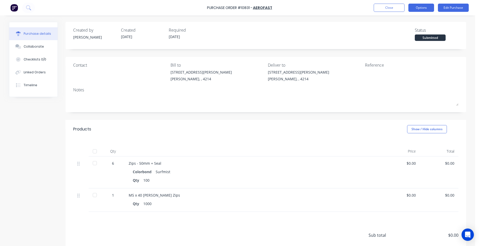
click at [420, 9] on button "Options" at bounding box center [422, 8] width 26 height 8
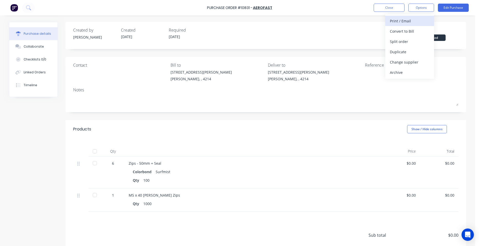
click at [419, 17] on div "Print / Email" at bounding box center [410, 20] width 40 height 7
click at [410, 43] on div "Without pricing" at bounding box center [410, 41] width 40 height 7
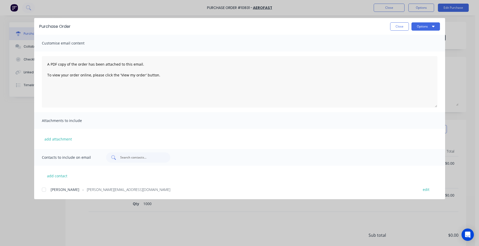
drag, startPoint x: 43, startPoint y: 189, endPoint x: 131, endPoint y: 157, distance: 93.0
click at [43, 189] on div at bounding box center [44, 189] width 10 height 10
click at [417, 26] on button "Options" at bounding box center [426, 26] width 29 height 8
click at [411, 58] on div "Email" at bounding box center [416, 59] width 40 height 7
click at [401, 24] on button "Close" at bounding box center [399, 26] width 19 height 8
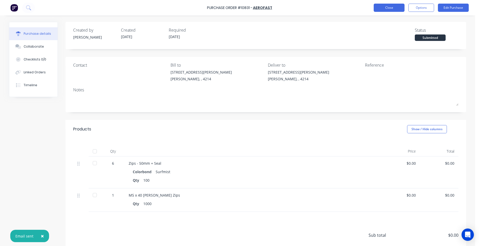
click at [393, 8] on button "Close" at bounding box center [389, 8] width 31 height 8
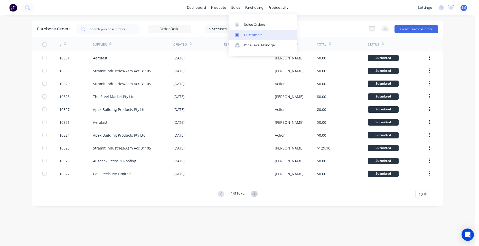
click at [272, 35] on link "Customers" at bounding box center [263, 35] width 68 height 10
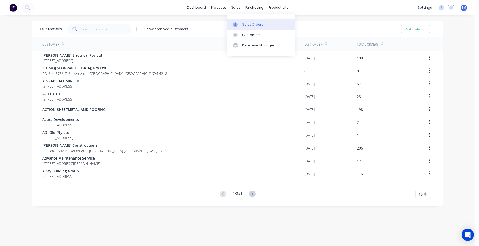
click at [240, 26] on div at bounding box center [237, 24] width 8 height 5
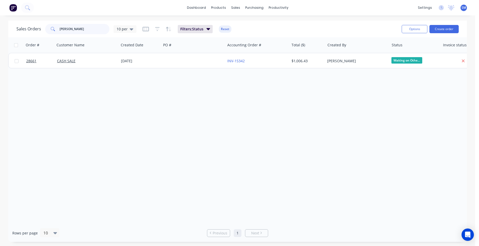
drag, startPoint x: 73, startPoint y: 29, endPoint x: 50, endPoint y: 12, distance: 28.3
click at [45, 25] on div "[PERSON_NAME]" at bounding box center [77, 29] width 64 height 10
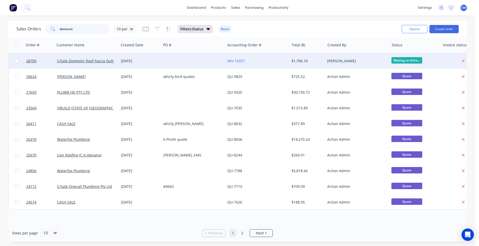
type input "domestic"
click at [172, 57] on div at bounding box center [193, 60] width 64 height 15
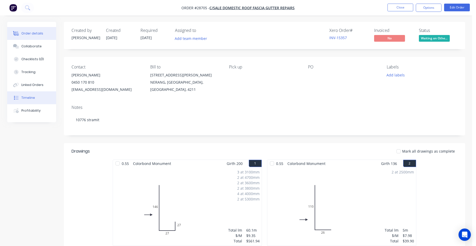
click at [40, 96] on button "Timeline" at bounding box center [31, 97] width 49 height 13
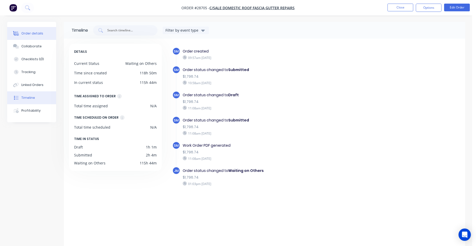
click at [35, 38] on button "Order details" at bounding box center [31, 33] width 49 height 13
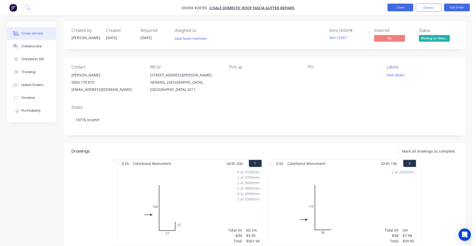
click at [401, 7] on button "Close" at bounding box center [400, 8] width 26 height 8
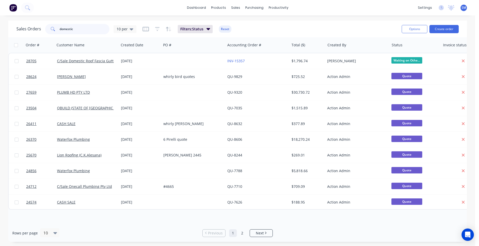
drag, startPoint x: 45, startPoint y: 37, endPoint x: 21, endPoint y: 37, distance: 24.7
click at [21, 37] on div "Sales Orders domestic 10 per Filters: Status Reset Options Create order" at bounding box center [237, 29] width 459 height 17
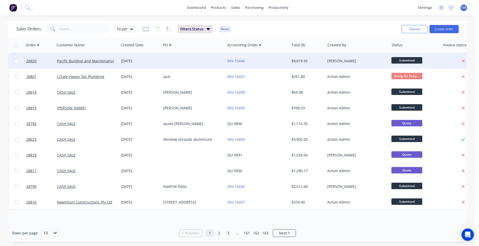
click at [176, 63] on div at bounding box center [193, 60] width 64 height 15
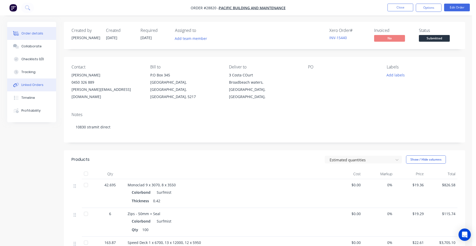
click at [40, 87] on div "Linked Orders" at bounding box center [32, 85] width 22 height 5
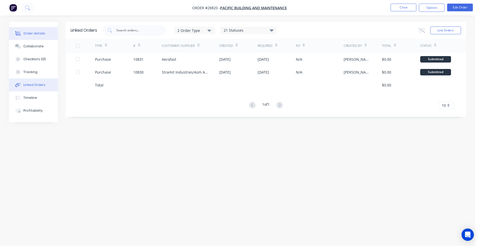
click at [41, 35] on div "Order details" at bounding box center [34, 33] width 22 height 5
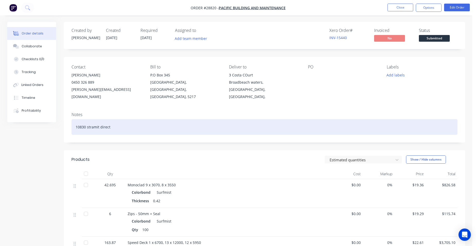
click at [114, 121] on div "10830 stramit direct" at bounding box center [264, 127] width 386 height 16
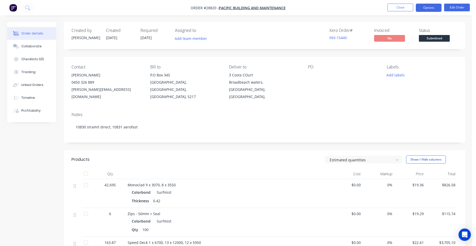
click at [425, 9] on button "Options" at bounding box center [428, 8] width 26 height 8
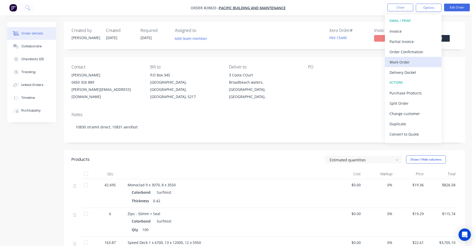
click at [416, 60] on div "Work Order" at bounding box center [412, 61] width 47 height 7
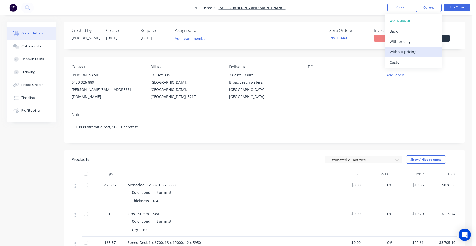
click at [421, 50] on div "Without pricing" at bounding box center [412, 51] width 47 height 7
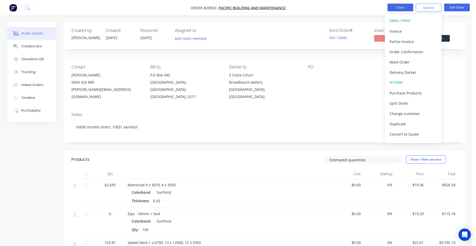
click at [403, 5] on button "Close" at bounding box center [400, 8] width 26 height 8
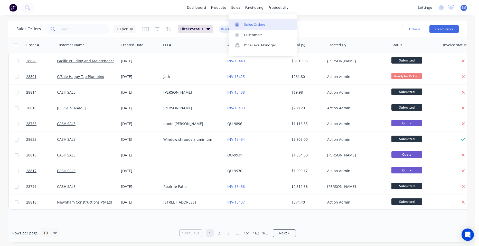
click at [244, 23] on link "Sales Orders" at bounding box center [263, 24] width 68 height 10
click at [78, 27] on input "text" at bounding box center [85, 29] width 50 height 10
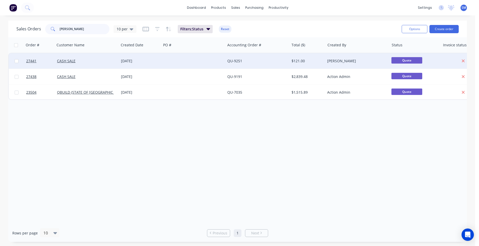
type input "[PERSON_NAME]"
click at [213, 60] on div at bounding box center [193, 60] width 64 height 15
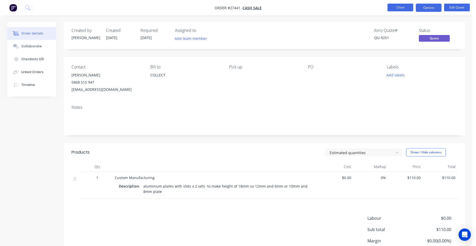
click at [395, 8] on button "Close" at bounding box center [400, 8] width 26 height 8
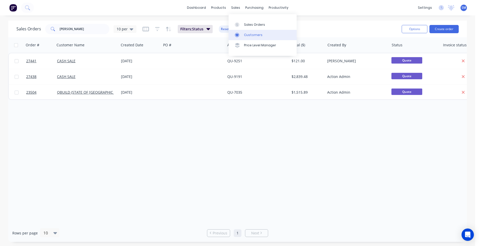
click at [243, 34] on link "Customers" at bounding box center [263, 35] width 68 height 10
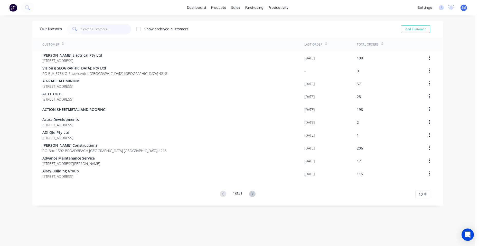
click at [98, 28] on input "text" at bounding box center [106, 29] width 50 height 10
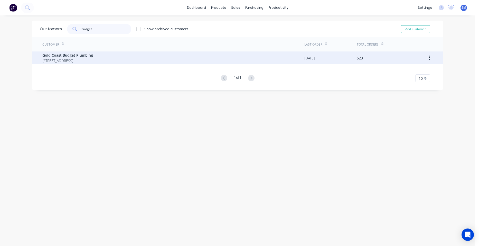
type input "budget"
click at [72, 52] on div "Gold Coast Budget Plumbing [STREET_ADDRESS]" at bounding box center [173, 57] width 262 height 13
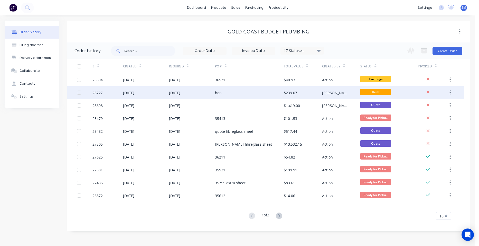
click at [247, 91] on div "ben" at bounding box center [249, 92] width 69 height 13
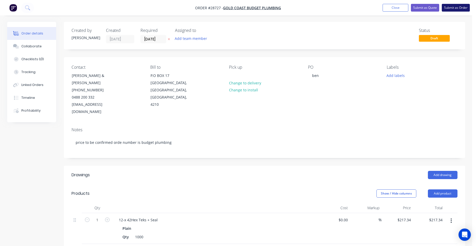
click at [449, 5] on button "Submit as Order" at bounding box center [455, 8] width 28 height 8
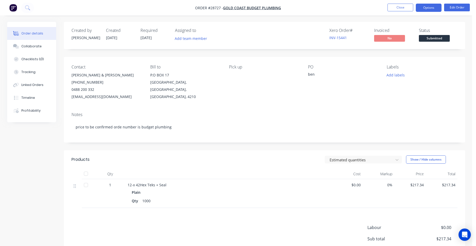
click at [428, 7] on button "Options" at bounding box center [428, 8] width 26 height 8
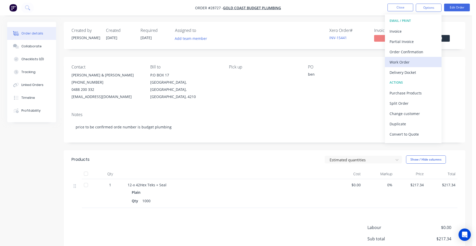
click at [414, 65] on div "Work Order" at bounding box center [412, 61] width 47 height 7
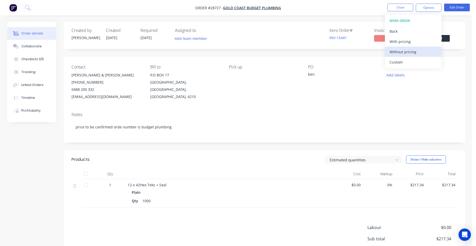
click at [419, 56] on button "Without pricing" at bounding box center [413, 52] width 57 height 10
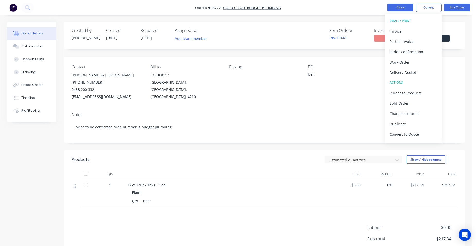
click at [391, 5] on button "Close" at bounding box center [400, 8] width 26 height 8
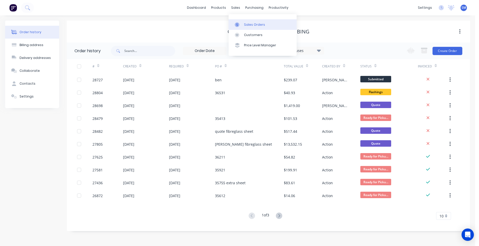
click at [242, 24] on div at bounding box center [239, 24] width 8 height 5
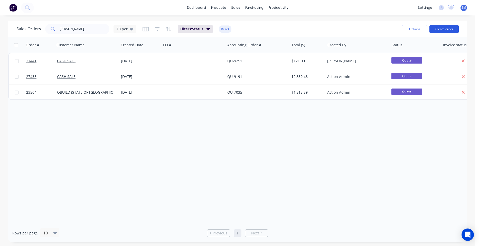
click at [449, 28] on button "Create order" at bounding box center [444, 29] width 29 height 8
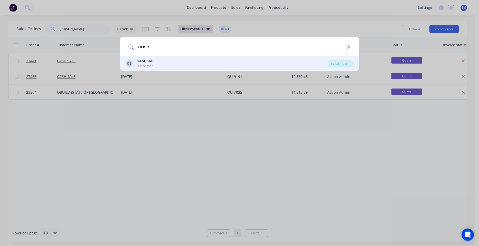
type input "cash"
click at [155, 64] on div "Customer" at bounding box center [146, 66] width 18 height 5
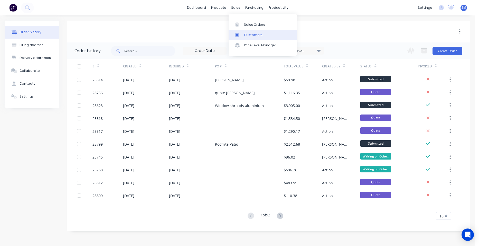
click at [247, 33] on div "Customers" at bounding box center [253, 35] width 19 height 5
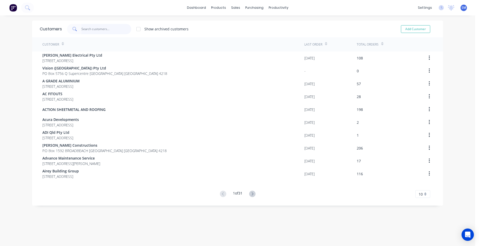
click at [96, 30] on input "text" at bounding box center [106, 29] width 50 height 10
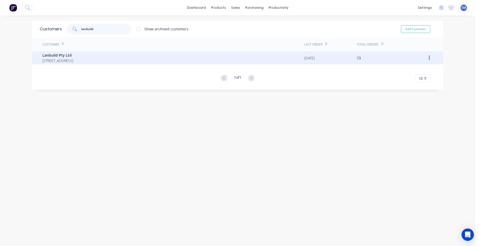
type input "lanbuild"
click at [57, 53] on span "Lanbuild Pty Ltd" at bounding box center [57, 54] width 31 height 5
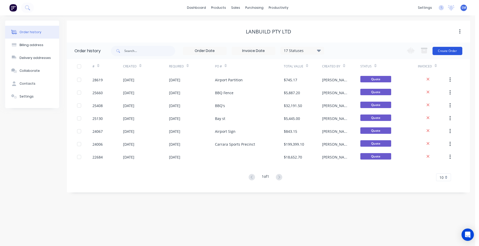
click at [436, 50] on button "Create Order" at bounding box center [448, 51] width 30 height 8
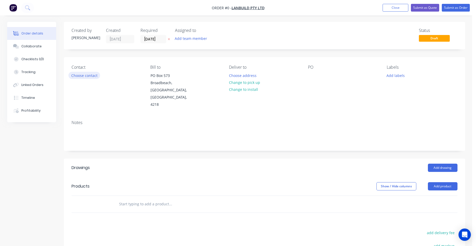
click at [77, 78] on button "Choose contact" at bounding box center [84, 75] width 32 height 7
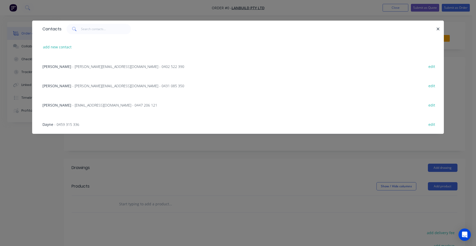
click at [94, 85] on span "- [PERSON_NAME][EMAIL_ADDRESS][DOMAIN_NAME] - 0431 085 350" at bounding box center [128, 85] width 112 height 5
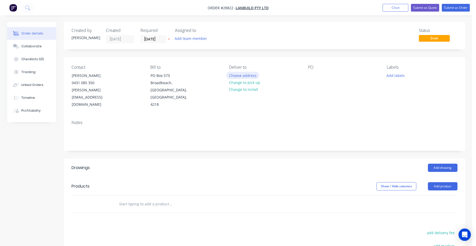
click at [241, 75] on button "Choose address" at bounding box center [242, 75] width 33 height 7
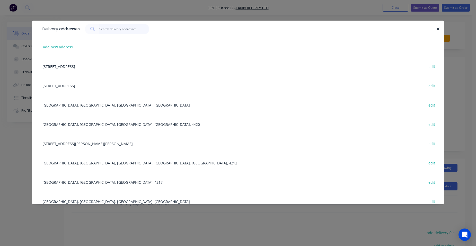
click at [117, 30] on input "text" at bounding box center [124, 29] width 50 height 10
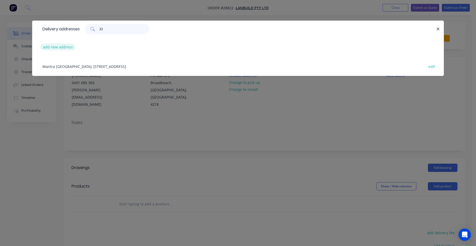
type input "22"
click at [61, 48] on button "add new address" at bounding box center [57, 46] width 35 height 7
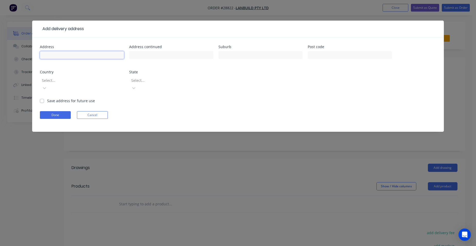
click at [56, 52] on input "text" at bounding box center [82, 55] width 84 height 8
type input "[STREET_ADDRESS]"
type input "Mermaid waters"
click at [75, 82] on div at bounding box center [78, 80] width 74 height 6
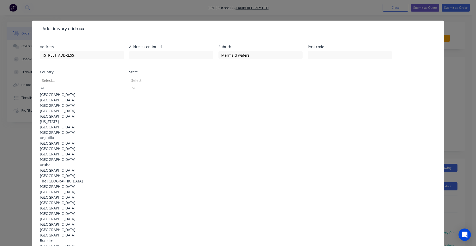
click at [49, 95] on div "[GEOGRAPHIC_DATA]" at bounding box center [82, 94] width 84 height 5
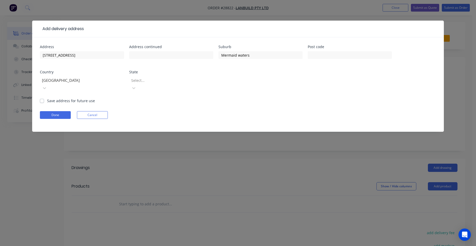
click at [162, 82] on div at bounding box center [168, 80] width 74 height 6
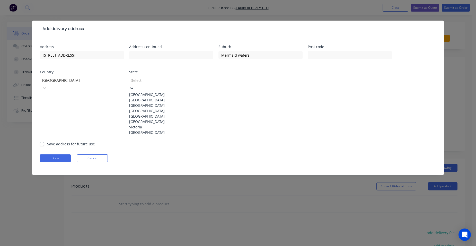
click at [146, 113] on div "[GEOGRAPHIC_DATA]" at bounding box center [171, 110] width 84 height 5
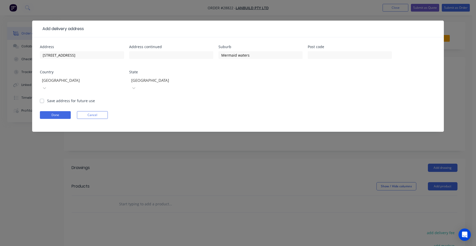
click at [47, 98] on label "Save address for future use" at bounding box center [71, 100] width 48 height 5
click at [42, 98] on input "Save address for future use" at bounding box center [42, 100] width 4 height 5
checkbox input "true"
click at [59, 111] on button "Done" at bounding box center [55, 115] width 31 height 8
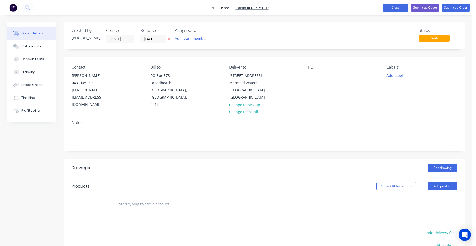
click at [394, 7] on button "Close" at bounding box center [395, 8] width 26 height 8
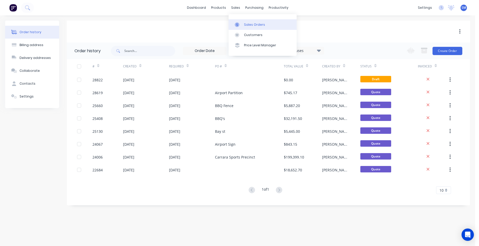
click at [251, 25] on div "Sales Orders" at bounding box center [254, 24] width 21 height 5
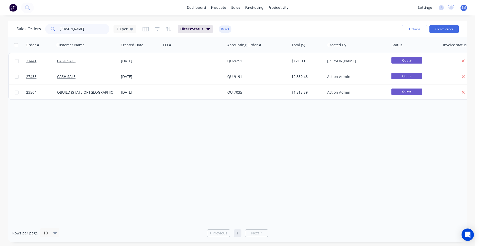
drag, startPoint x: 84, startPoint y: 28, endPoint x: 55, endPoint y: 30, distance: 28.8
click at [53, 30] on div "[PERSON_NAME]" at bounding box center [77, 29] width 64 height 10
click at [451, 28] on button "Create order" at bounding box center [444, 29] width 29 height 8
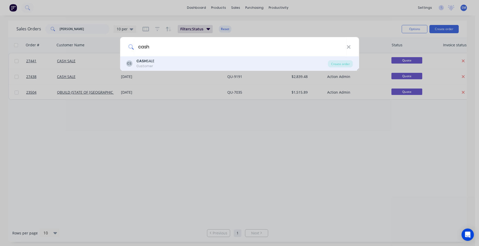
type input "cash"
click at [144, 62] on b "CASH" at bounding box center [142, 60] width 10 height 5
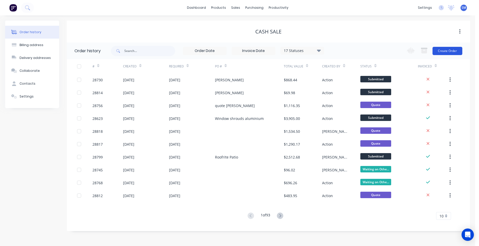
click at [438, 51] on button "Create Order" at bounding box center [448, 51] width 30 height 8
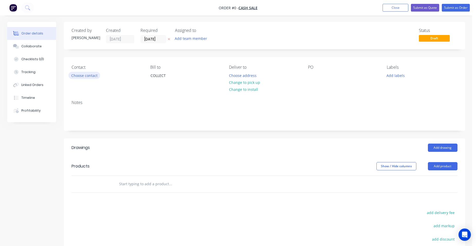
click at [98, 75] on button "Choose contact" at bounding box center [84, 75] width 32 height 7
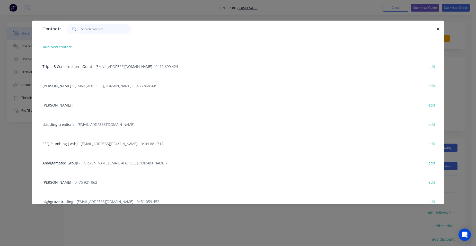
click at [92, 29] on input "text" at bounding box center [106, 29] width 50 height 10
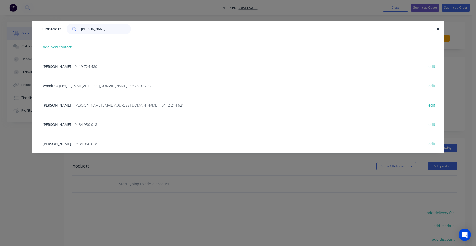
type input "[PERSON_NAME]"
click at [102, 86] on span "- [EMAIL_ADDRESS][DOMAIN_NAME] - 0428 976 791" at bounding box center [110, 85] width 85 height 5
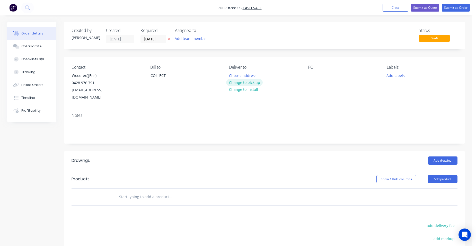
click at [231, 82] on button "Change to pick up" at bounding box center [244, 82] width 37 height 7
drag, startPoint x: 449, startPoint y: 170, endPoint x: 445, endPoint y: 178, distance: 8.6
click at [449, 175] on button "Add product" at bounding box center [443, 179] width 30 height 8
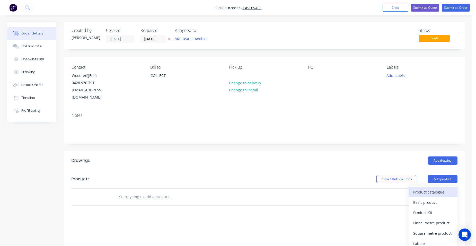
click at [440, 188] on div "Product catalogue" at bounding box center [433, 191] width 40 height 7
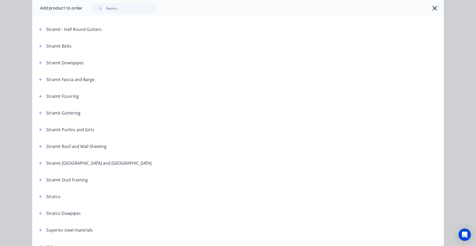
scroll to position [852, 0]
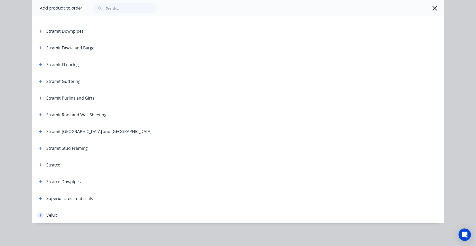
click at [40, 214] on icon "button" at bounding box center [40, 215] width 3 height 4
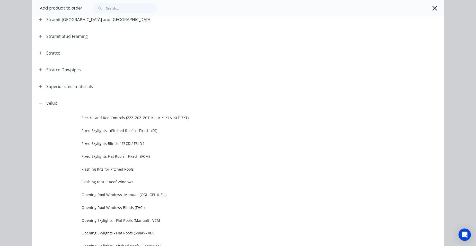
scroll to position [981, 0]
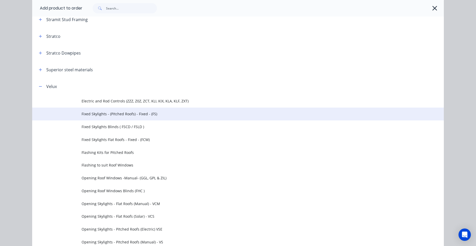
click at [152, 116] on span "Fixed Skylights - (Pitched Roofs) - Fixed - (FS)" at bounding box center [225, 113] width 289 height 5
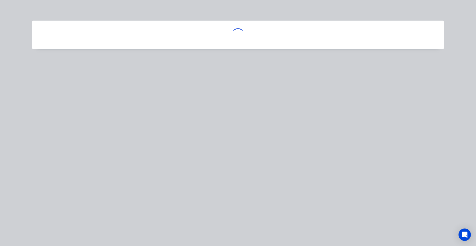
scroll to position [0, 0]
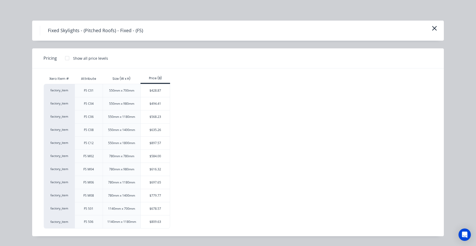
click at [66, 55] on div at bounding box center [67, 58] width 10 height 10
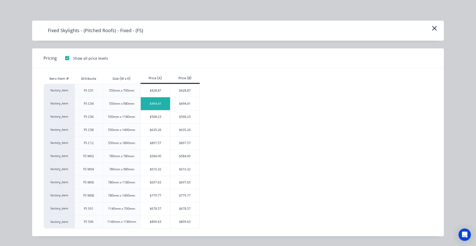
click at [159, 103] on div "$494.41" at bounding box center [155, 103] width 29 height 13
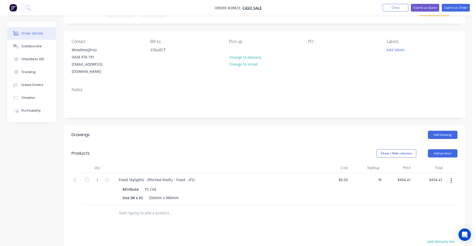
scroll to position [103, 0]
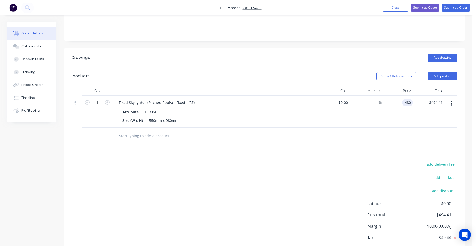
type input "$480.00"
click at [396, 99] on div "$480.00 480" at bounding box center [397, 112] width 32 height 32
drag, startPoint x: 444, startPoint y: 68, endPoint x: 439, endPoint y: 75, distance: 8.8
click at [444, 72] on button "Add product" at bounding box center [443, 76] width 30 height 8
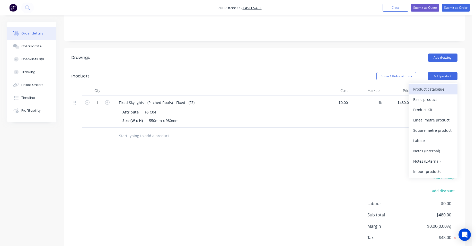
click at [429, 85] on div "Product catalogue" at bounding box center [433, 88] width 40 height 7
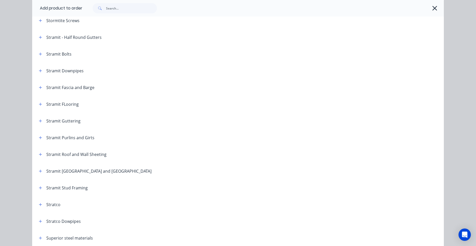
scroll to position [852, 0]
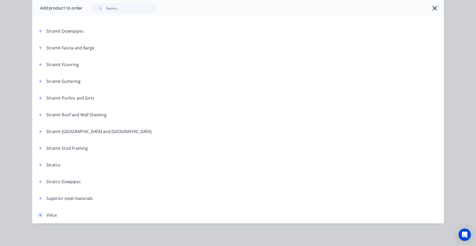
click at [39, 214] on icon "button" at bounding box center [40, 215] width 3 height 4
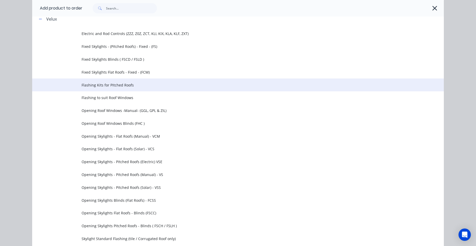
scroll to position [1058, 0]
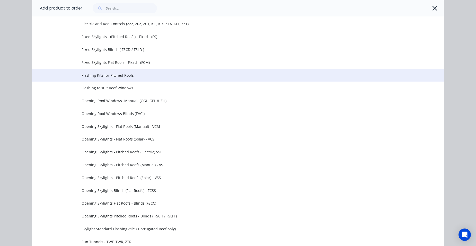
click at [126, 75] on span "Flashing Kits for Pitched Roofs" at bounding box center [225, 74] width 289 height 5
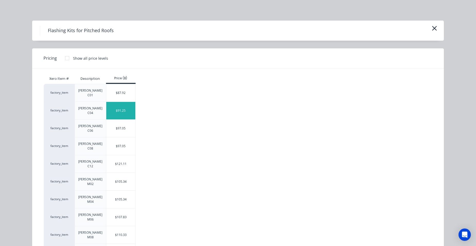
click at [130, 102] on div "$91.25" at bounding box center [120, 110] width 29 height 17
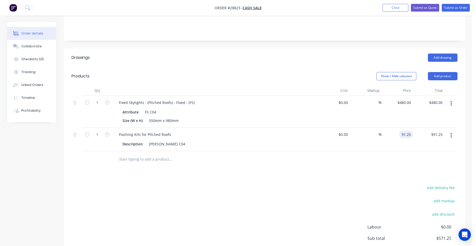
click at [409, 131] on input "91.25" at bounding box center [407, 134] width 12 height 7
type input "$88.00"
click at [395, 131] on div "$88.00 88" at bounding box center [397, 139] width 32 height 23
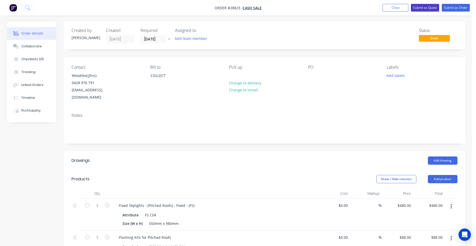
click at [426, 10] on button "Submit as Quote" at bounding box center [425, 8] width 28 height 8
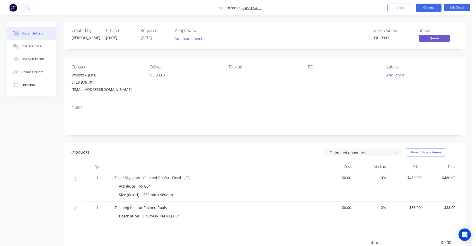
click at [426, 10] on button "Options" at bounding box center [428, 8] width 26 height 8
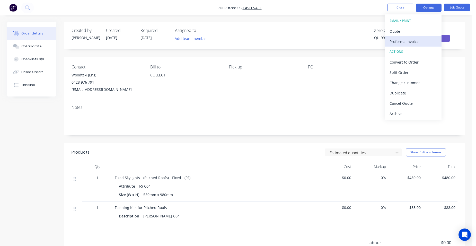
click at [416, 45] on div "Proforma Invoice" at bounding box center [412, 41] width 47 height 7
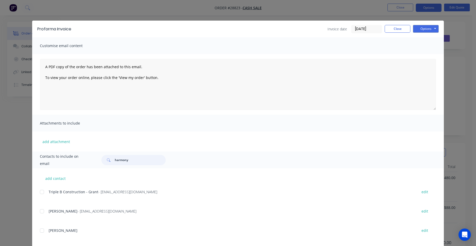
drag, startPoint x: 119, startPoint y: 160, endPoint x: 104, endPoint y: 156, distance: 15.8
click at [104, 156] on div "harmony" at bounding box center [133, 160] width 64 height 10
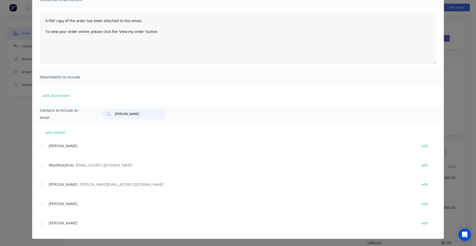
drag, startPoint x: 40, startPoint y: 163, endPoint x: 53, endPoint y: 164, distance: 12.9
click at [41, 163] on div at bounding box center [42, 165] width 10 height 10
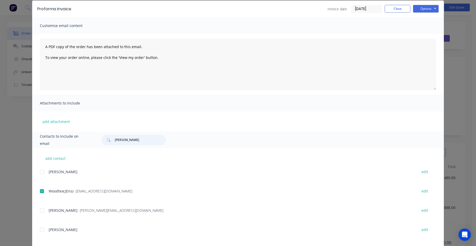
scroll to position [0, 0]
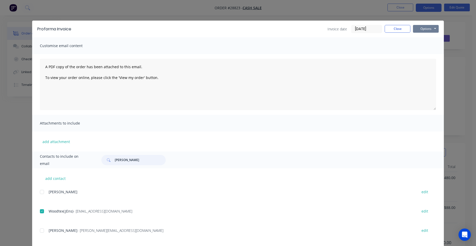
type input "[PERSON_NAME]"
click at [425, 27] on button "Options" at bounding box center [426, 29] width 26 height 8
click at [418, 53] on button "Email" at bounding box center [429, 55] width 33 height 8
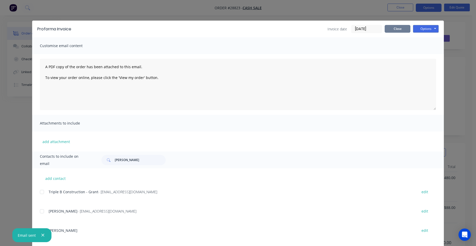
click at [397, 27] on button "Close" at bounding box center [397, 29] width 26 height 8
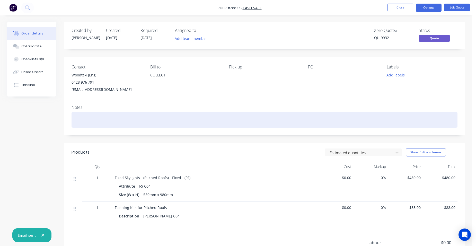
click at [86, 122] on div at bounding box center [264, 120] width 386 height 16
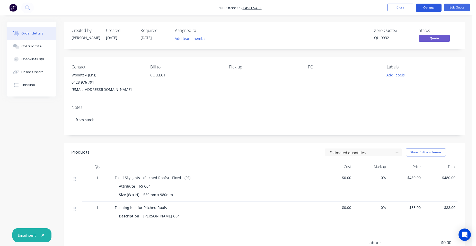
click at [430, 7] on button "Options" at bounding box center [428, 8] width 26 height 8
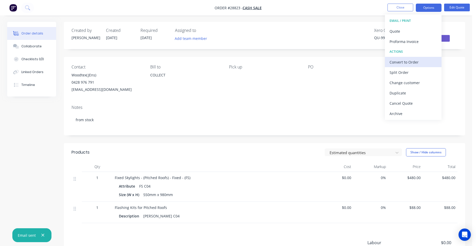
click at [424, 60] on div "Convert to Order" at bounding box center [412, 61] width 47 height 7
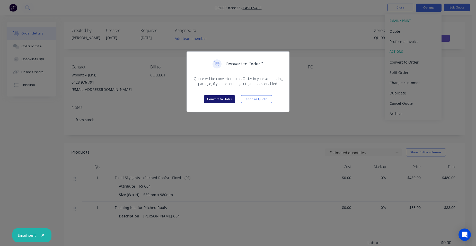
click at [218, 97] on button "Convert to Order" at bounding box center [219, 99] width 31 height 8
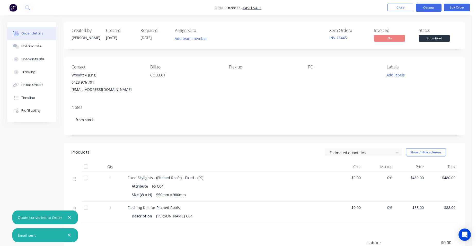
click at [426, 7] on button "Options" at bounding box center [428, 8] width 26 height 8
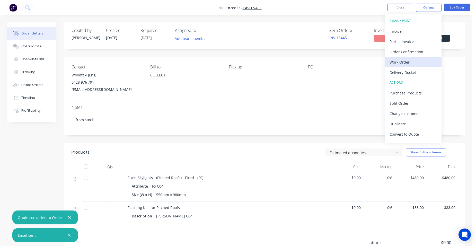
click at [416, 63] on div "Work Order" at bounding box center [412, 61] width 47 height 7
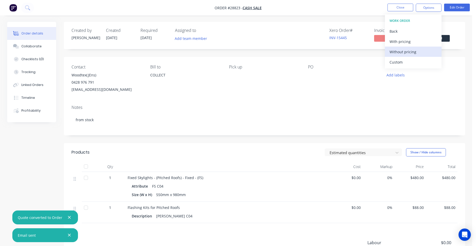
click at [418, 54] on div "Without pricing" at bounding box center [412, 51] width 47 height 7
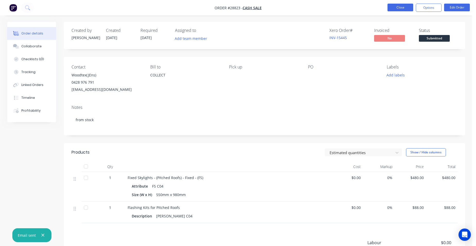
click at [404, 8] on button "Close" at bounding box center [400, 8] width 26 height 8
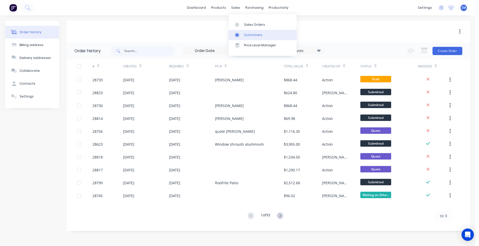
click at [247, 35] on div "Customers" at bounding box center [253, 35] width 19 height 5
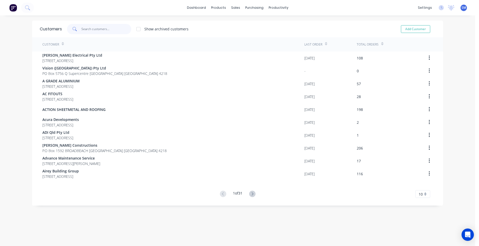
click at [104, 29] on input "text" at bounding box center [106, 29] width 50 height 10
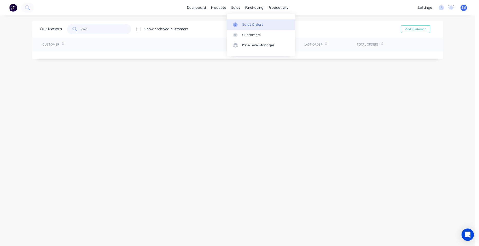
type input "caio"
drag, startPoint x: 76, startPoint y: 36, endPoint x: 61, endPoint y: 36, distance: 14.4
click at [61, 36] on div "Customers caio Show archived customers Add Customer" at bounding box center [237, 29] width 411 height 17
type input "sales"
click at [240, 24] on div at bounding box center [237, 24] width 8 height 5
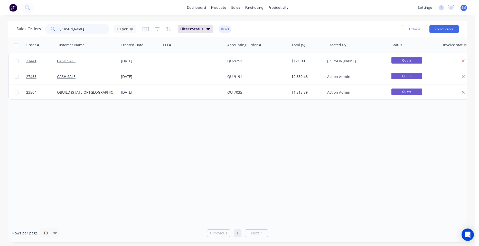
drag, startPoint x: 89, startPoint y: 32, endPoint x: 47, endPoint y: 34, distance: 41.4
click at [49, 34] on div "[PERSON_NAME]" at bounding box center [77, 29] width 64 height 10
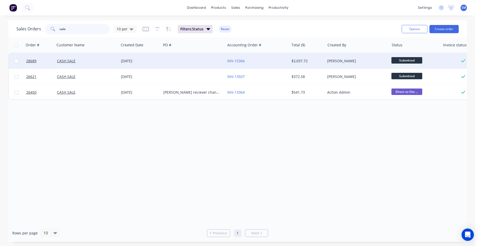
type input "caio"
click at [196, 61] on div at bounding box center [193, 60] width 64 height 15
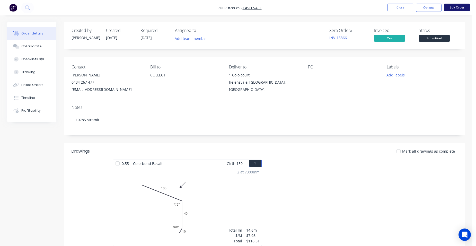
click at [446, 8] on button "Edit Order" at bounding box center [457, 8] width 26 height 8
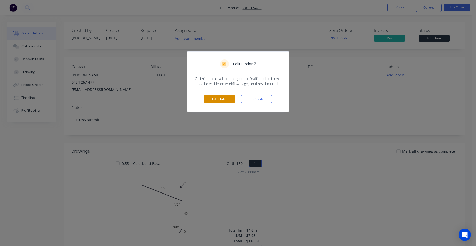
click at [217, 102] on button "Edit Order" at bounding box center [219, 99] width 31 height 8
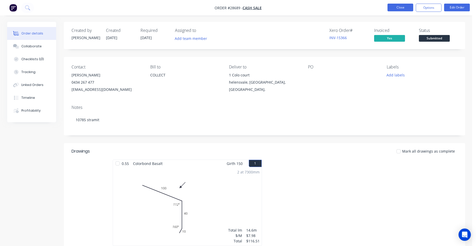
click at [395, 6] on button "Close" at bounding box center [400, 8] width 26 height 8
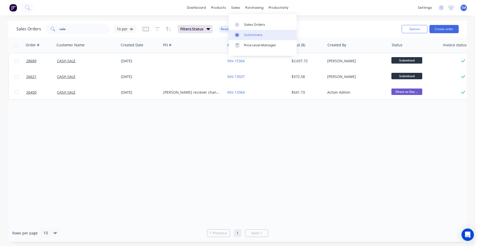
click at [259, 36] on div "Customers" at bounding box center [253, 35] width 19 height 5
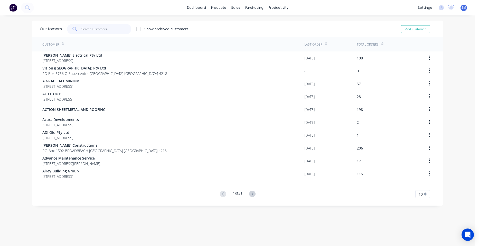
click at [96, 32] on input "text" at bounding box center [106, 29] width 50 height 10
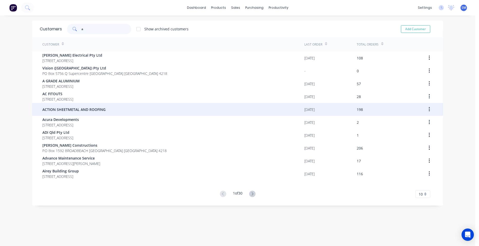
type input "a"
click at [100, 106] on div "ACTION SHEETMETAL AND ROOFING" at bounding box center [173, 109] width 262 height 13
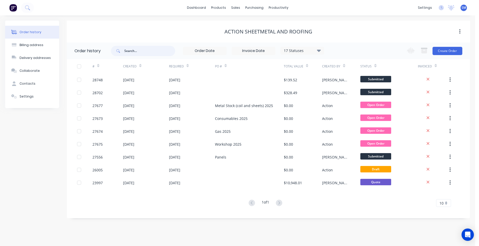
click at [127, 53] on input "text" at bounding box center [149, 51] width 51 height 10
type input "276"
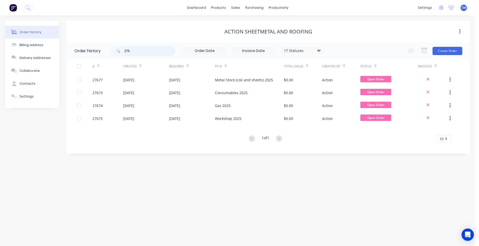
click at [134, 51] on input "276" at bounding box center [149, 51] width 51 height 10
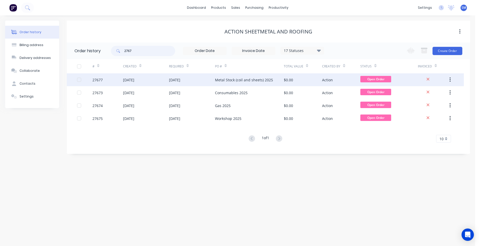
type input "27676"
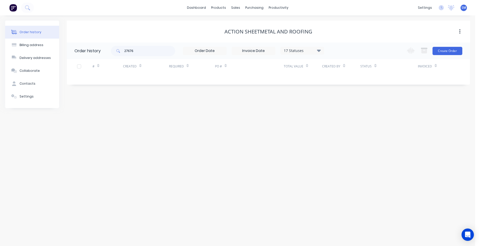
click at [306, 50] on div "17 Statuses" at bounding box center [302, 51] width 43 height 6
click at [337, 115] on div "All" at bounding box center [313, 112] width 64 height 10
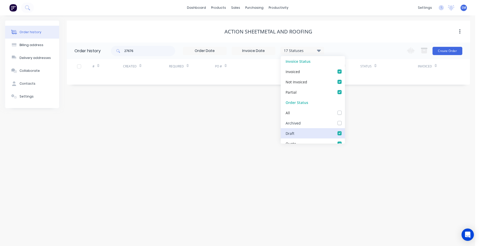
drag, startPoint x: 335, startPoint y: 122, endPoint x: 327, endPoint y: 132, distance: 13.5
click at [345, 120] on label at bounding box center [345, 120] width 0 height 0
click at [345, 122] on input "checkbox" at bounding box center [347, 122] width 4 height 5
checkbox input "true"
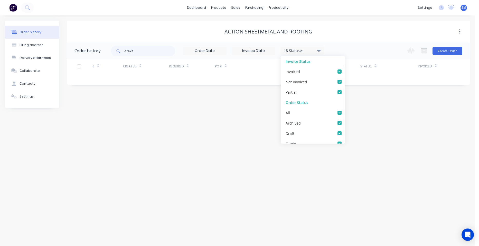
click at [177, 165] on div "Order history Billing address Delivery addresses Collaborate Contacts Settings …" at bounding box center [238, 130] width 476 height 230
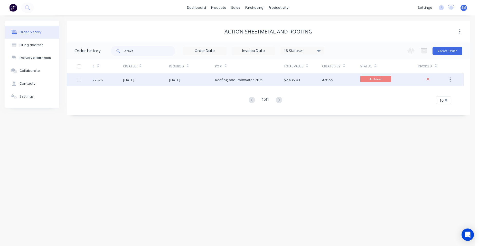
click at [271, 78] on div "Roofing and Rainwater 2025" at bounding box center [249, 79] width 69 height 13
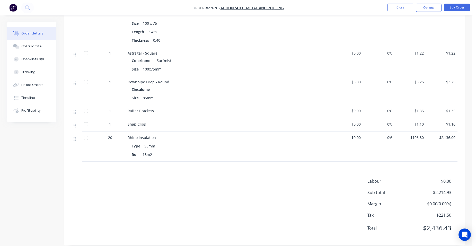
scroll to position [309, 0]
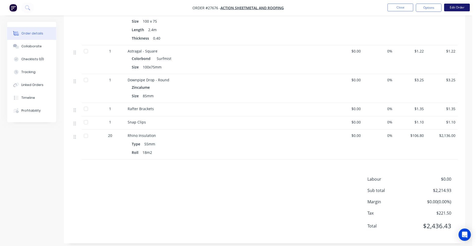
click at [446, 5] on button "Edit Order" at bounding box center [457, 8] width 26 height 8
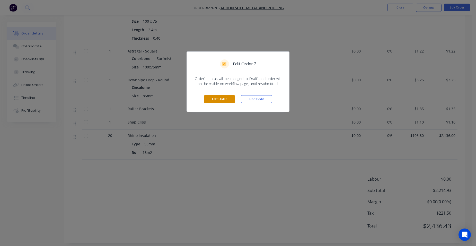
click at [225, 97] on button "Edit Order" at bounding box center [219, 99] width 31 height 8
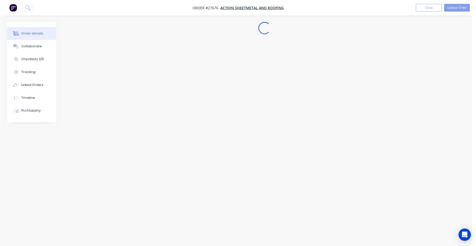
scroll to position [0, 0]
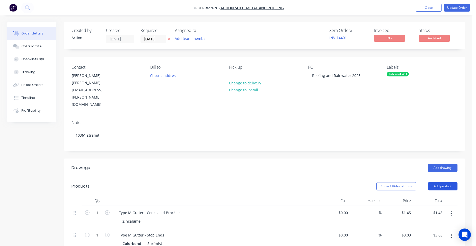
click at [437, 182] on button "Add product" at bounding box center [443, 186] width 30 height 8
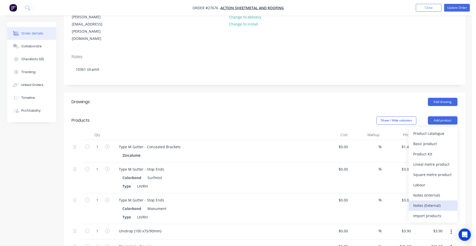
scroll to position [77, 0]
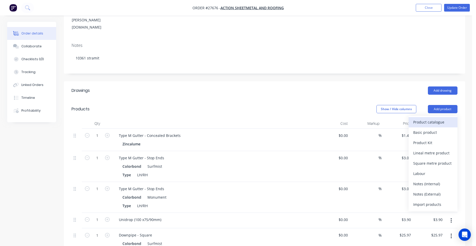
click at [437, 118] on div "Product catalogue" at bounding box center [433, 121] width 40 height 7
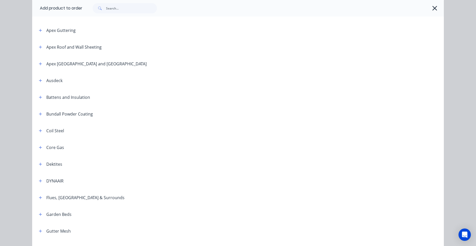
scroll to position [231, 0]
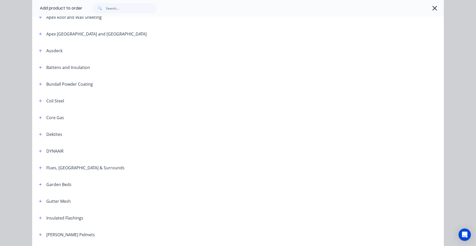
click at [39, 67] on icon "button" at bounding box center [40, 68] width 3 height 4
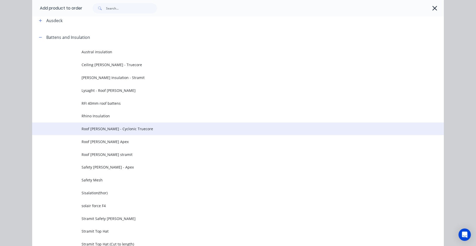
scroll to position [308, 0]
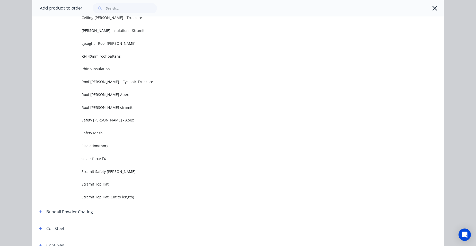
click at [142, 69] on span "Rhino Insulation" at bounding box center [225, 68] width 289 height 5
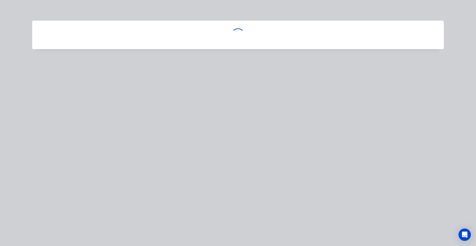
scroll to position [0, 0]
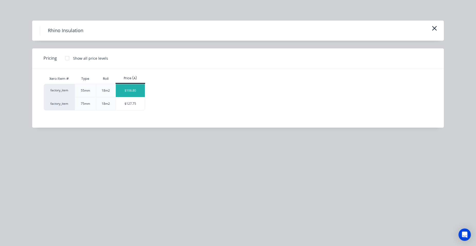
click at [131, 95] on div "$106.80" at bounding box center [130, 90] width 29 height 13
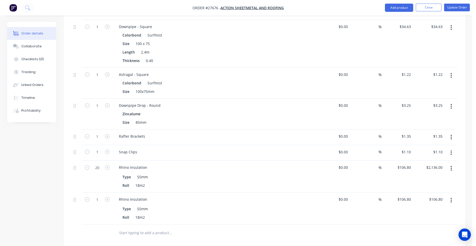
scroll to position [360, 0]
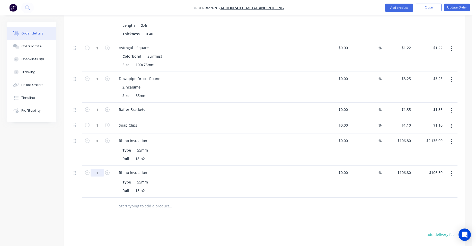
click at [102, 169] on input "1" at bounding box center [96, 173] width 13 height 8
type input "10"
type input "$1,068.00"
drag, startPoint x: 246, startPoint y: 94, endPoint x: 305, endPoint y: 61, distance: 67.4
click at [247, 103] on div "Rafter Brackets" at bounding box center [216, 111] width 206 height 16
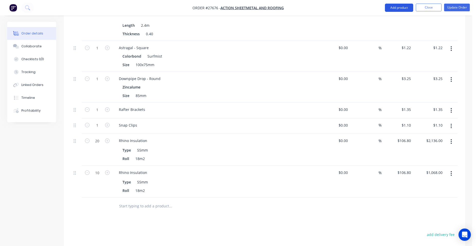
click at [398, 9] on button "Add product" at bounding box center [399, 8] width 28 height 8
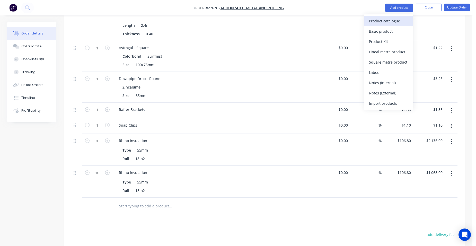
click at [388, 19] on div "Product catalogue" at bounding box center [389, 20] width 40 height 7
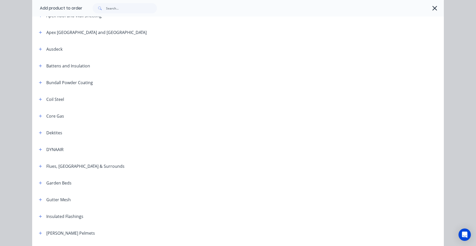
scroll to position [231, 0]
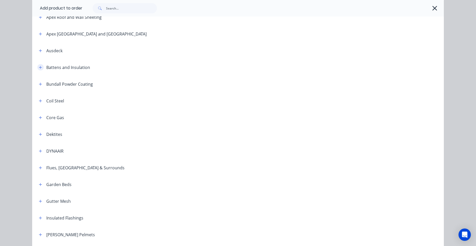
click at [39, 68] on icon "button" at bounding box center [40, 68] width 3 height 4
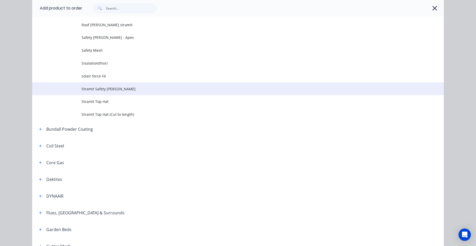
scroll to position [360, 0]
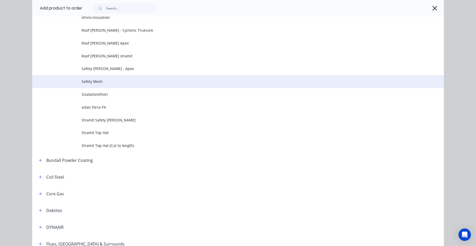
click at [108, 83] on span "Safety Mesh" at bounding box center [225, 81] width 289 height 5
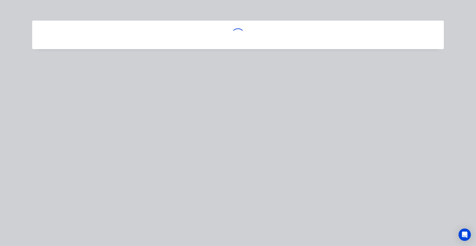
scroll to position [0, 0]
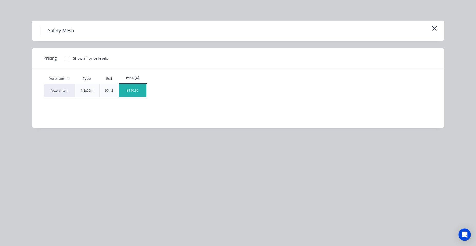
click at [141, 90] on div "$140.30" at bounding box center [133, 90] width 28 height 13
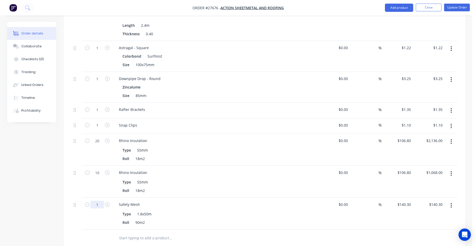
click at [102, 201] on input "1" at bounding box center [96, 205] width 13 height 8
type input "18"
type input "$2,525.40"
click at [179, 197] on div "Safety Mesh Type 1.8x50m Roll 90m2" at bounding box center [216, 213] width 206 height 32
click at [456, 8] on button "Update Order" at bounding box center [457, 8] width 26 height 8
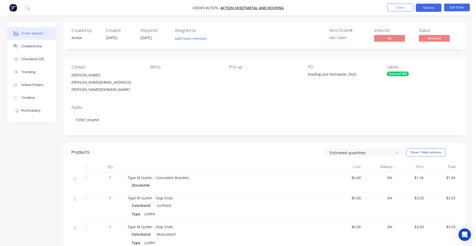
click at [432, 10] on button "Options" at bounding box center [428, 8] width 26 height 8
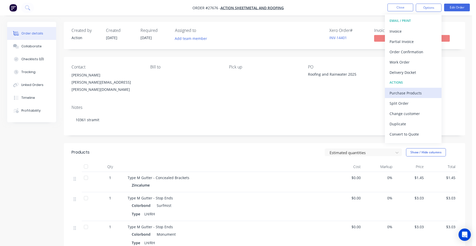
click at [403, 93] on div "Purchase Products" at bounding box center [412, 92] width 47 height 7
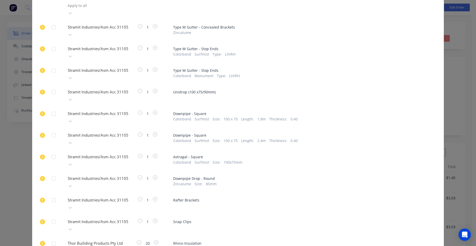
scroll to position [83, 0]
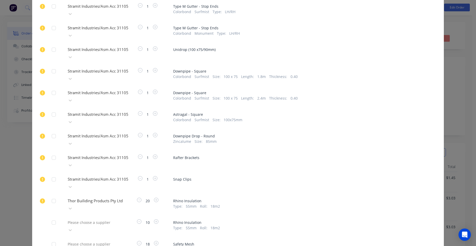
click at [94, 218] on div "Please choose a supplier" at bounding box center [104, 222] width 77 height 8
type input "thor"
click at [86, 239] on div "Thor Builiding Products Pty Ltd" at bounding box center [94, 241] width 57 height 5
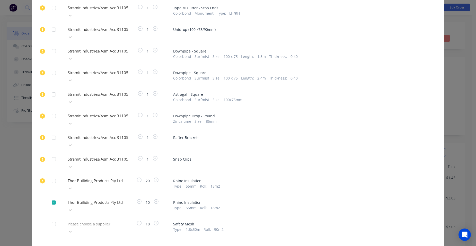
click at [85, 220] on div "Please choose a supplier" at bounding box center [94, 227] width 57 height 15
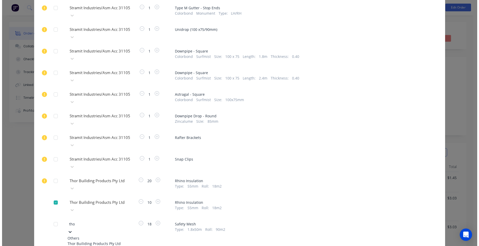
scroll to position [83, 0]
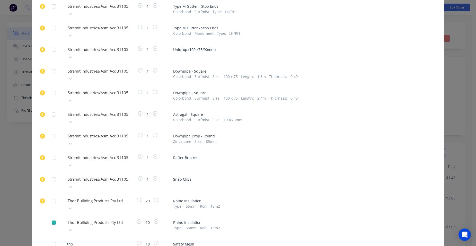
type input "thor"
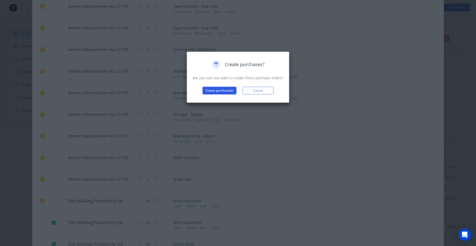
click at [214, 89] on button "Create purchase(s)" at bounding box center [219, 91] width 34 height 8
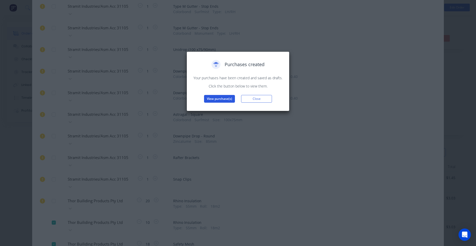
click at [209, 100] on button "View purchase(s)" at bounding box center [219, 99] width 31 height 8
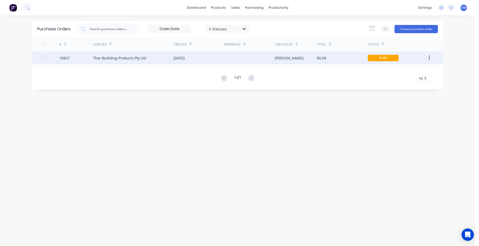
click at [261, 56] on div at bounding box center [249, 57] width 51 height 13
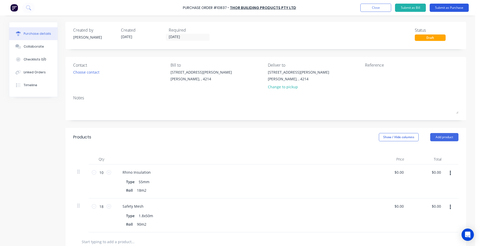
click at [441, 7] on button "Submit as Purchase" at bounding box center [449, 8] width 39 height 8
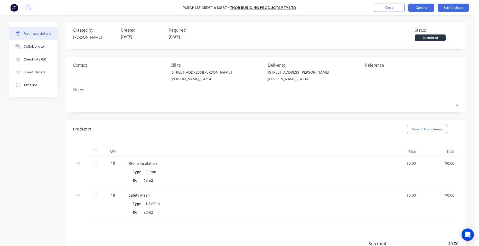
click at [416, 6] on button "Options" at bounding box center [422, 8] width 26 height 8
click at [461, 7] on button "Edit Purchase" at bounding box center [453, 8] width 31 height 8
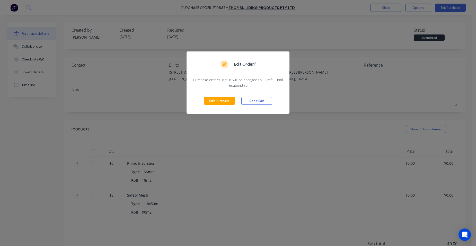
drag, startPoint x: 217, startPoint y: 99, endPoint x: 198, endPoint y: 76, distance: 30.1
click at [217, 99] on button "Edit Purchase" at bounding box center [219, 101] width 31 height 8
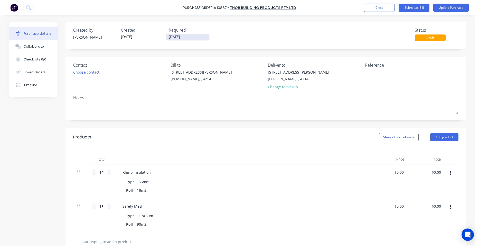
click at [184, 36] on input "[DATE]" at bounding box center [187, 37] width 43 height 6
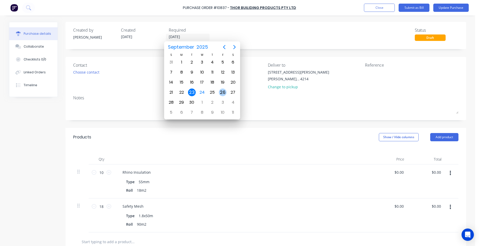
click at [220, 90] on div "26" at bounding box center [223, 92] width 8 height 8
type input "[DATE]"
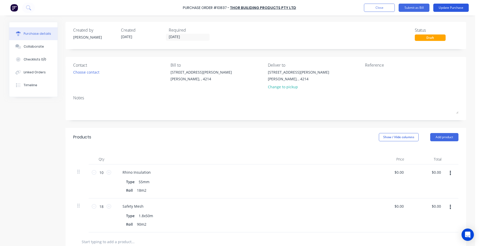
click at [459, 7] on button "Update Purchase" at bounding box center [451, 8] width 35 height 8
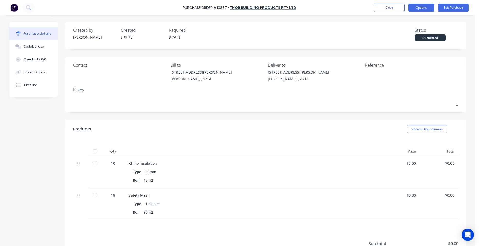
click at [424, 9] on button "Options" at bounding box center [422, 8] width 26 height 8
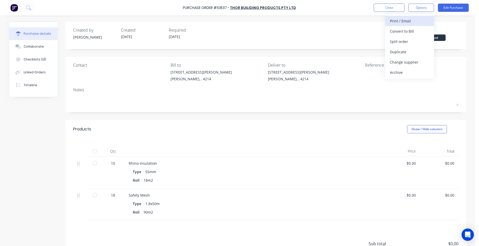
click at [415, 23] on div "Print / Email" at bounding box center [410, 20] width 40 height 7
click at [421, 46] on button "Without pricing" at bounding box center [410, 41] width 49 height 10
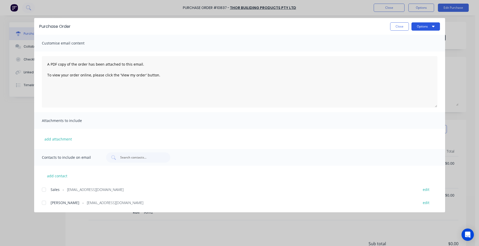
drag, startPoint x: 414, startPoint y: 26, endPoint x: 413, endPoint y: 31, distance: 4.9
click at [414, 26] on button "Options" at bounding box center [426, 26] width 29 height 8
click at [410, 47] on div "Print" at bounding box center [416, 49] width 40 height 7
click at [402, 26] on button "Close" at bounding box center [399, 26] width 19 height 8
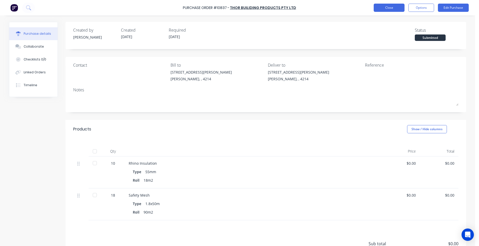
click at [392, 8] on button "Close" at bounding box center [389, 8] width 31 height 8
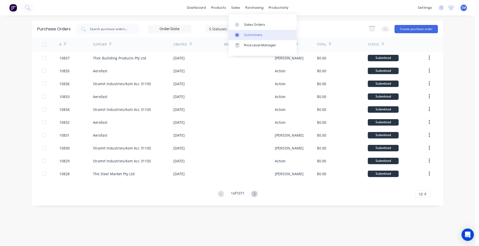
click at [248, 33] on div "Customers" at bounding box center [253, 35] width 19 height 5
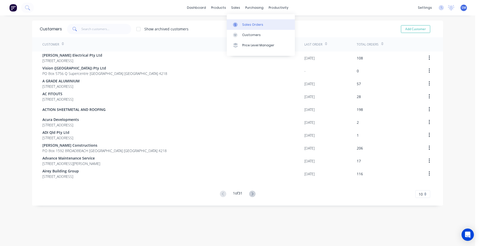
click at [250, 23] on div "Sales Orders" at bounding box center [252, 24] width 21 height 5
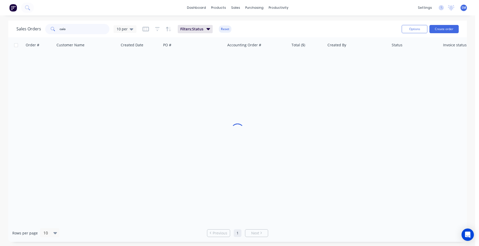
drag, startPoint x: 76, startPoint y: 31, endPoint x: 51, endPoint y: 33, distance: 24.7
click at [44, 36] on div "Sales Orders caio 10 per Filters: Status Reset Options Create order" at bounding box center [237, 29] width 459 height 17
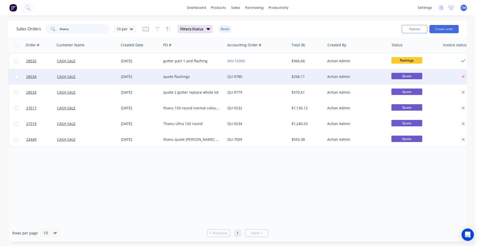
type input "thanu"
click at [259, 78] on div "QU-9780" at bounding box center [256, 76] width 57 height 5
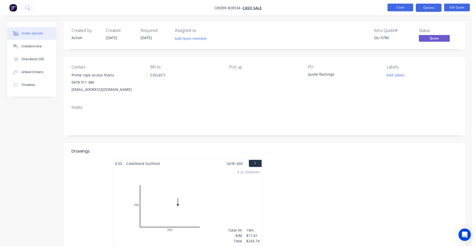
click at [408, 6] on button "Close" at bounding box center [400, 8] width 26 height 8
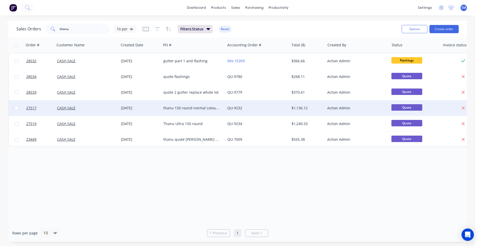
click at [214, 103] on div "thanu 150 round normal colourbond" at bounding box center [193, 107] width 64 height 15
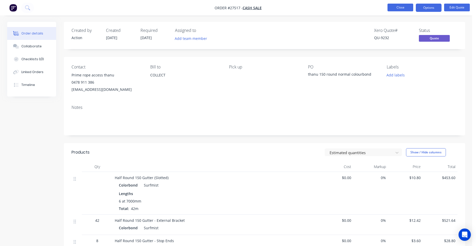
click at [408, 8] on button "Close" at bounding box center [400, 8] width 26 height 8
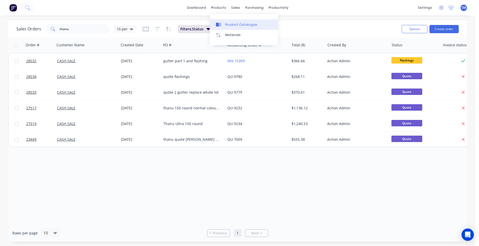
drag, startPoint x: 229, startPoint y: 22, endPoint x: 222, endPoint y: 25, distance: 7.5
click at [229, 22] on div "Product Catalogue" at bounding box center [241, 24] width 32 height 5
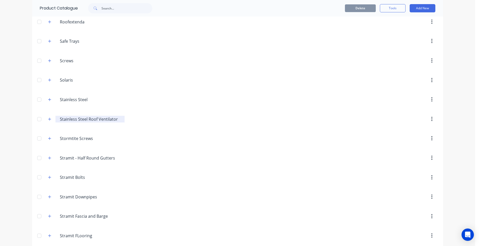
scroll to position [835, 0]
click at [49, 60] on icon "button" at bounding box center [49, 61] width 3 height 4
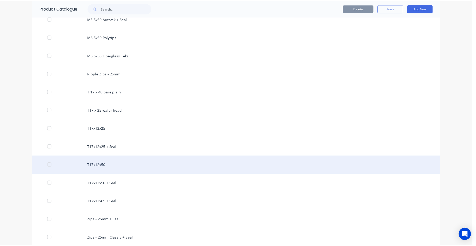
scroll to position [1298, 0]
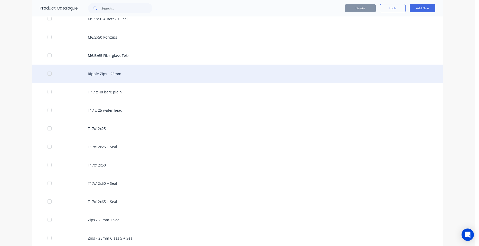
click at [116, 76] on div "Ripple Zips - 25mm" at bounding box center [237, 74] width 411 height 18
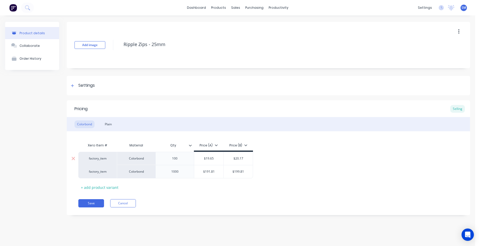
type textarea "x"
click at [247, 22] on link "Sales Orders" at bounding box center [263, 24] width 68 height 10
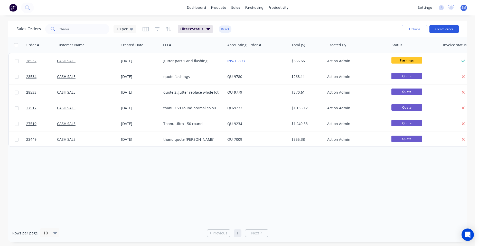
click at [439, 29] on button "Create order" at bounding box center [444, 29] width 29 height 8
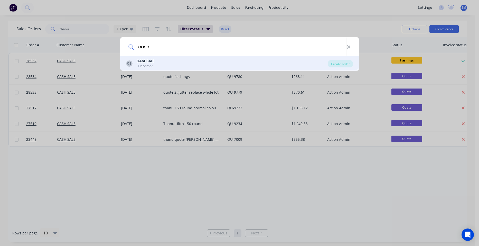
type input "cash"
click at [148, 61] on div "CASH SALE" at bounding box center [146, 60] width 18 height 5
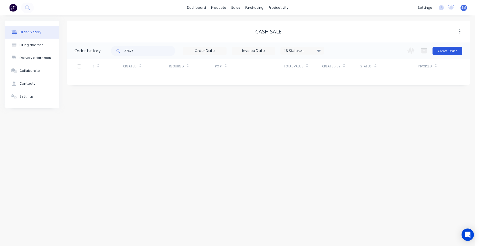
click at [446, 50] on button "Create Order" at bounding box center [448, 51] width 30 height 8
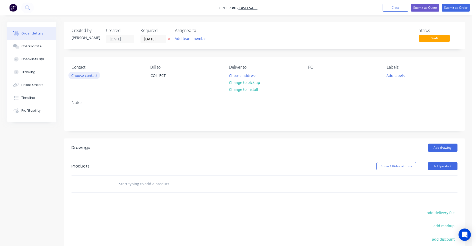
click at [97, 77] on button "Choose contact" at bounding box center [84, 75] width 32 height 7
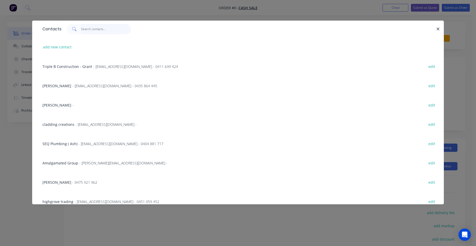
click at [93, 32] on input "text" at bounding box center [106, 29] width 50 height 10
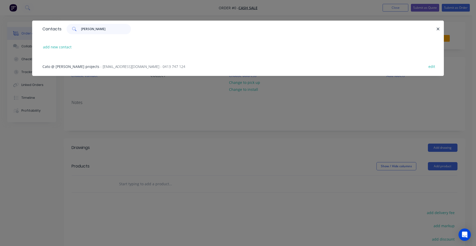
type input "perrin"
click at [100, 68] on span "- info@perrinprojects.com.au - 0413 747 124" at bounding box center [142, 66] width 85 height 5
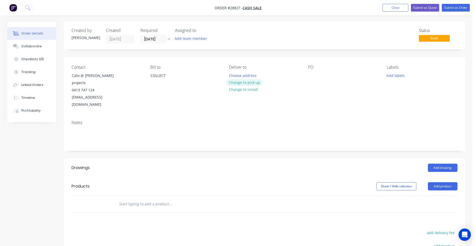
click at [251, 81] on button "Change to pick up" at bounding box center [244, 82] width 37 height 7
click at [440, 182] on button "Add product" at bounding box center [443, 186] width 30 height 8
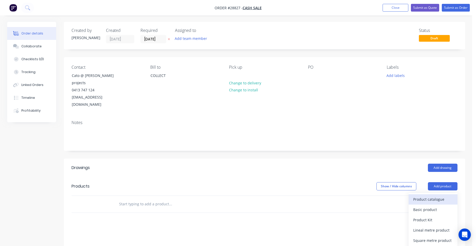
click at [433, 195] on div "Product catalogue" at bounding box center [433, 198] width 40 height 7
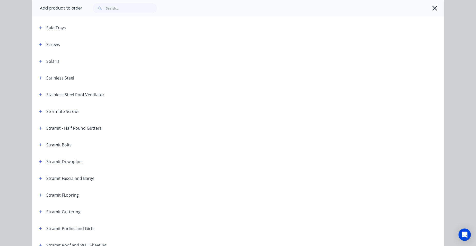
scroll to position [746, 0]
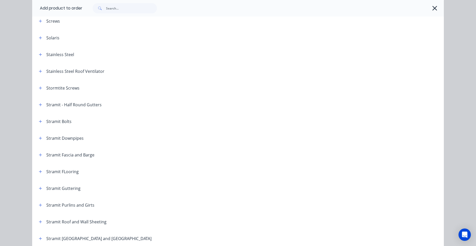
drag, startPoint x: 38, startPoint y: 23, endPoint x: 42, endPoint y: 27, distance: 5.8
click at [38, 23] on button "button" at bounding box center [40, 21] width 6 height 6
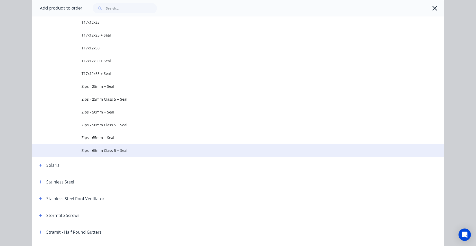
scroll to position [1183, 0]
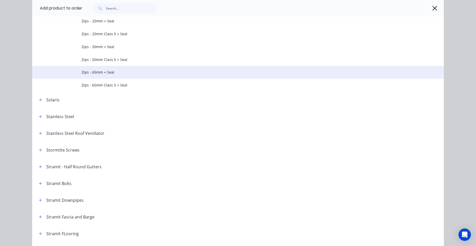
click at [116, 74] on span "Zips - 65mm + Seal" at bounding box center [225, 71] width 289 height 5
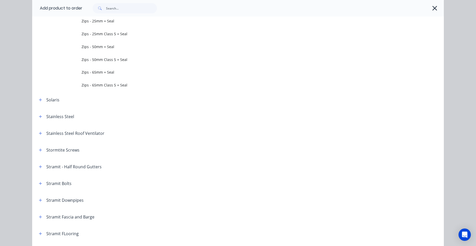
scroll to position [0, 0]
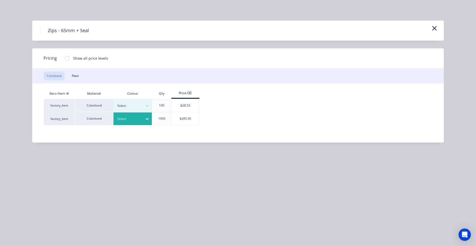
click at [138, 119] on div at bounding box center [128, 119] width 23 height 6
click at [173, 117] on div "$285.30" at bounding box center [185, 118] width 28 height 13
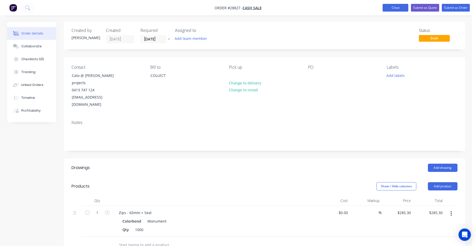
click at [401, 5] on button "Close" at bounding box center [395, 8] width 26 height 8
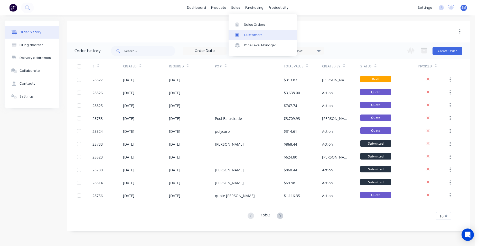
click at [247, 32] on link "Customers" at bounding box center [263, 35] width 68 height 10
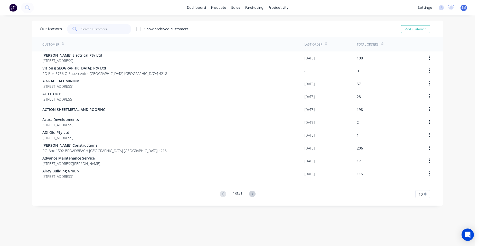
click at [117, 31] on input "text" at bounding box center [106, 29] width 50 height 10
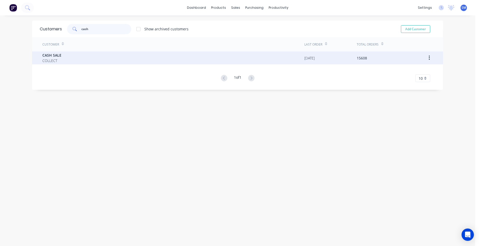
type input "cash"
click at [85, 53] on div "CASH SALE COLLECT" at bounding box center [173, 57] width 262 height 13
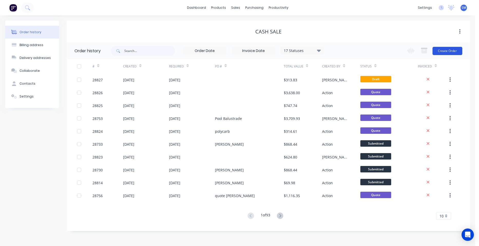
click at [451, 53] on button "Create Order" at bounding box center [448, 51] width 30 height 8
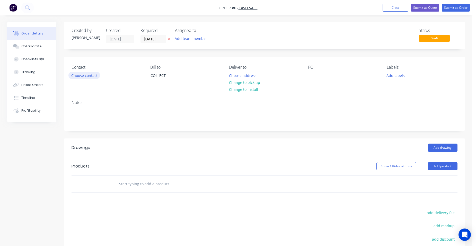
click at [92, 72] on button "Choose contact" at bounding box center [84, 75] width 32 height 7
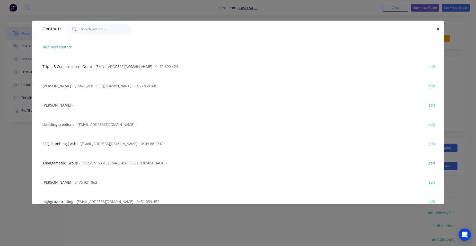
click at [101, 30] on input "text" at bounding box center [106, 29] width 50 height 10
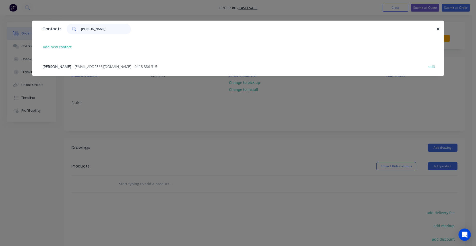
type input "paul so"
click at [93, 66] on span "- ptsomer@bigpond.net.au - 0418 886 315" at bounding box center [114, 66] width 85 height 5
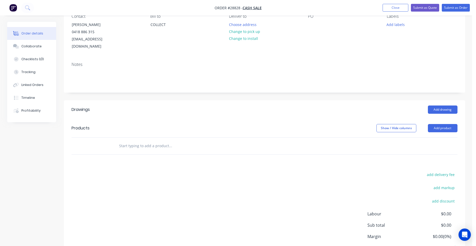
scroll to position [51, 0]
click at [446, 123] on button "Add product" at bounding box center [443, 127] width 30 height 8
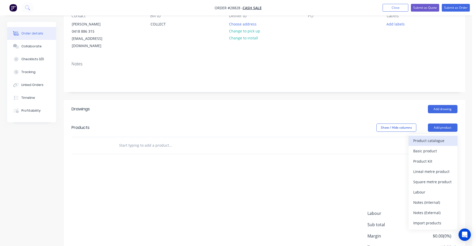
click at [433, 137] on div "Product catalogue" at bounding box center [433, 140] width 40 height 7
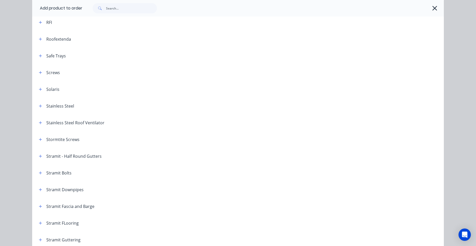
scroll to position [797, 0]
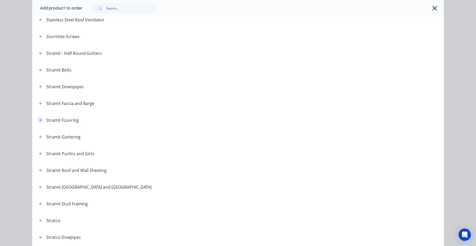
click at [37, 120] on button "button" at bounding box center [40, 120] width 6 height 6
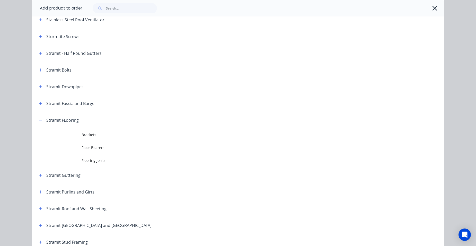
click at [37, 122] on span at bounding box center [40, 120] width 6 height 6
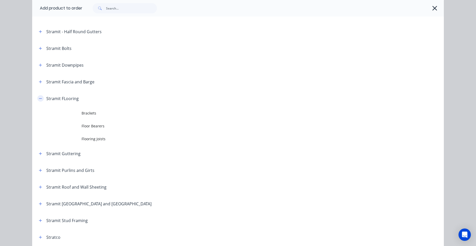
scroll to position [848, 0]
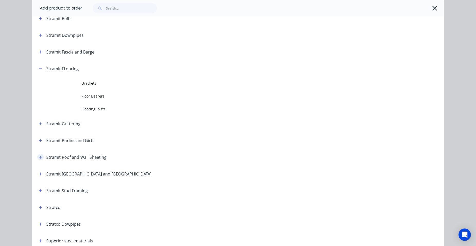
click at [39, 156] on icon "button" at bounding box center [40, 157] width 3 height 4
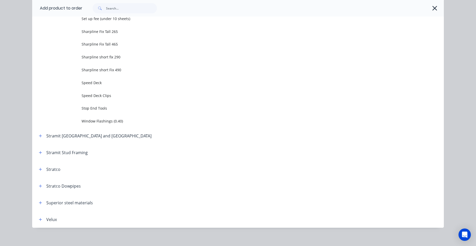
scroll to position [1351, 0]
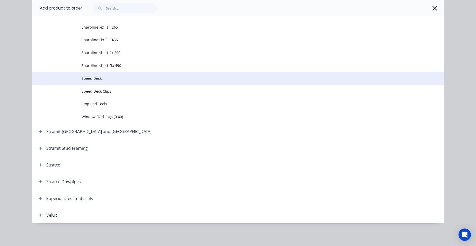
click at [118, 77] on span "Speed Deck" at bounding box center [225, 78] width 289 height 5
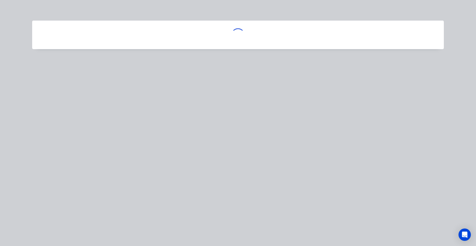
scroll to position [0, 0]
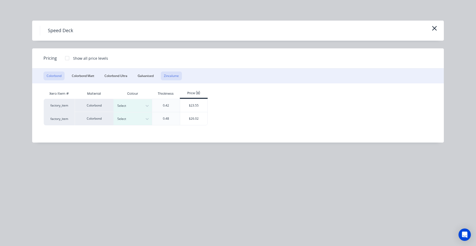
click at [167, 78] on button "Zincalume" at bounding box center [171, 75] width 21 height 9
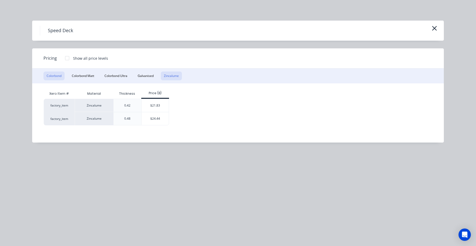
click at [44, 77] on button "Colorbond" at bounding box center [53, 75] width 21 height 9
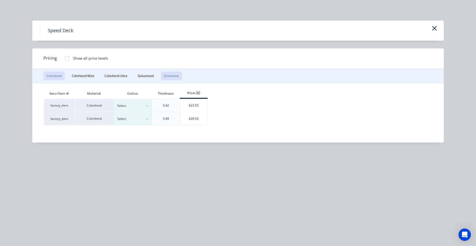
click at [168, 73] on button "Zincalume" at bounding box center [171, 75] width 21 height 9
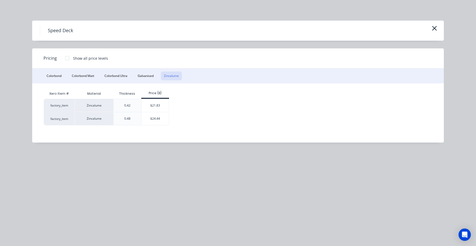
click at [67, 55] on div at bounding box center [67, 58] width 10 height 10
click at [147, 107] on div "$20.95" at bounding box center [155, 105] width 28 height 13
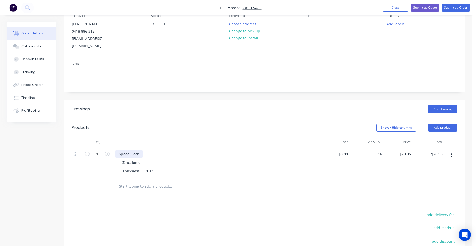
drag, startPoint x: 141, startPoint y: 146, endPoint x: 147, endPoint y: 143, distance: 7.0
click at [141, 150] on div "Speed Deck" at bounding box center [129, 153] width 28 height 7
click at [138, 150] on div "Speed Deck" at bounding box center [129, 153] width 28 height 7
click at [100, 150] on input "1" at bounding box center [96, 154] width 13 height 8
type input "42"
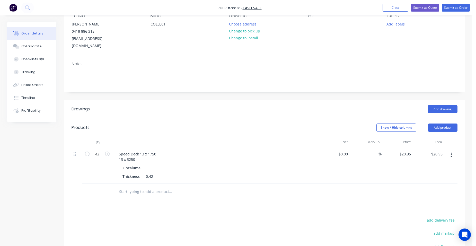
type input "$879.90"
click at [197, 150] on div "Speed Deck 13 x 1750 13 x 3250" at bounding box center [216, 156] width 202 height 13
click at [447, 123] on button "Add product" at bounding box center [443, 127] width 30 height 8
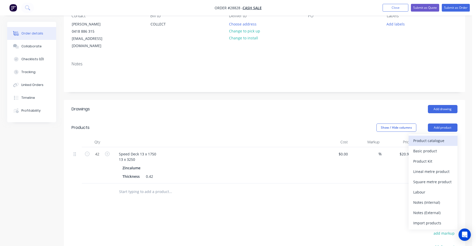
click at [442, 137] on div "Product catalogue" at bounding box center [433, 140] width 40 height 7
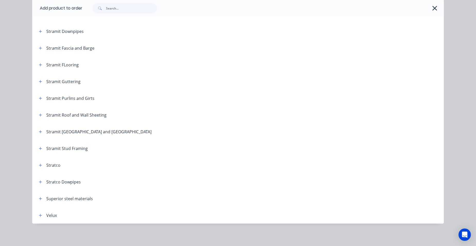
scroll to position [852, 0]
click at [40, 115] on button "button" at bounding box center [40, 114] width 6 height 6
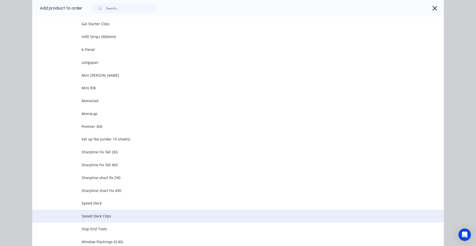
scroll to position [1264, 0]
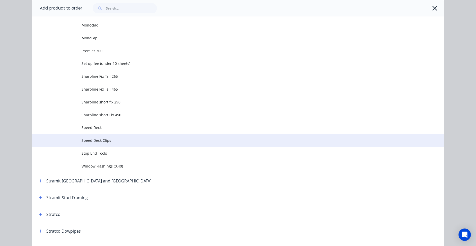
click at [115, 140] on span "Speed Deck Clips" at bounding box center [225, 140] width 289 height 5
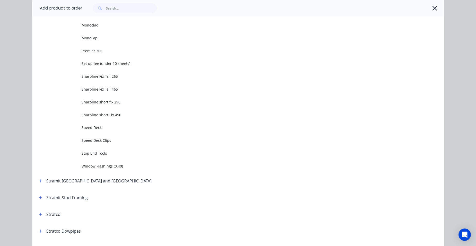
scroll to position [0, 0]
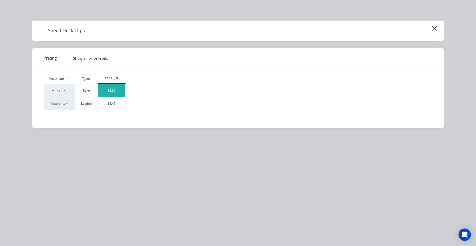
drag, startPoint x: 110, startPoint y: 92, endPoint x: 111, endPoint y: 98, distance: 6.9
click at [110, 91] on div "$3.30" at bounding box center [112, 90] width 28 height 13
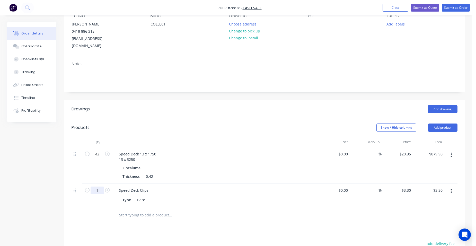
click at [99, 186] on input "1" at bounding box center [96, 190] width 13 height 8
type input "60"
type input "$198.00"
click at [193, 176] on div "Speed Deck 13 x 1750 13 x 3250 Zincalume Thickness 0.42" at bounding box center [216, 165] width 206 height 36
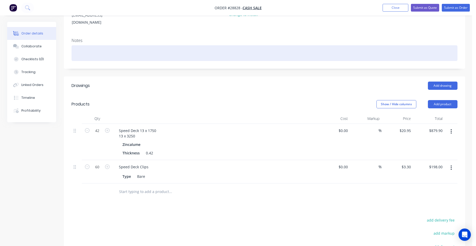
scroll to position [51, 0]
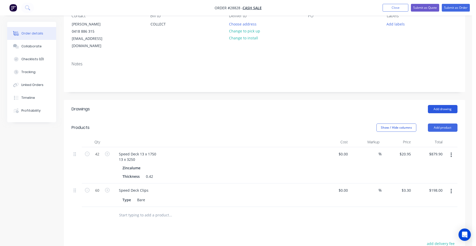
click at [452, 105] on button "Add drawing" at bounding box center [443, 109] width 30 height 8
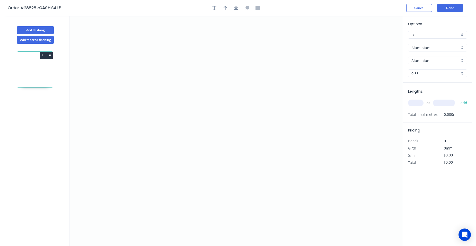
click at [461, 47] on div "Aluminium" at bounding box center [437, 48] width 59 height 8
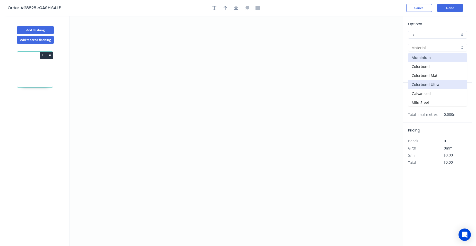
scroll to position [46, 0]
click at [447, 100] on div "Zincalume" at bounding box center [437, 101] width 58 height 9
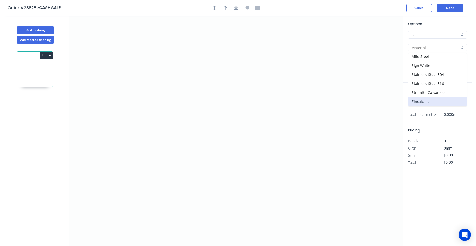
type input "Zincalume"
type input "Zinc"
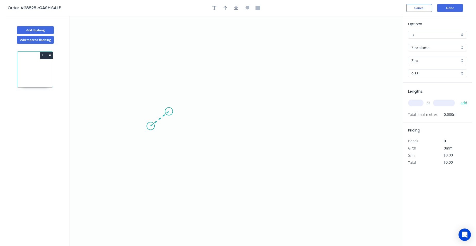
drag, startPoint x: 150, startPoint y: 126, endPoint x: 187, endPoint y: 101, distance: 44.3
click at [170, 111] on icon "0" at bounding box center [235, 131] width 333 height 230
drag, startPoint x: 269, startPoint y: 84, endPoint x: 286, endPoint y: 89, distance: 17.9
click at [270, 84] on icon "0 ?" at bounding box center [235, 131] width 333 height 230
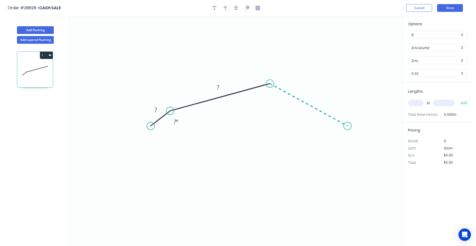
click at [347, 126] on icon "0 ? ? ? º" at bounding box center [235, 131] width 333 height 230
click at [362, 150] on icon "0 ? ? ? ? º ? º" at bounding box center [235, 131] width 333 height 230
click at [362, 150] on circle at bounding box center [362, 150] width 8 height 8
click at [364, 132] on rect at bounding box center [361, 131] width 10 height 7
click at [160, 111] on rect at bounding box center [155, 109] width 10 height 7
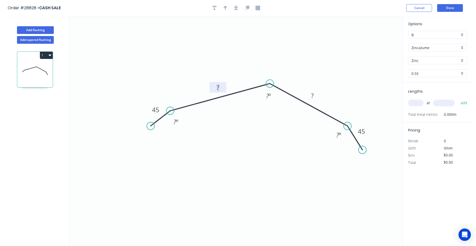
click at [221, 85] on rect at bounding box center [218, 87] width 10 height 7
click at [312, 94] on tspan "?" at bounding box center [312, 95] width 3 height 8
click at [258, 160] on icon "0 45 200 200 45 ? º ? º ? º" at bounding box center [235, 131] width 333 height 230
type input "$18.64"
drag, startPoint x: 225, startPoint y: 9, endPoint x: 260, endPoint y: 20, distance: 36.3
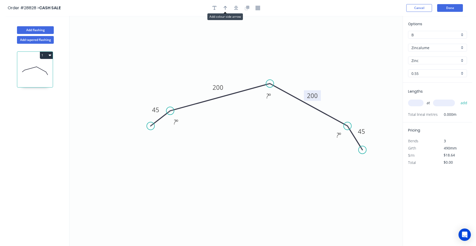
click at [225, 10] on icon "button" at bounding box center [225, 8] width 4 height 4
drag, startPoint x: 377, startPoint y: 42, endPoint x: 363, endPoint y: 65, distance: 27.1
click at [314, 58] on icon at bounding box center [314, 52] width 5 height 16
click at [419, 102] on input "text" at bounding box center [415, 102] width 15 height 7
type input "2"
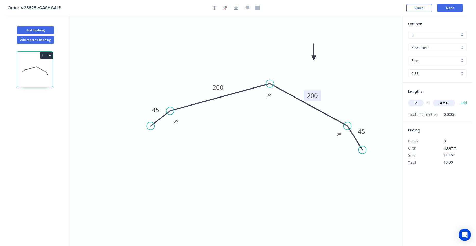
type input "4350"
click at [458, 98] on button "add" at bounding box center [464, 102] width 12 height 9
type input "$162.17"
click at [456, 10] on button "Done" at bounding box center [450, 8] width 26 height 8
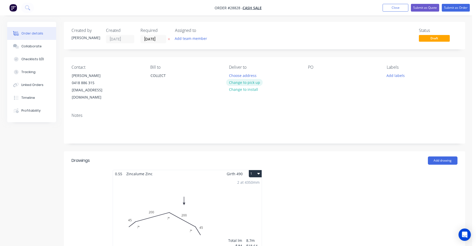
click at [258, 83] on button "Change to pick up" at bounding box center [244, 82] width 37 height 7
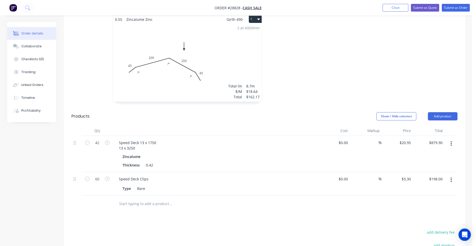
scroll to position [206, 0]
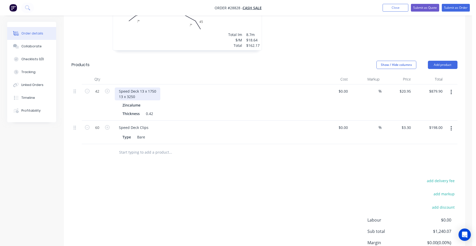
click at [144, 87] on div "Speed Deck 13 x 1750 13 x 3250" at bounding box center [138, 93] width 46 height 13
drag, startPoint x: 123, startPoint y: 90, endPoint x: 135, endPoint y: 95, distance: 13.8
click at [123, 91] on div "Speed Deck 12 x 1750 13 x 3250" at bounding box center [138, 93] width 46 height 13
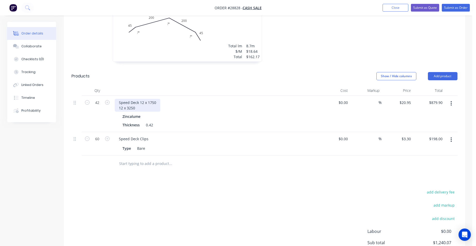
scroll to position [193, 0]
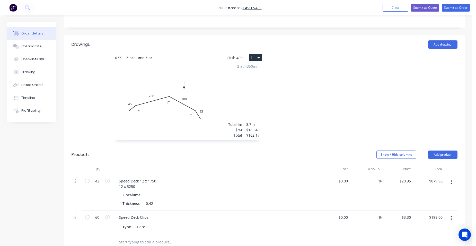
click at [249, 93] on div "2 at 4350mm Total lm $/M Total 8.7m $18.64 $162.17" at bounding box center [187, 100] width 149 height 78
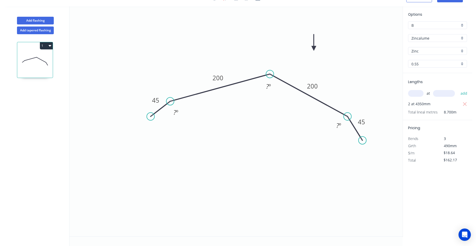
click at [463, 23] on div "B" at bounding box center [437, 25] width 59 height 8
click at [433, 32] on div "A" at bounding box center [437, 35] width 58 height 9
type input "A"
type input "$17.89"
type input "$155.64"
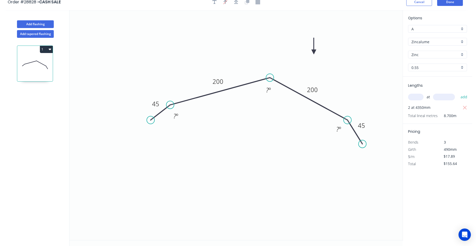
scroll to position [0, 0]
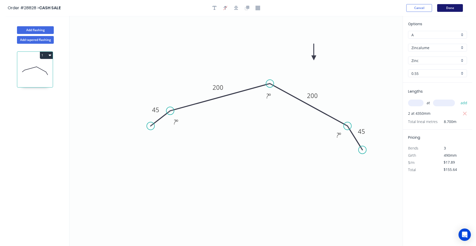
click at [447, 7] on button "Done" at bounding box center [450, 8] width 26 height 8
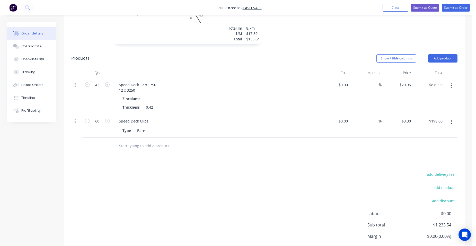
scroll to position [244, 0]
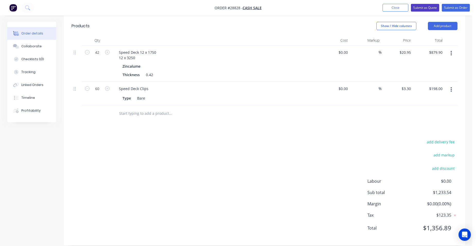
click at [421, 7] on button "Submit as Quote" at bounding box center [425, 8] width 28 height 8
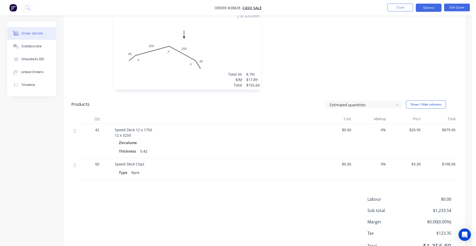
scroll to position [181, 0]
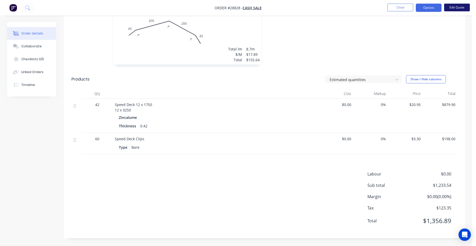
click at [452, 6] on button "Edit Quote" at bounding box center [457, 8] width 26 height 8
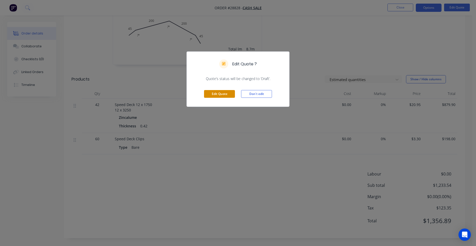
click at [225, 91] on button "Edit Quote" at bounding box center [219, 94] width 31 height 8
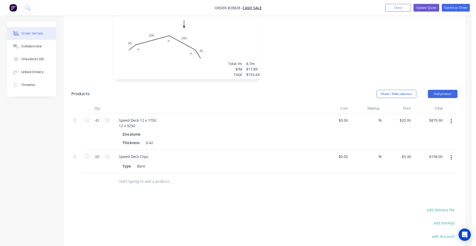
scroll to position [206, 0]
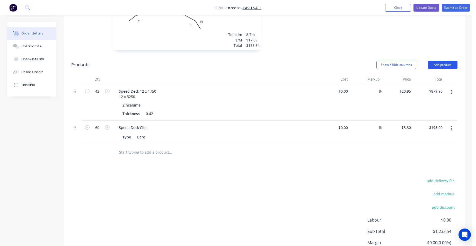
click at [444, 61] on button "Add product" at bounding box center [443, 65] width 30 height 8
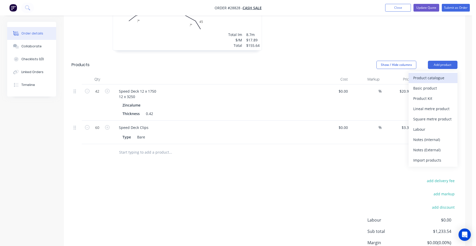
click at [441, 74] on div "Product catalogue" at bounding box center [433, 77] width 40 height 7
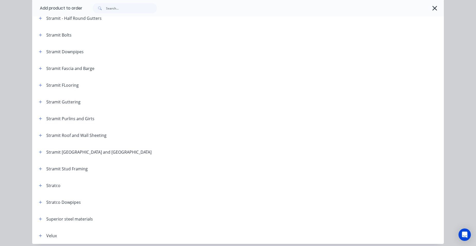
scroll to position [852, 0]
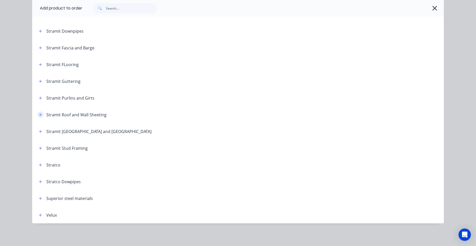
click at [40, 113] on icon "button" at bounding box center [40, 115] width 3 height 4
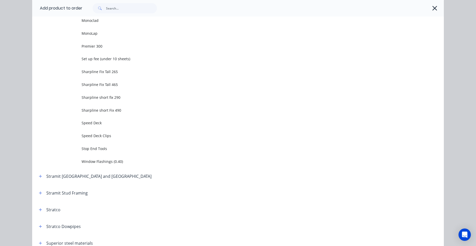
scroll to position [1313, 0]
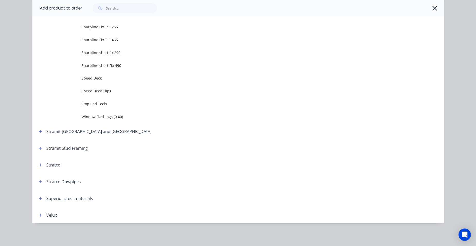
click at [111, 80] on span "Speed Deck" at bounding box center [225, 77] width 289 height 5
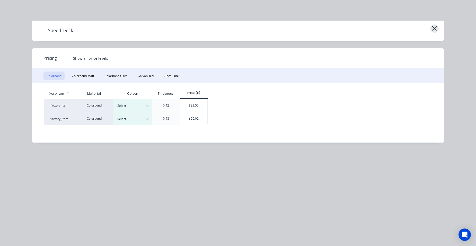
click at [434, 28] on icon "button" at bounding box center [434, 28] width 5 height 5
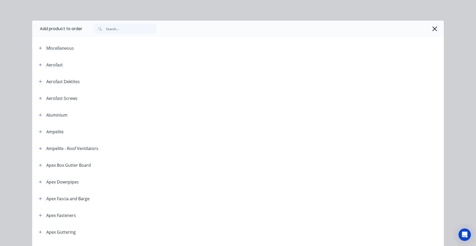
scroll to position [959, 0]
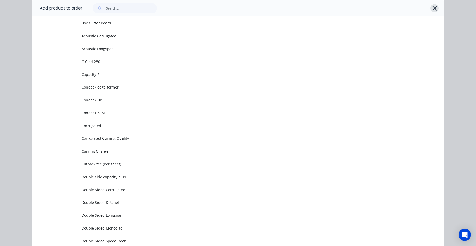
click at [432, 10] on icon "button" at bounding box center [434, 8] width 5 height 7
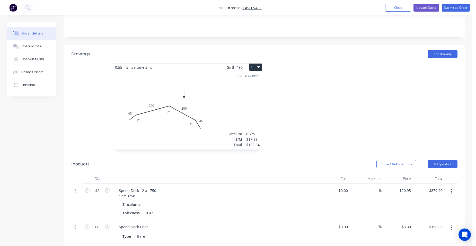
scroll to position [103, 0]
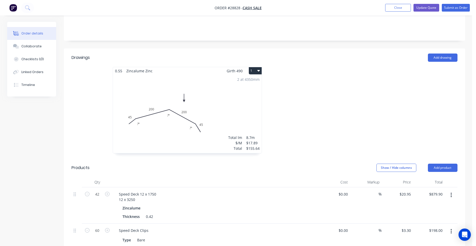
click at [178, 110] on div "2 at 4350mm Total lm $/M Total 8.7m $17.89 $155.64" at bounding box center [187, 114] width 149 height 78
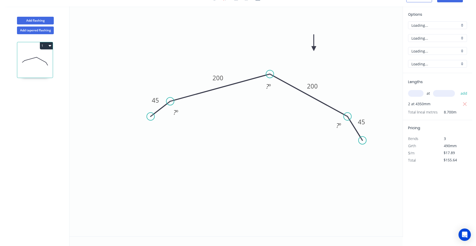
scroll to position [10, 0]
drag, startPoint x: 272, startPoint y: 89, endPoint x: 277, endPoint y: 89, distance: 4.4
click at [273, 89] on rect at bounding box center [268, 86] width 10 height 7
click at [271, 92] on icon "0 45 200 200 45 ? º 170 º ? º" at bounding box center [235, 121] width 333 height 230
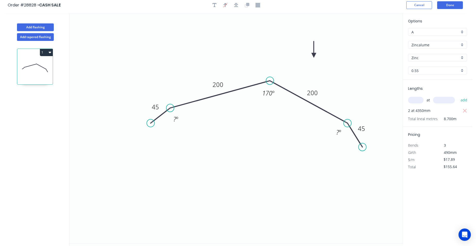
scroll to position [0, 0]
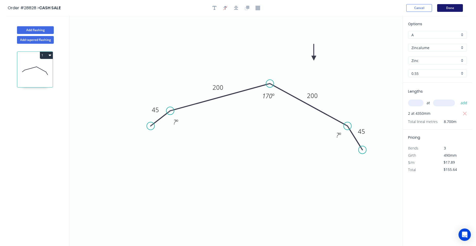
click at [443, 8] on button "Done" at bounding box center [450, 8] width 26 height 8
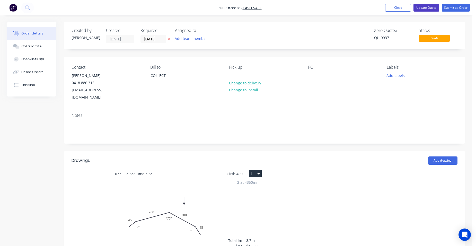
click at [419, 8] on button "Update Quote" at bounding box center [426, 8] width 26 height 8
